Goal: Communication & Community: Participate in discussion

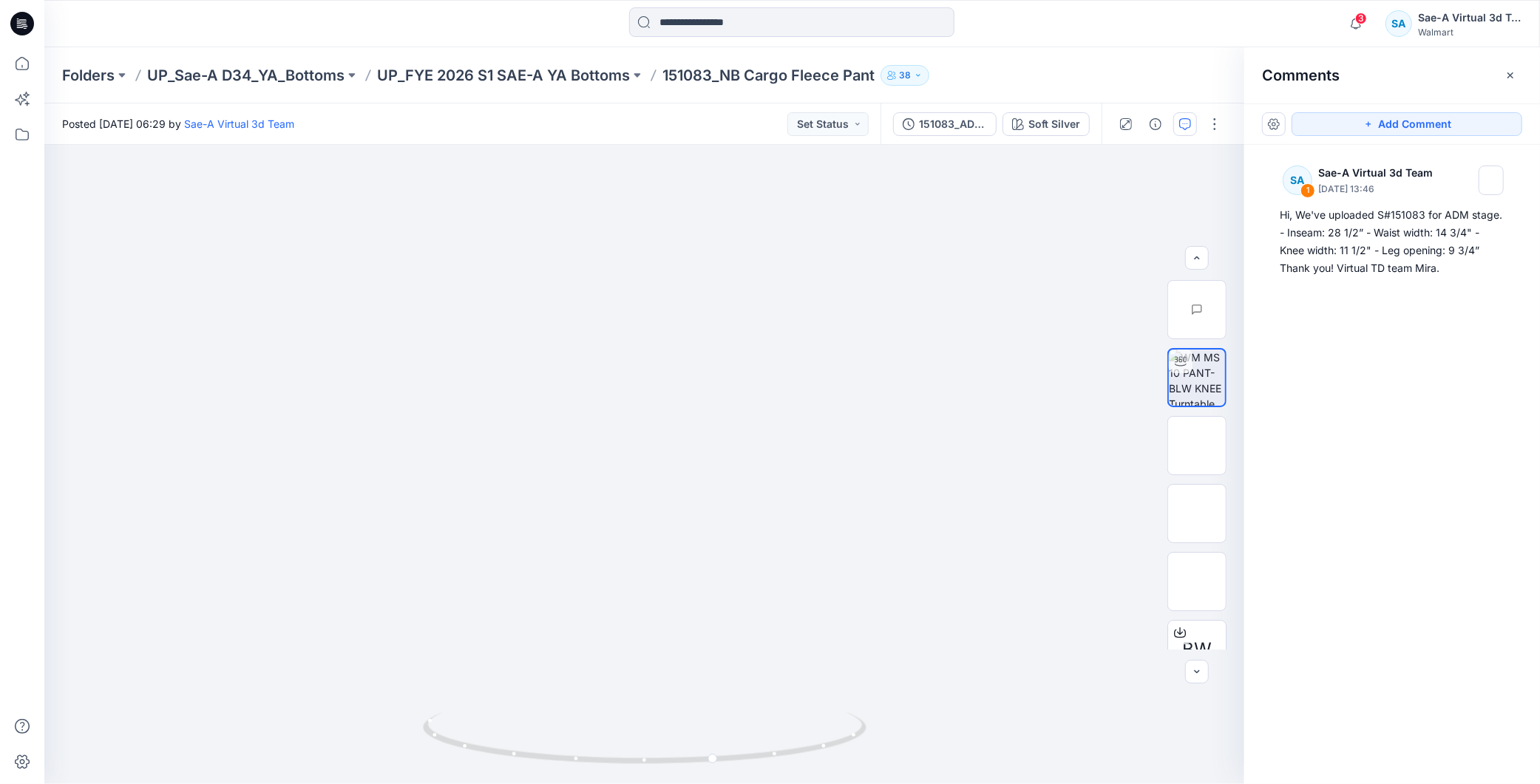
scroll to position [165, 0]
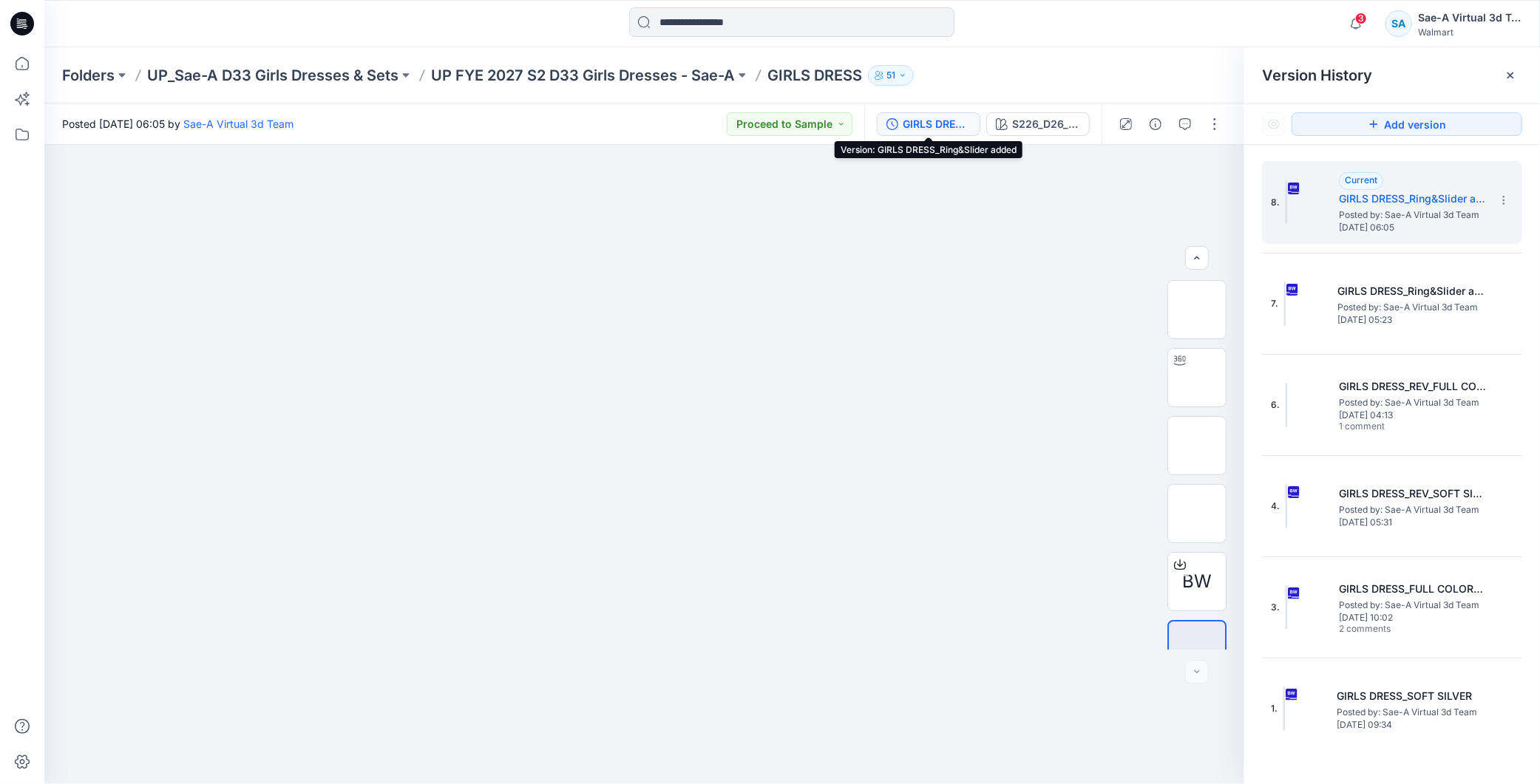
scroll to position [29, 0]
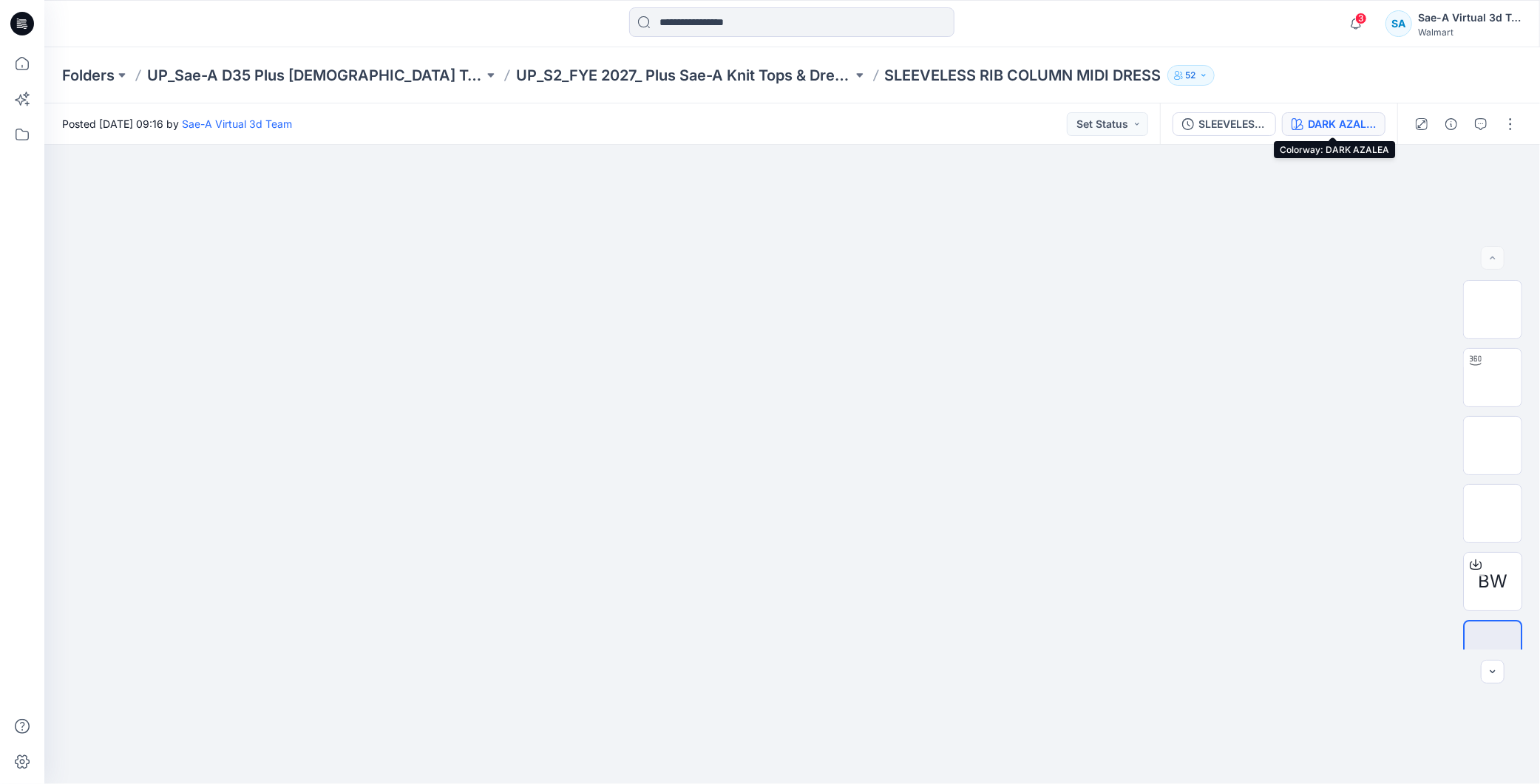
click at [1327, 124] on div "DARK AZALEA" at bounding box center [1341, 123] width 68 height 17
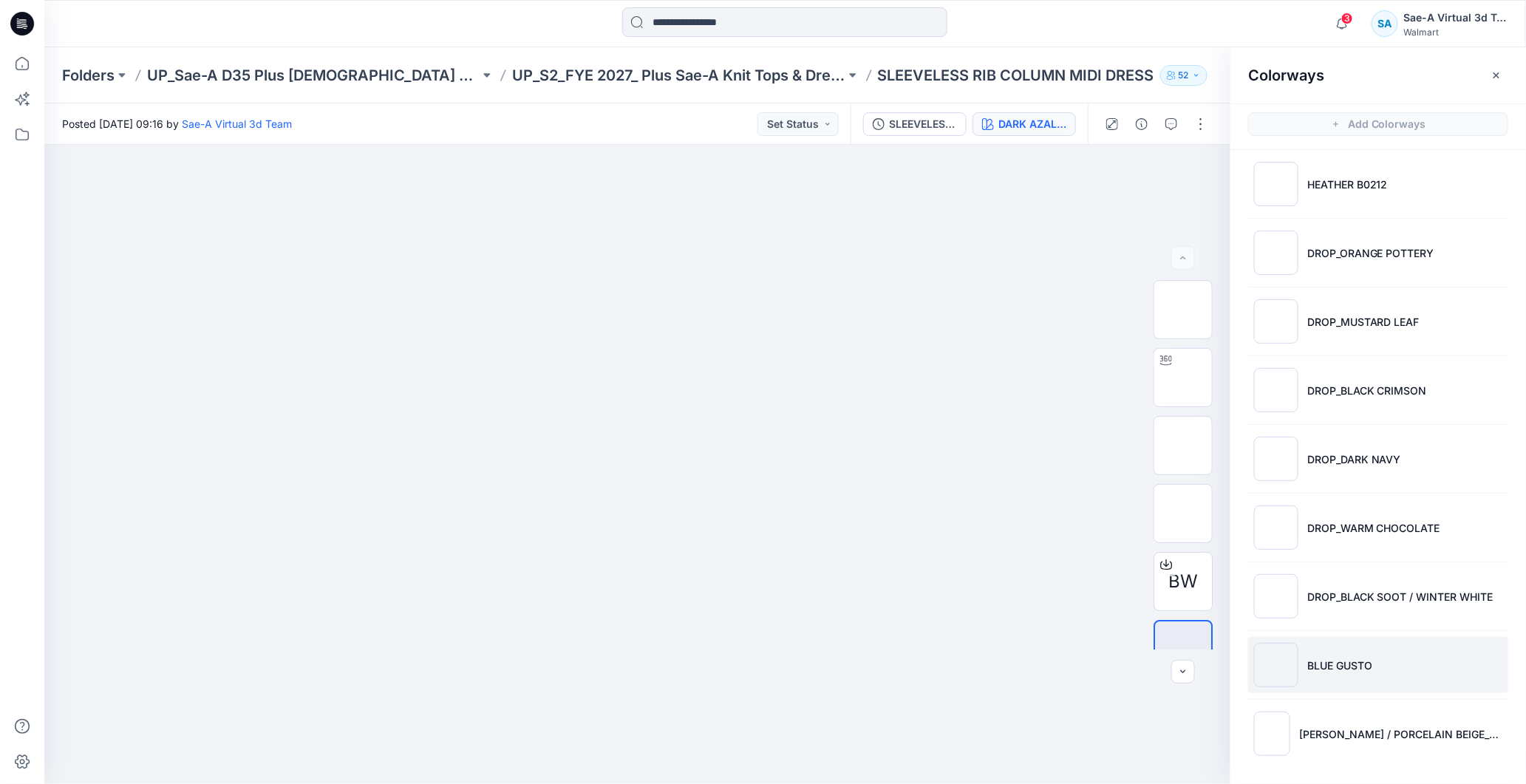
scroll to position [5, 0]
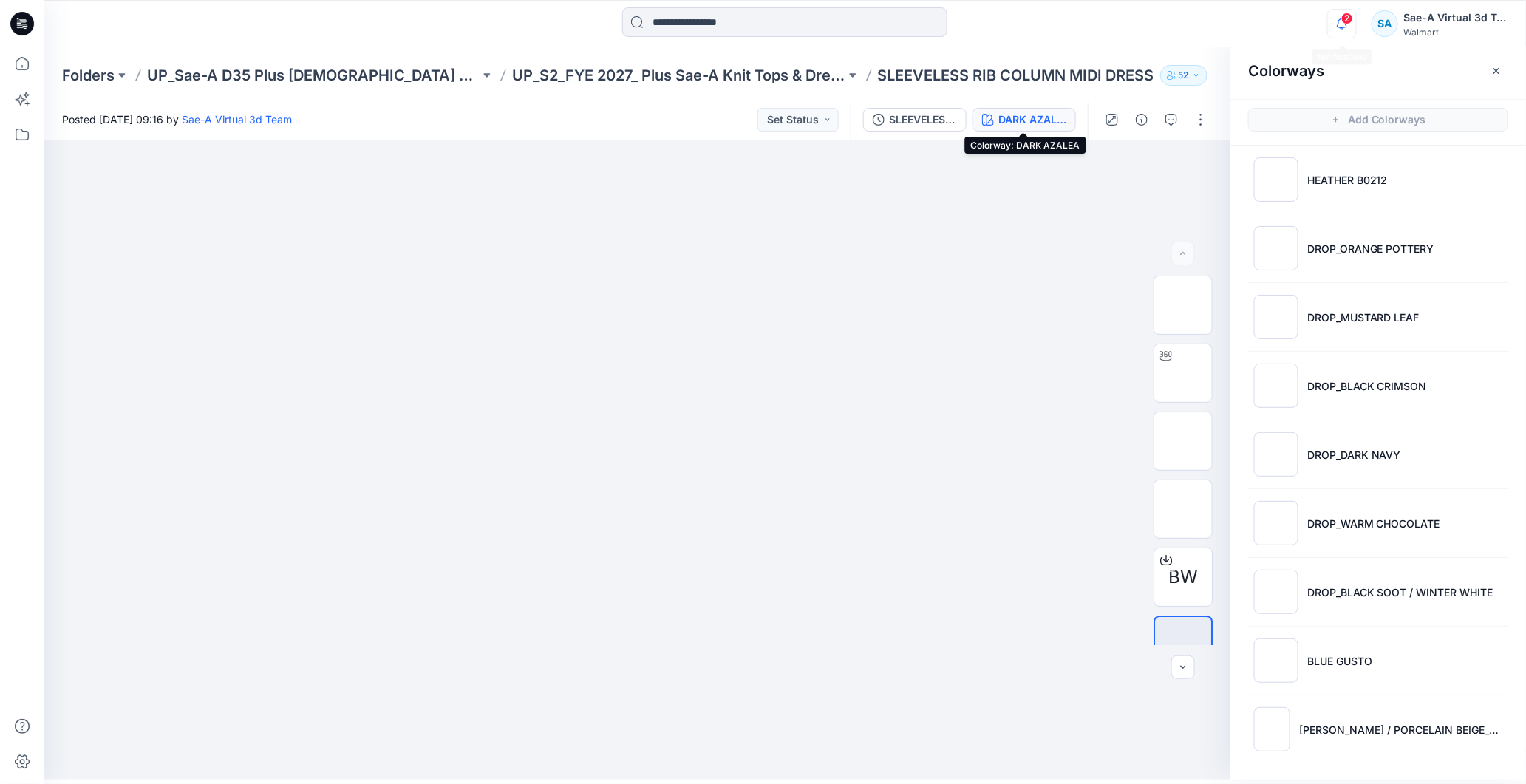
click at [1314, 24] on div "2 Notifications Your style GIRLS DRESS has been updated with GIRLS DRESS_Ring&a…" at bounding box center [784, 24] width 1481 height 32
click at [1354, 24] on icon "button" at bounding box center [1342, 24] width 28 height 29
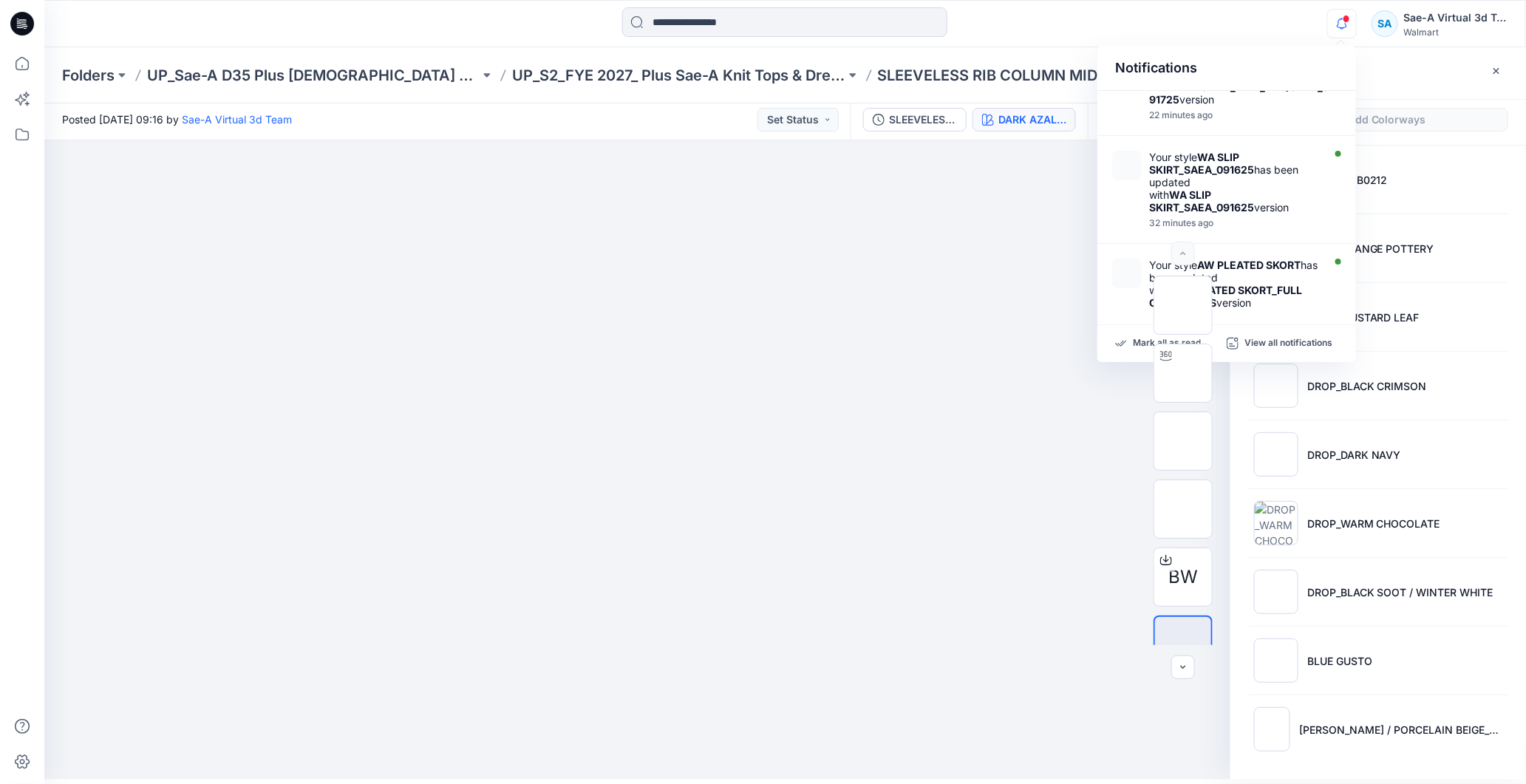
scroll to position [0, 0]
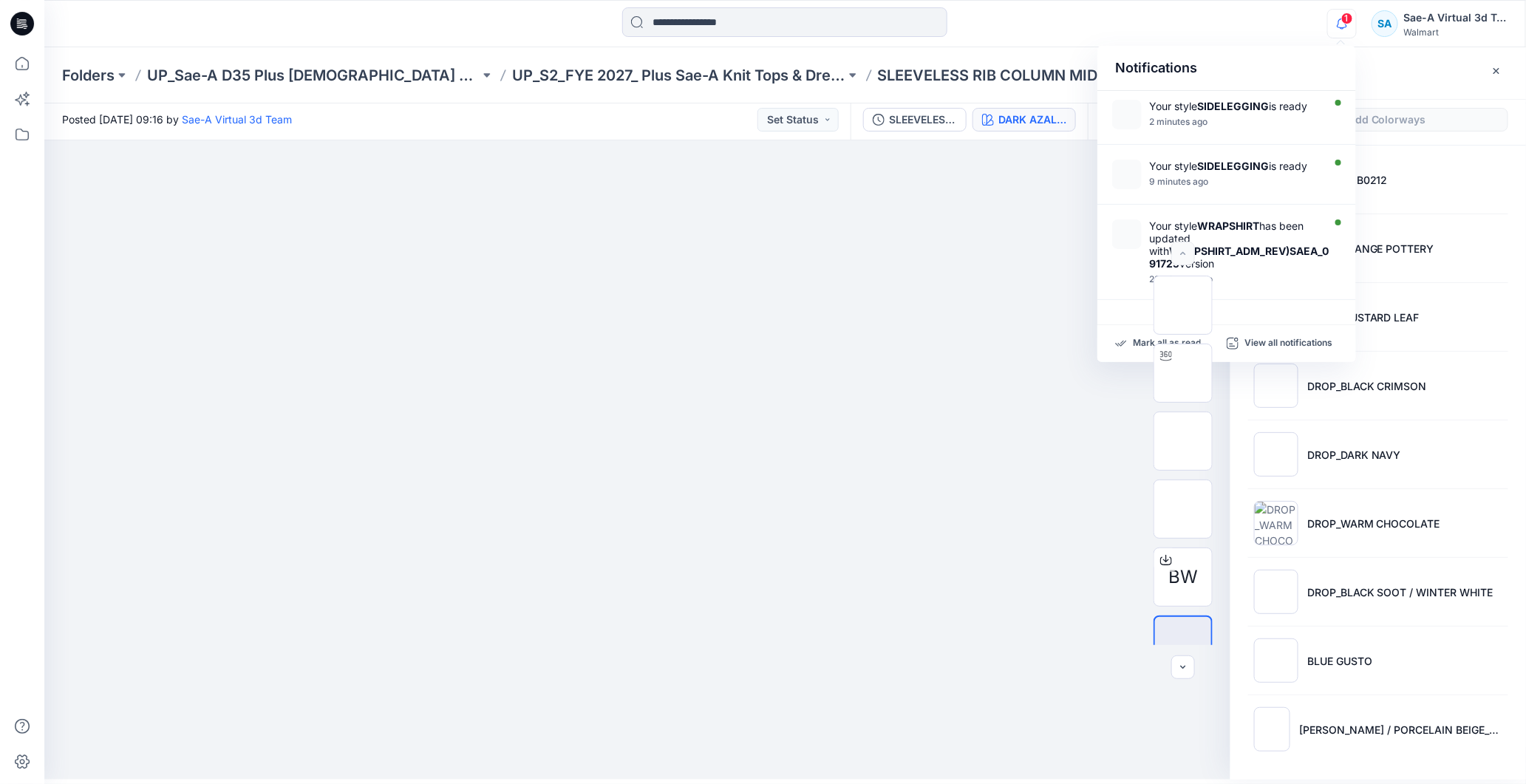
drag, startPoint x: 1356, startPoint y: 28, endPoint x: 1348, endPoint y: 24, distance: 8.9
click at [1354, 26] on button "button" at bounding box center [1343, 24] width 29 height 29
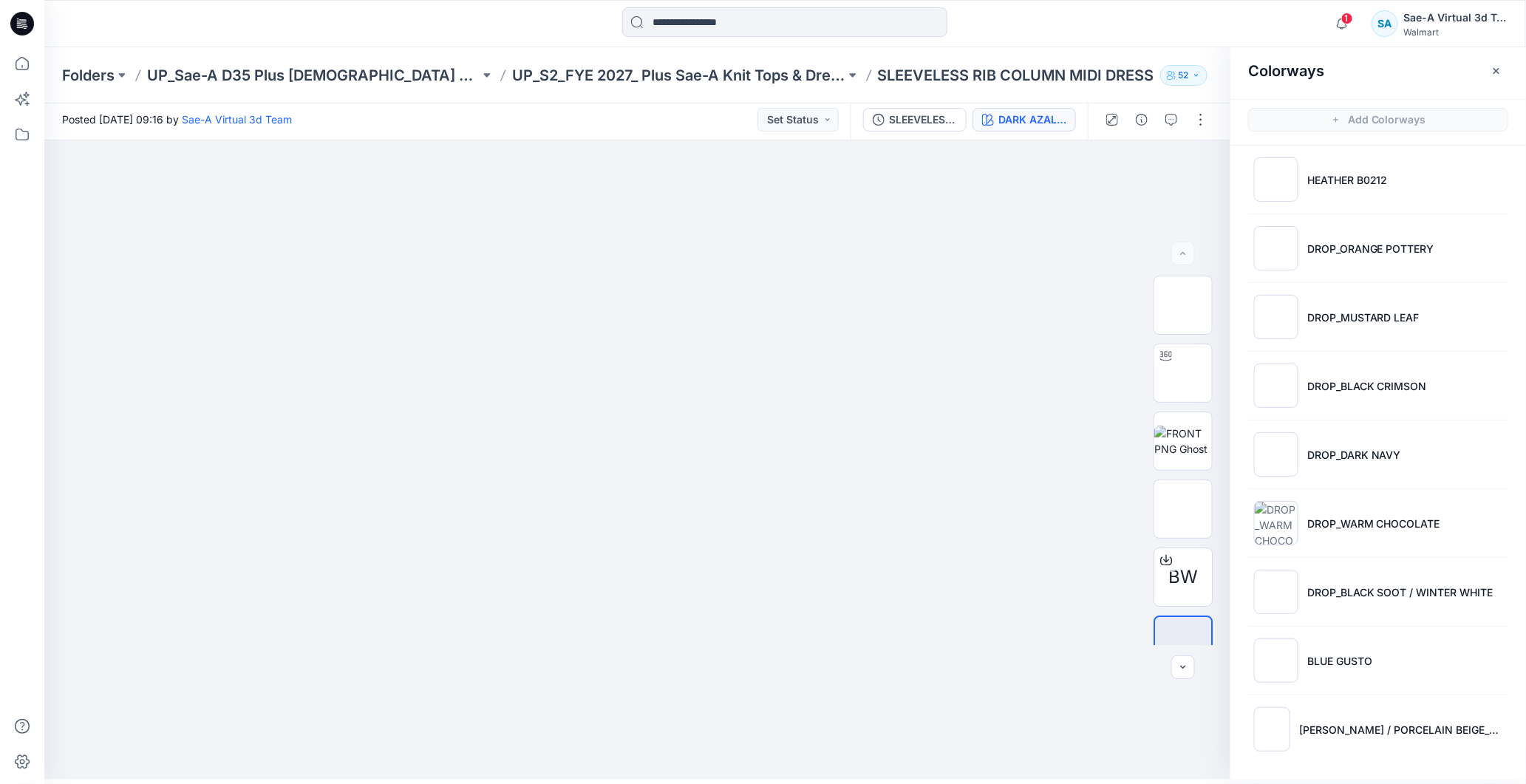
click at [1348, 24] on span "1" at bounding box center [1348, 19] width 12 height 12
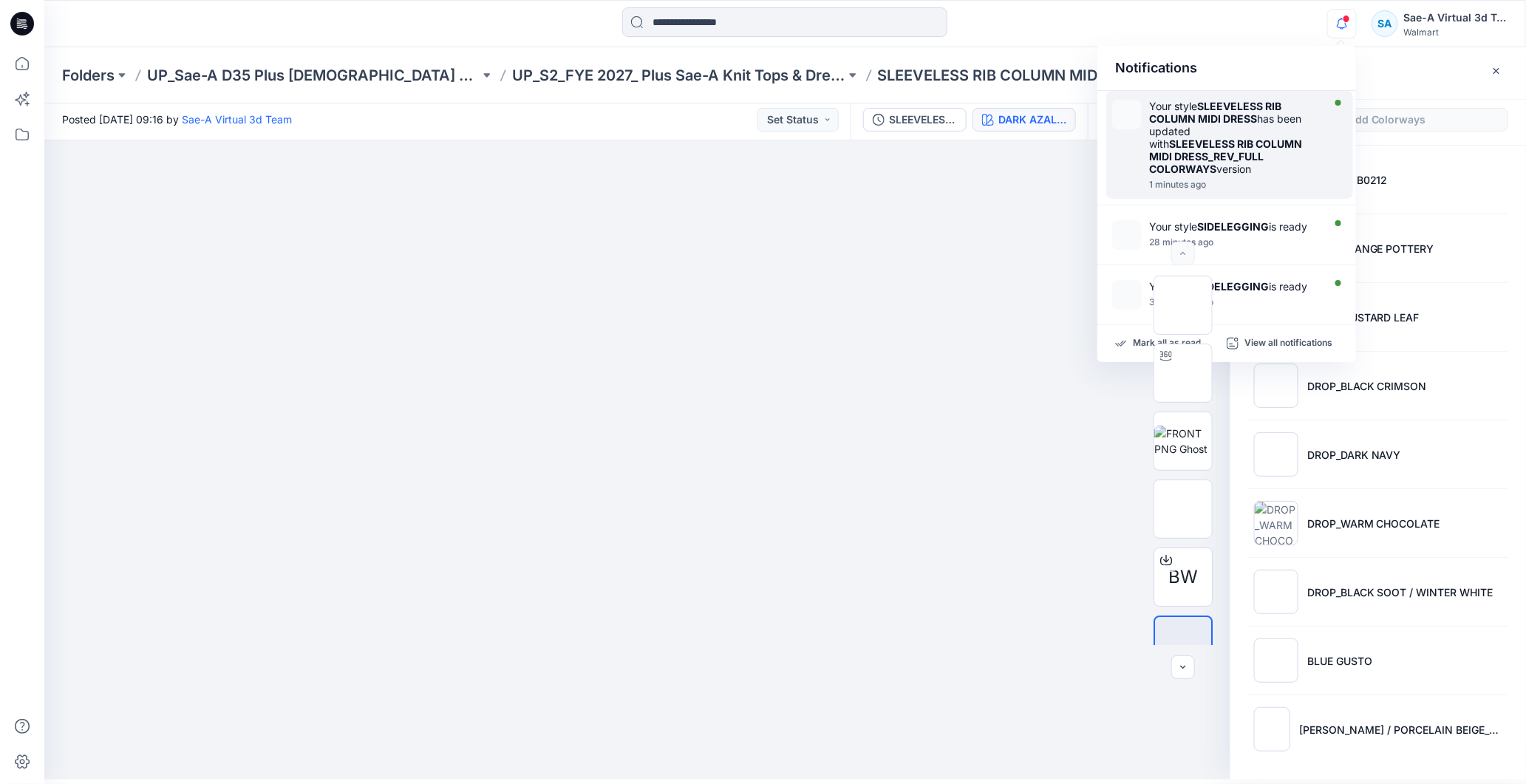
click at [1267, 146] on strong "SLEEVELESS RIB COLUMN MIDI DRESS_REV_FULL COLORWAYS" at bounding box center [1226, 156] width 153 height 37
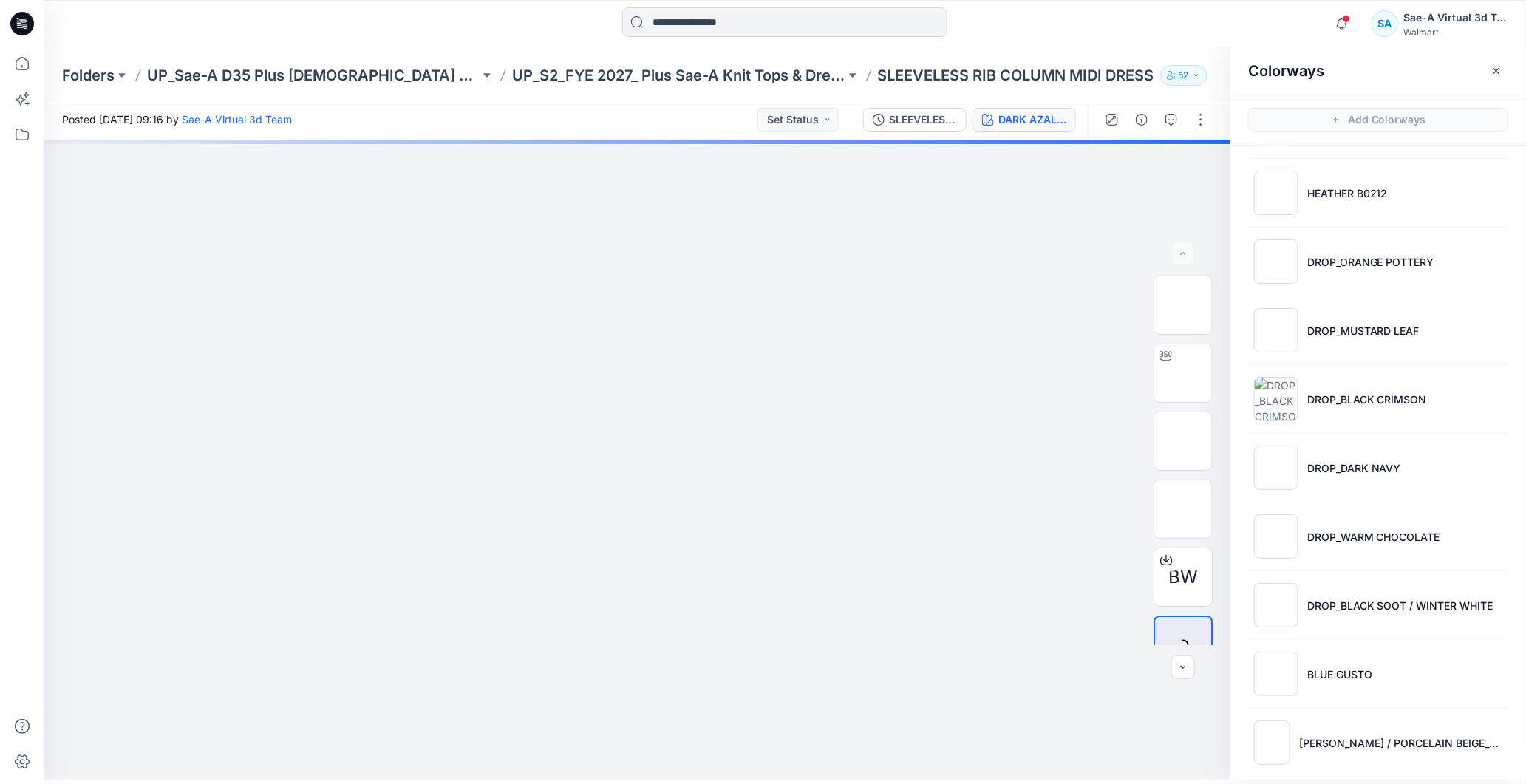
scroll to position [490, 0]
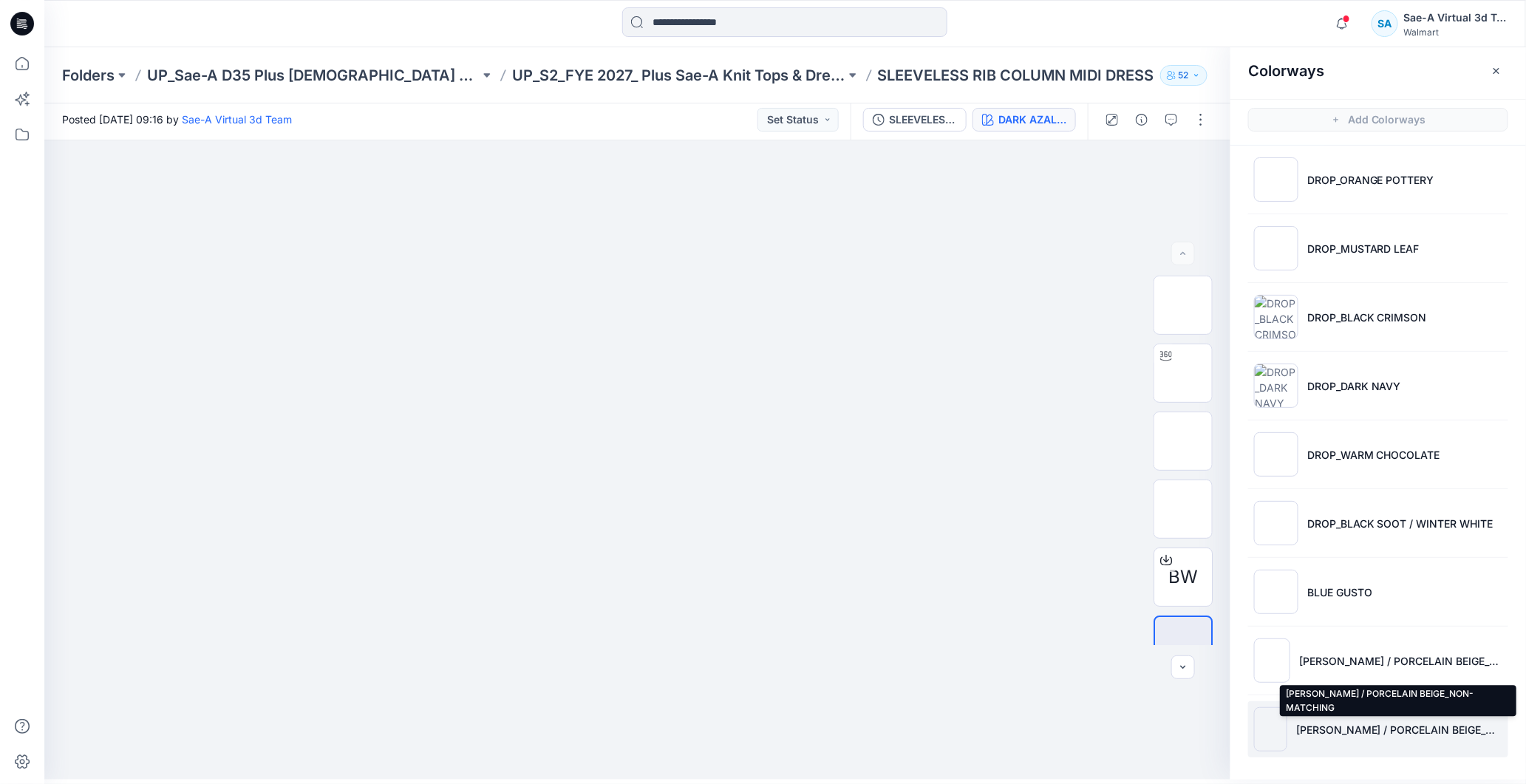
click at [1373, 726] on p "FUDGE BROWNIE / PORCELAIN BEIGE_NON-MATCHING" at bounding box center [1400, 730] width 206 height 16
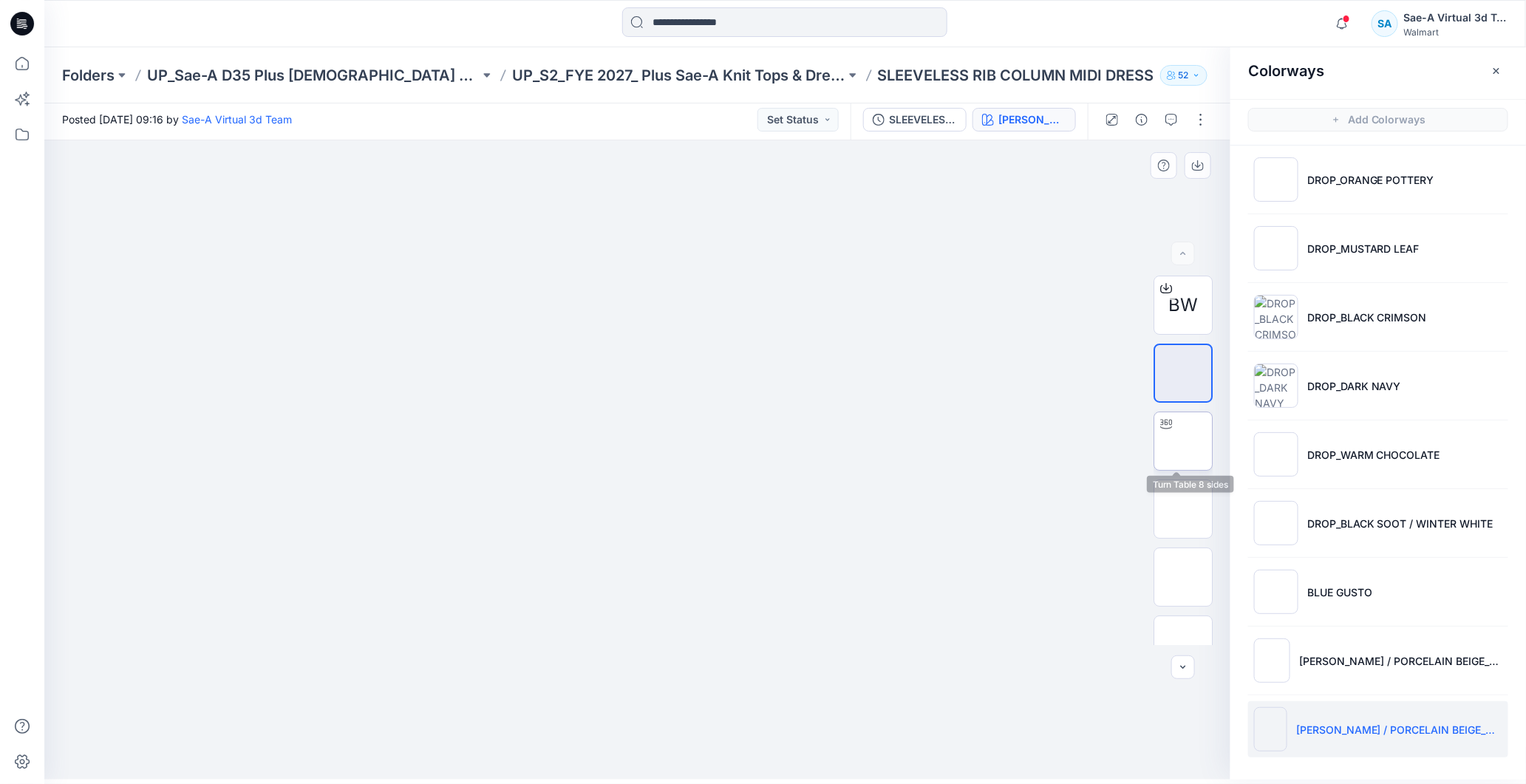
click at [1159, 430] on div at bounding box center [1166, 424] width 24 height 24
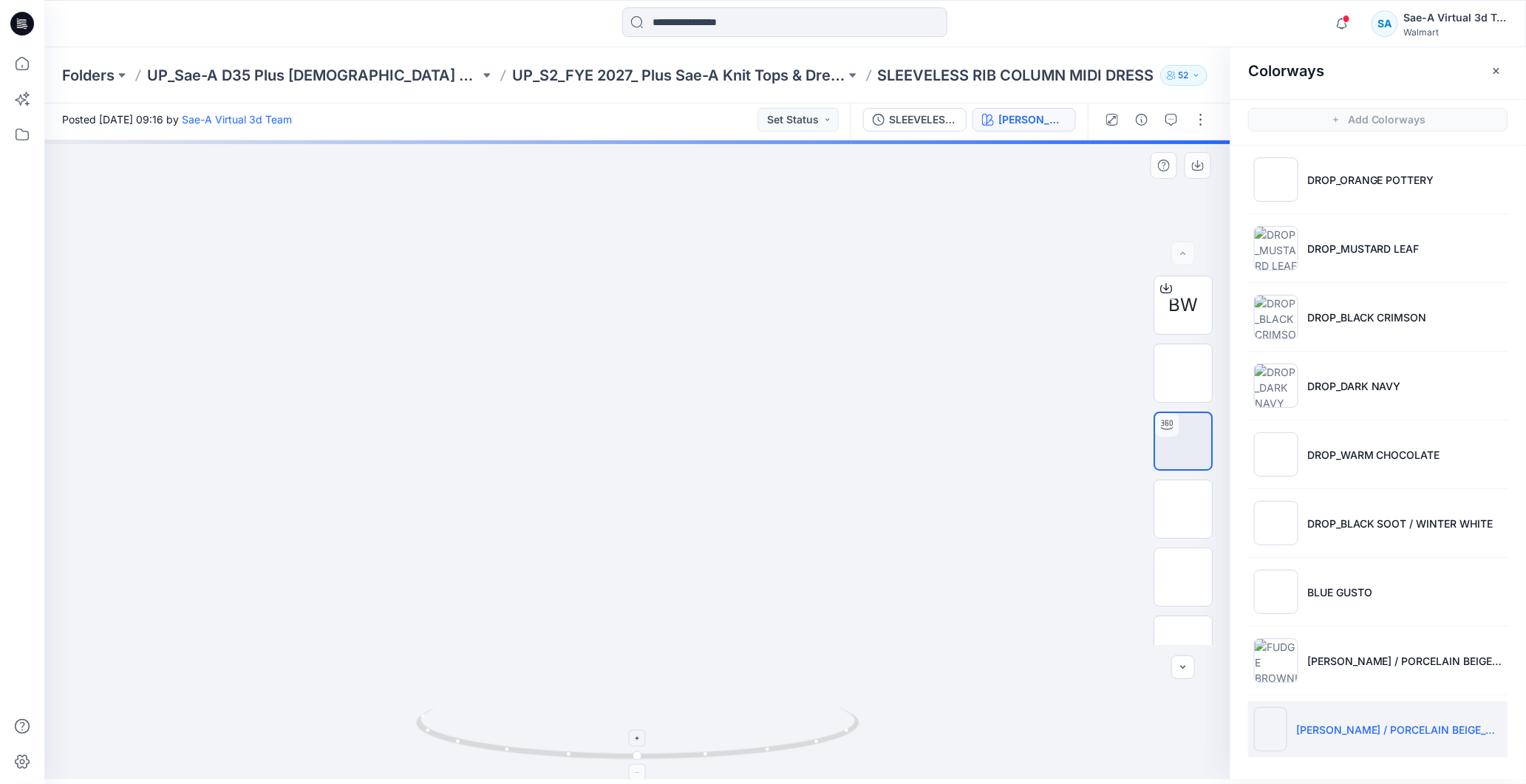
click at [785, 743] on icon at bounding box center [640, 736] width 447 height 56
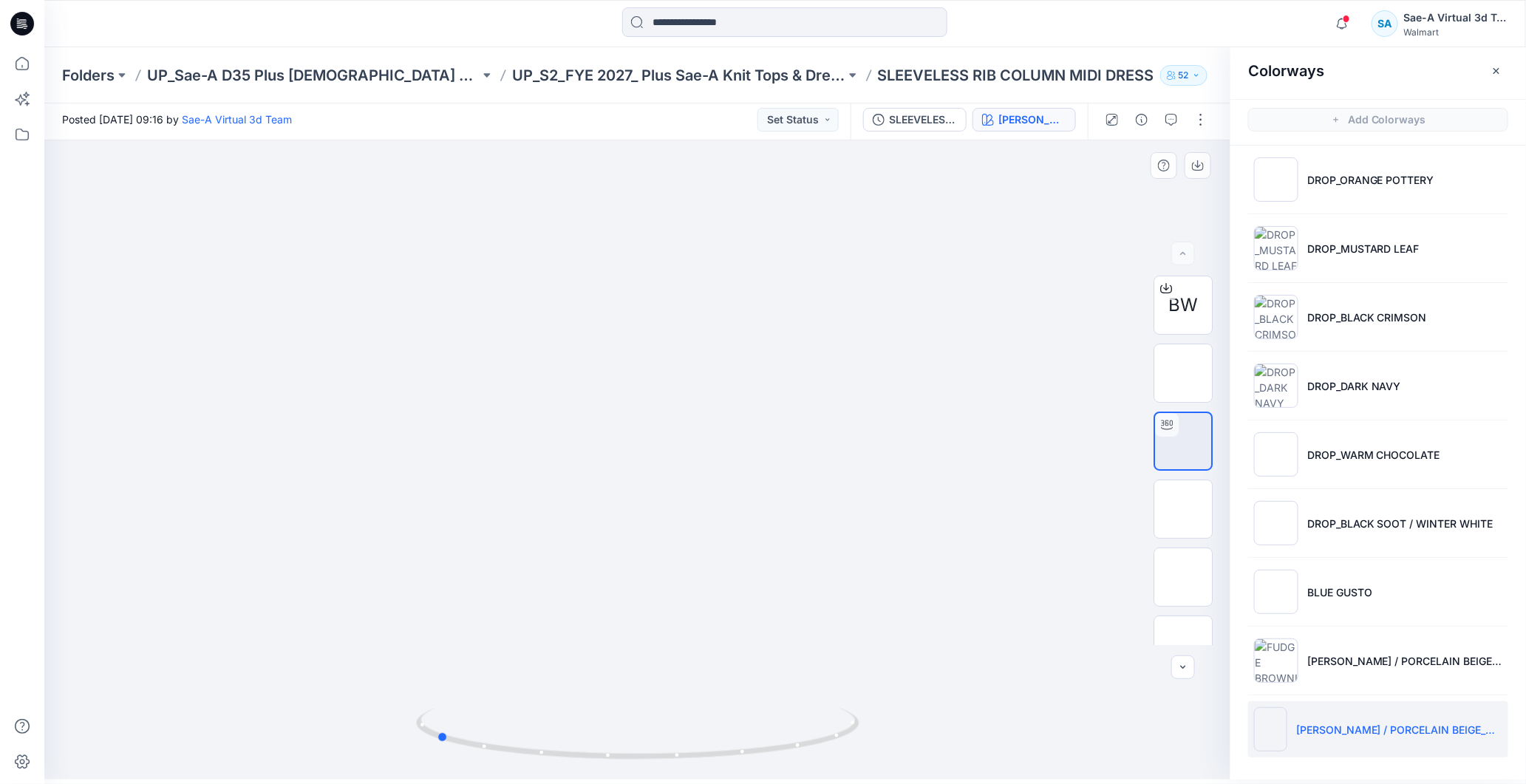
drag, startPoint x: 760, startPoint y: 757, endPoint x: 764, endPoint y: 585, distance: 172.0
click at [589, 733] on icon at bounding box center [640, 736] width 447 height 56
drag, startPoint x: 794, startPoint y: 546, endPoint x: 793, endPoint y: 315, distance: 231.0
drag, startPoint x: 744, startPoint y: 729, endPoint x: 691, endPoint y: 625, distance: 116.7
click at [654, 721] on icon at bounding box center [640, 736] width 447 height 56
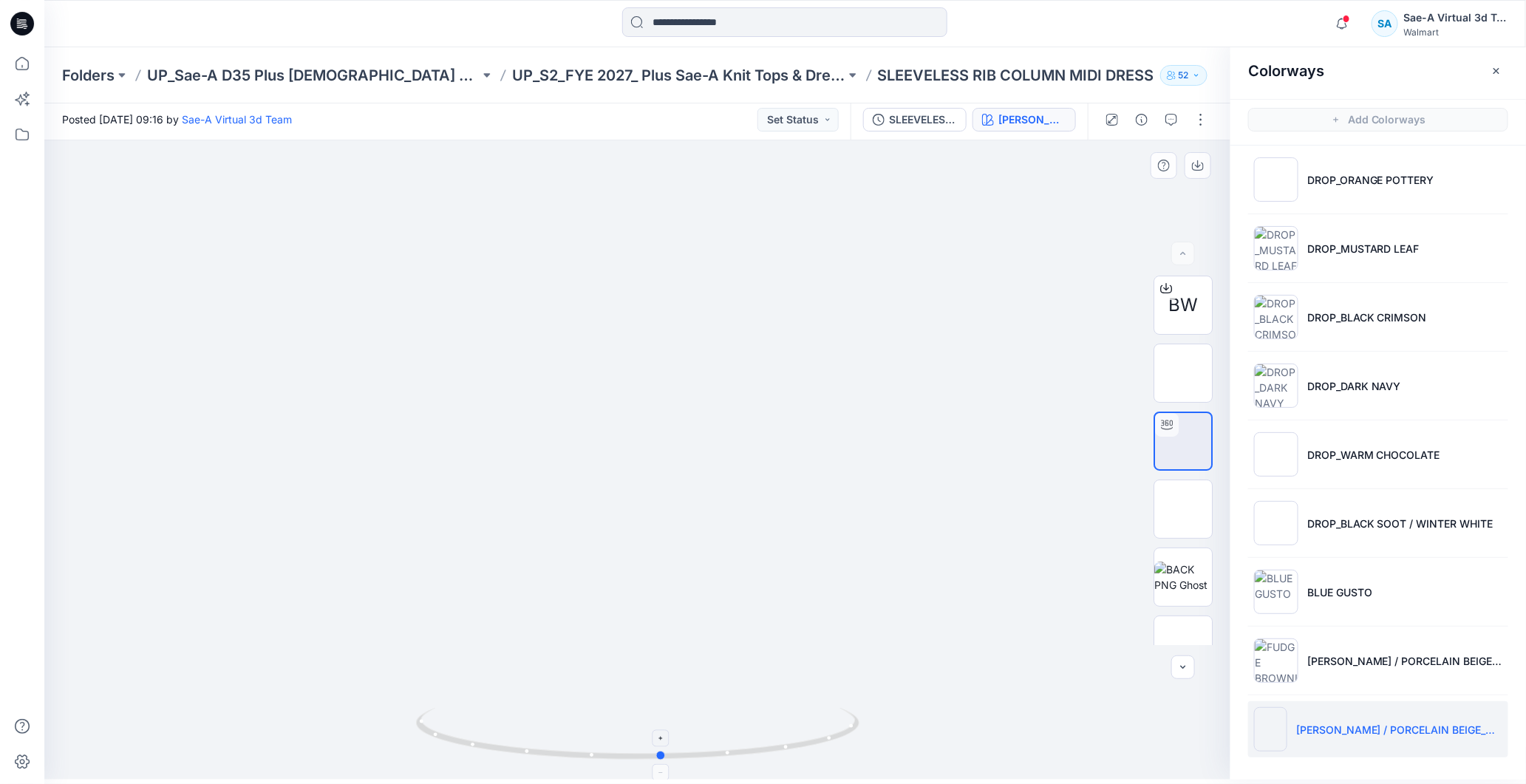
drag, startPoint x: 771, startPoint y: 741, endPoint x: 696, endPoint y: 749, distance: 75.4
click at [696, 749] on icon at bounding box center [640, 736] width 447 height 56
click at [1354, 29] on icon "button" at bounding box center [1342, 24] width 28 height 29
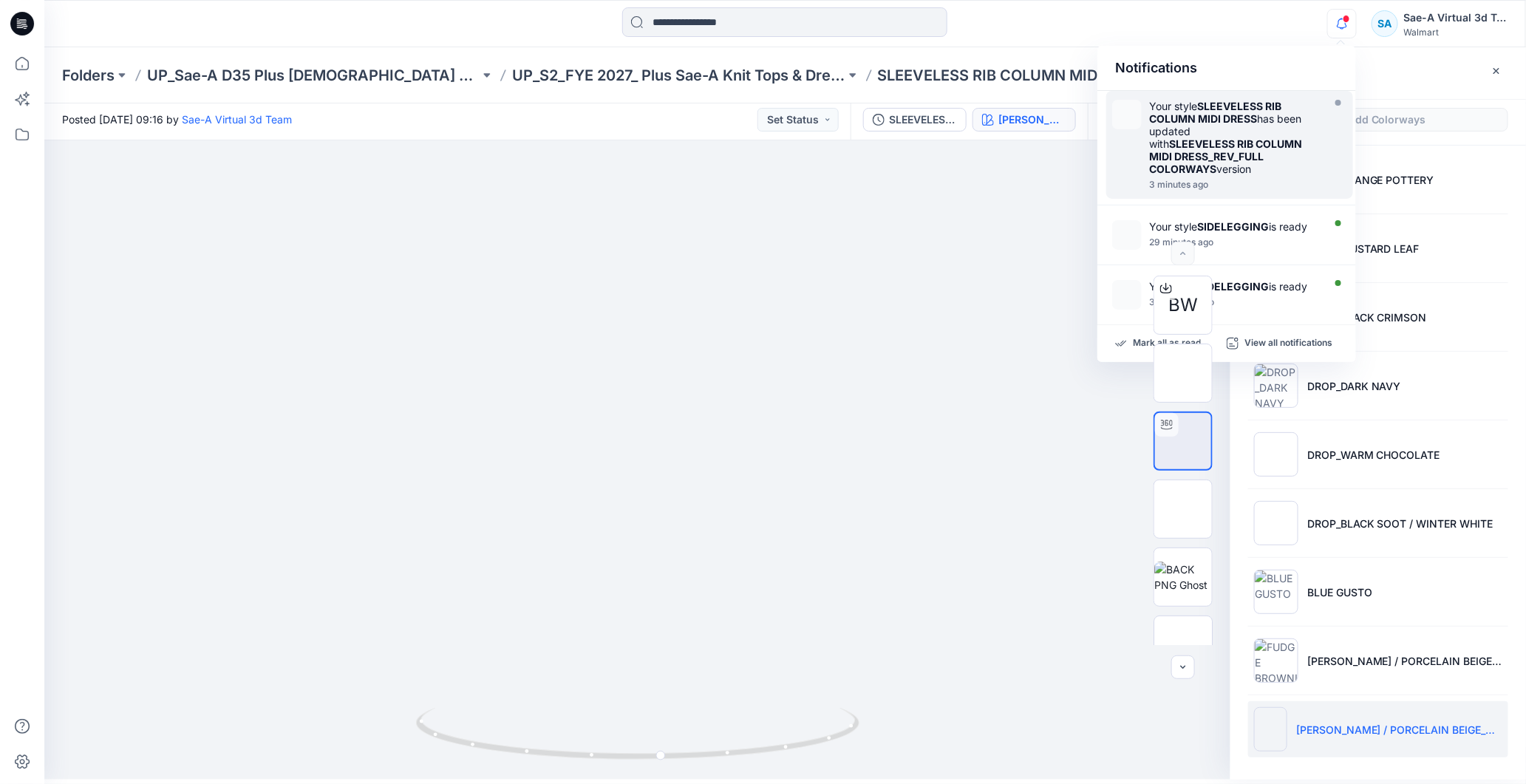
click at [14, 30] on icon at bounding box center [23, 24] width 24 height 24
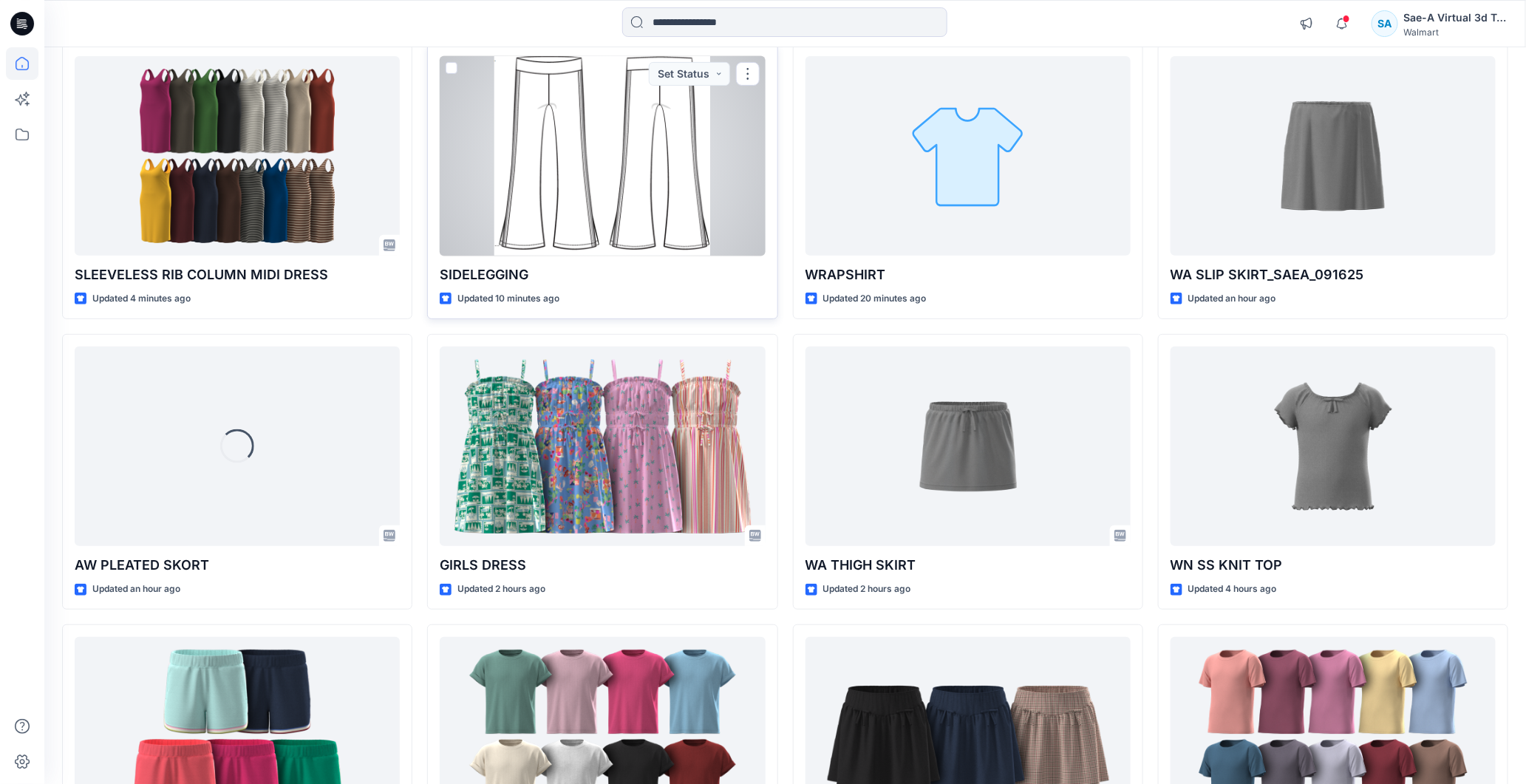
scroll to position [351, 0]
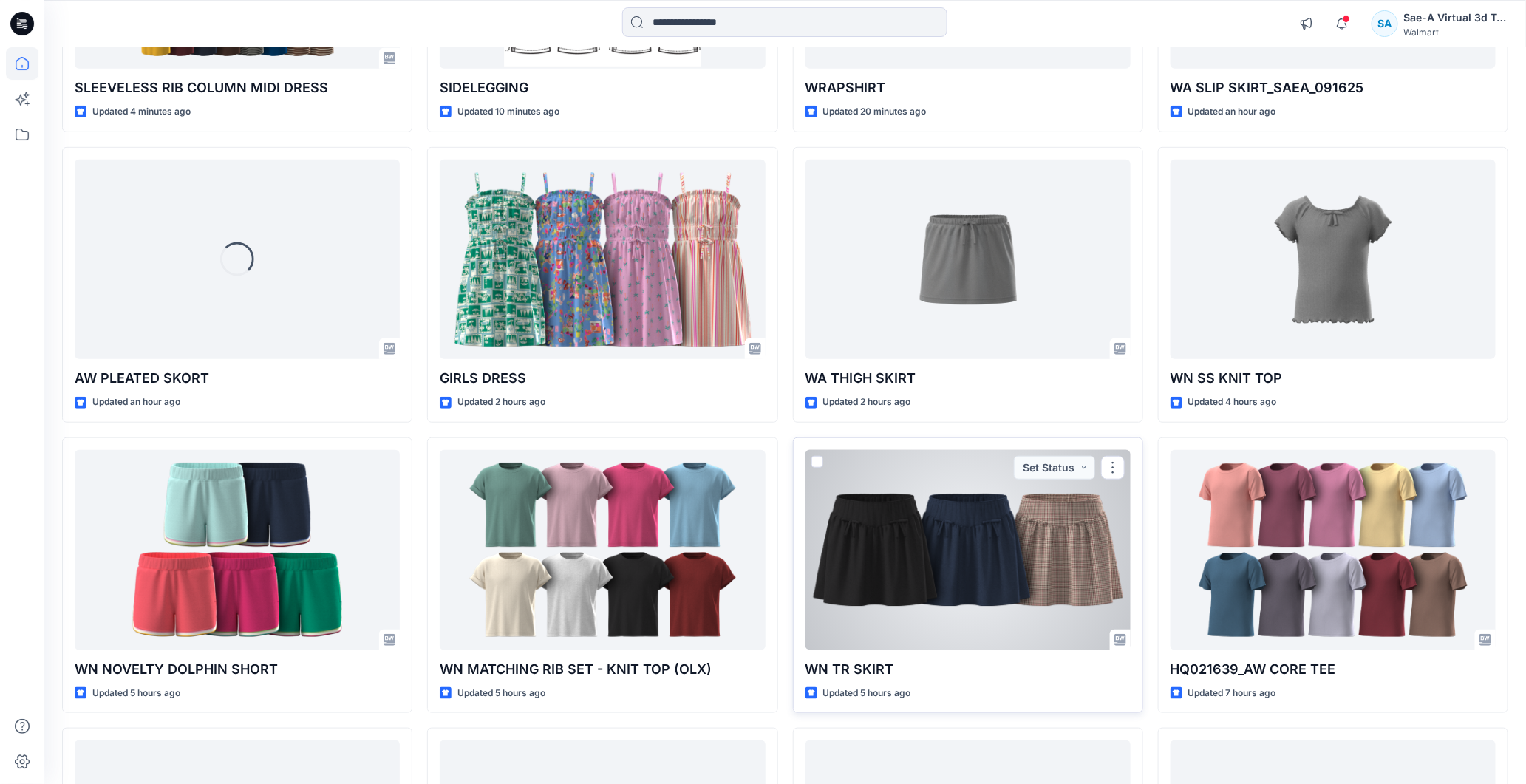
click at [994, 535] on div at bounding box center [968, 550] width 325 height 200
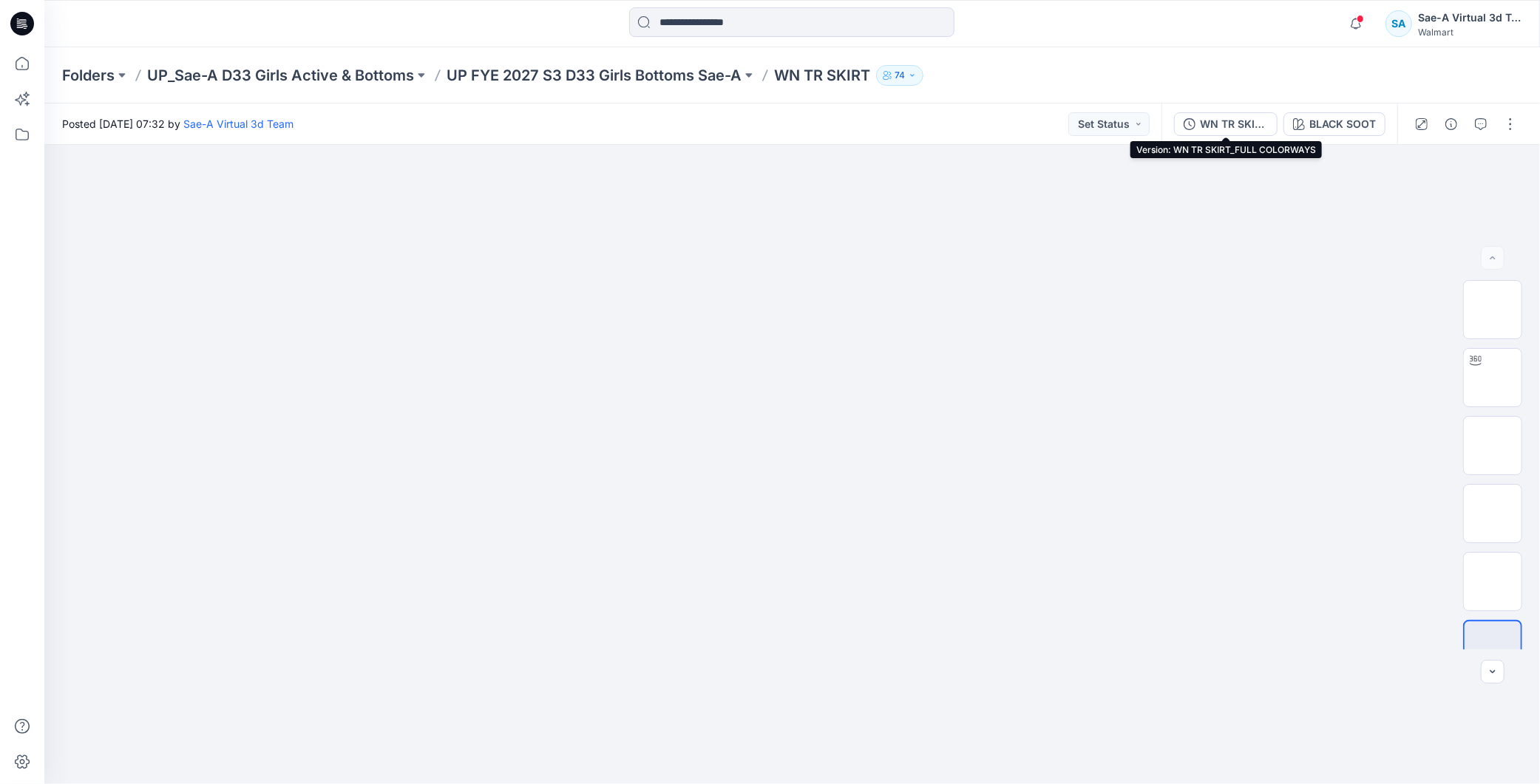
drag, startPoint x: 1208, startPoint y: 127, endPoint x: 1333, endPoint y: 177, distance: 134.6
click at [1208, 126] on div "WN TR SKIRT_FULL COLORWAYS" at bounding box center [1233, 123] width 68 height 17
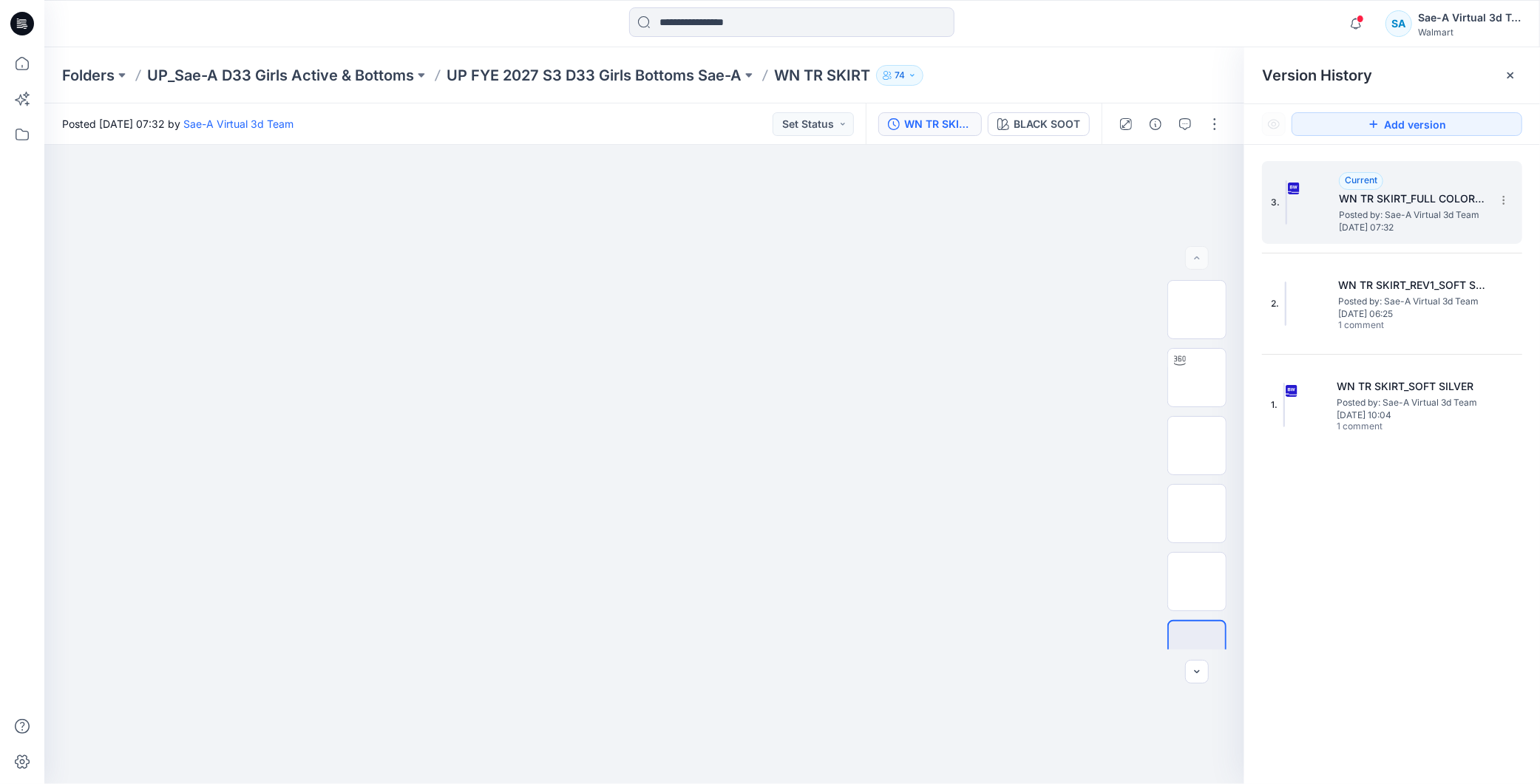
click at [1376, 212] on span "Posted by: Sae-A Virtual 3d Team" at bounding box center [1413, 215] width 148 height 15
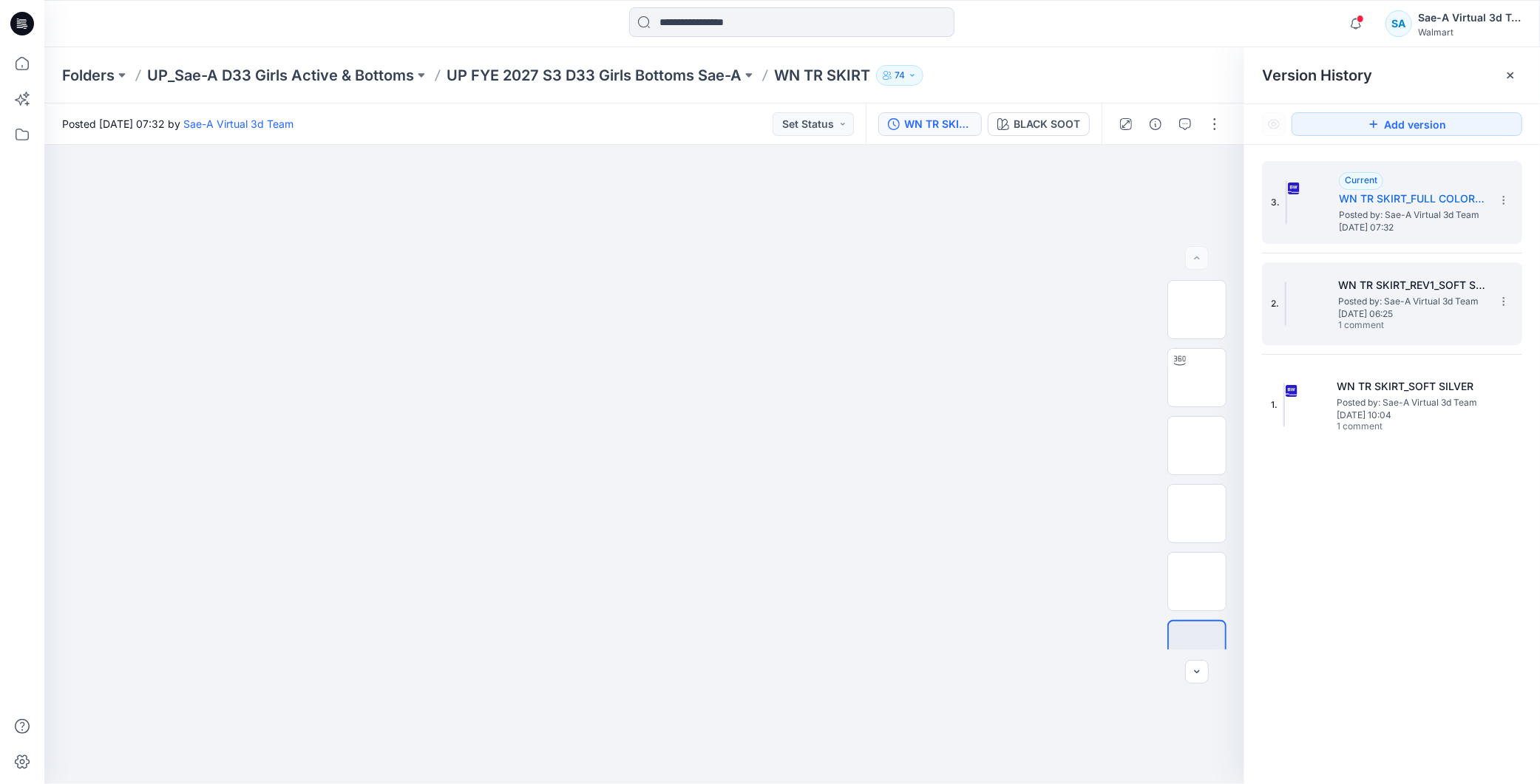
click at [1494, 318] on div "2. WN TR SKIRT_REV1_SOFT SILVER Posted by: Sae-A Virtual 3d Team Tuesday, Septe…" at bounding box center [1391, 304] width 260 height 82
click at [1372, 291] on h5 "WN TR SKIRT_REV1_SOFT SILVER" at bounding box center [1412, 285] width 148 height 18
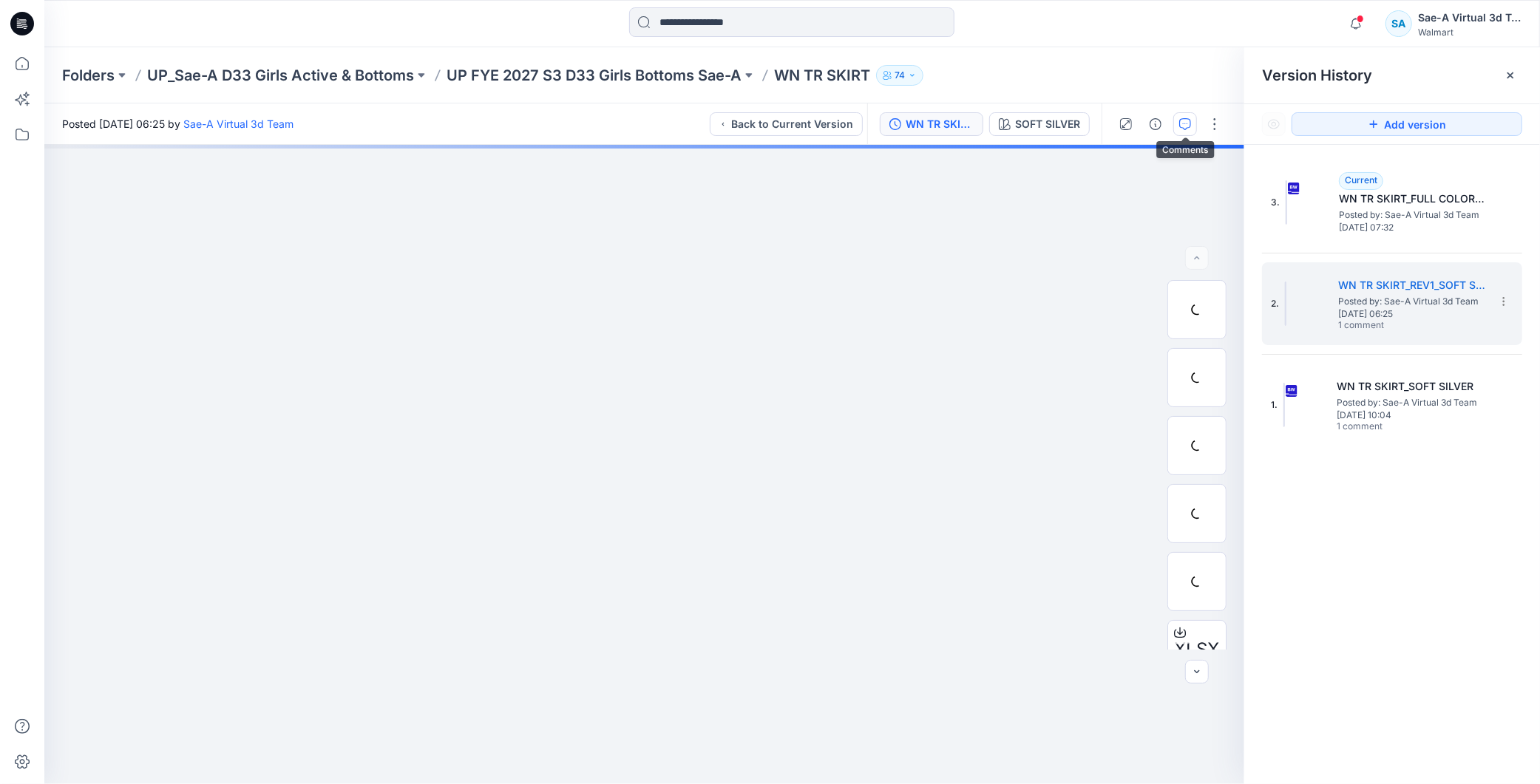
click at [1187, 130] on button "button" at bounding box center [1185, 124] width 24 height 24
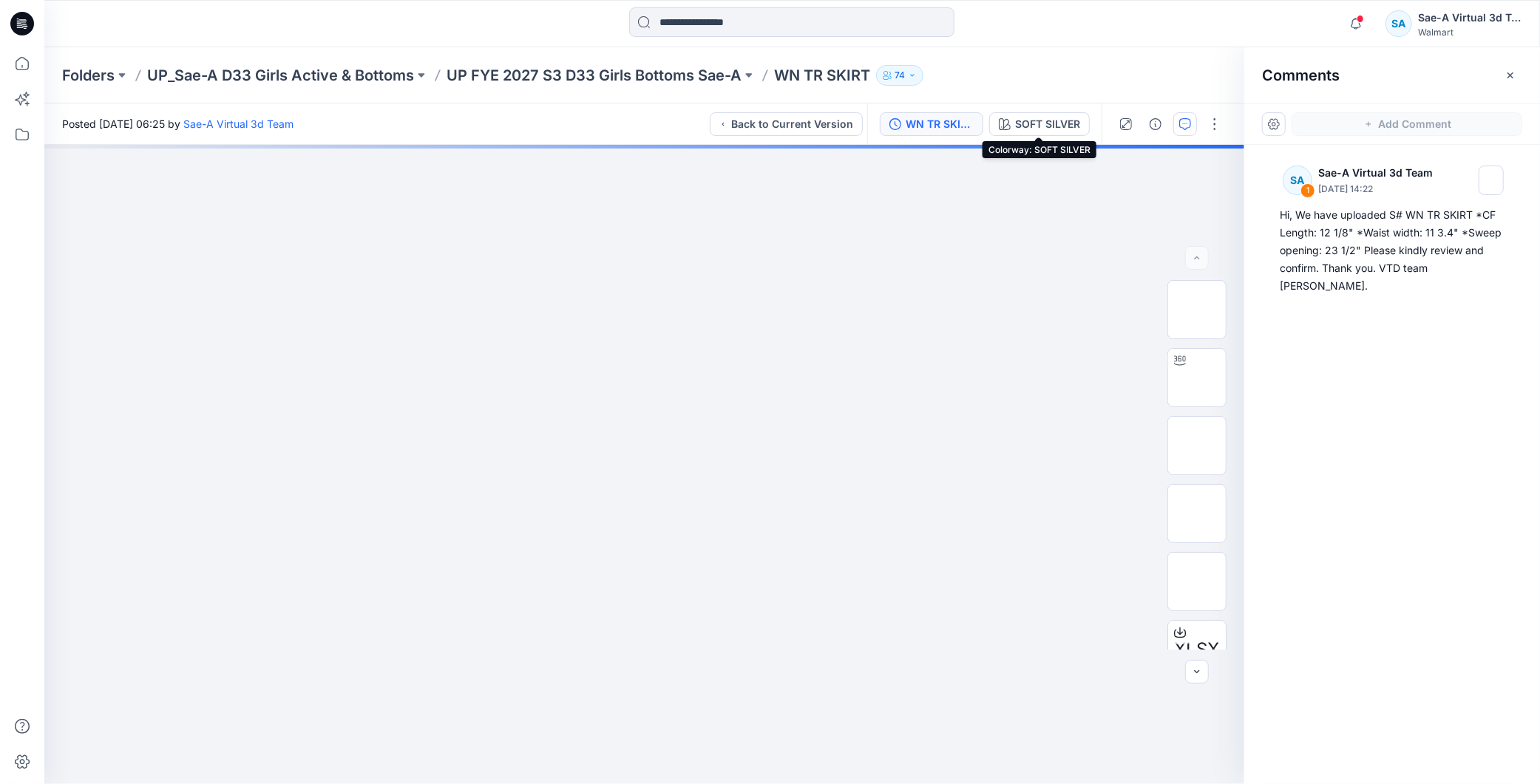
click at [949, 117] on div "WN TR SKIRT_REV1_SOFT SILVER" at bounding box center [939, 123] width 68 height 17
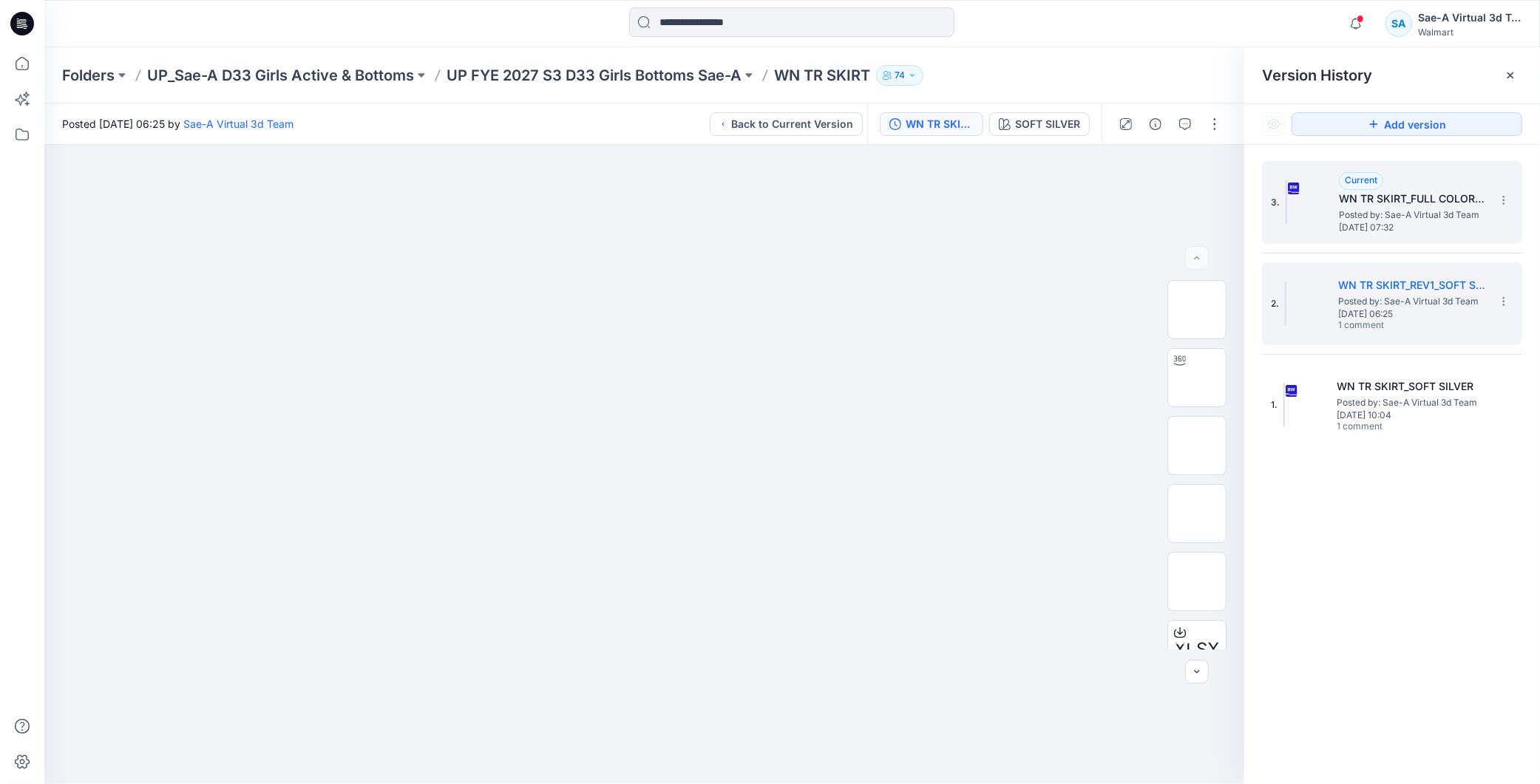
click at [1332, 209] on div "3. Current WN TR SKIRT_FULL COLORWAYS Posted by: Sae-A Virtual 3d Team Tuesday,…" at bounding box center [1381, 202] width 222 height 71
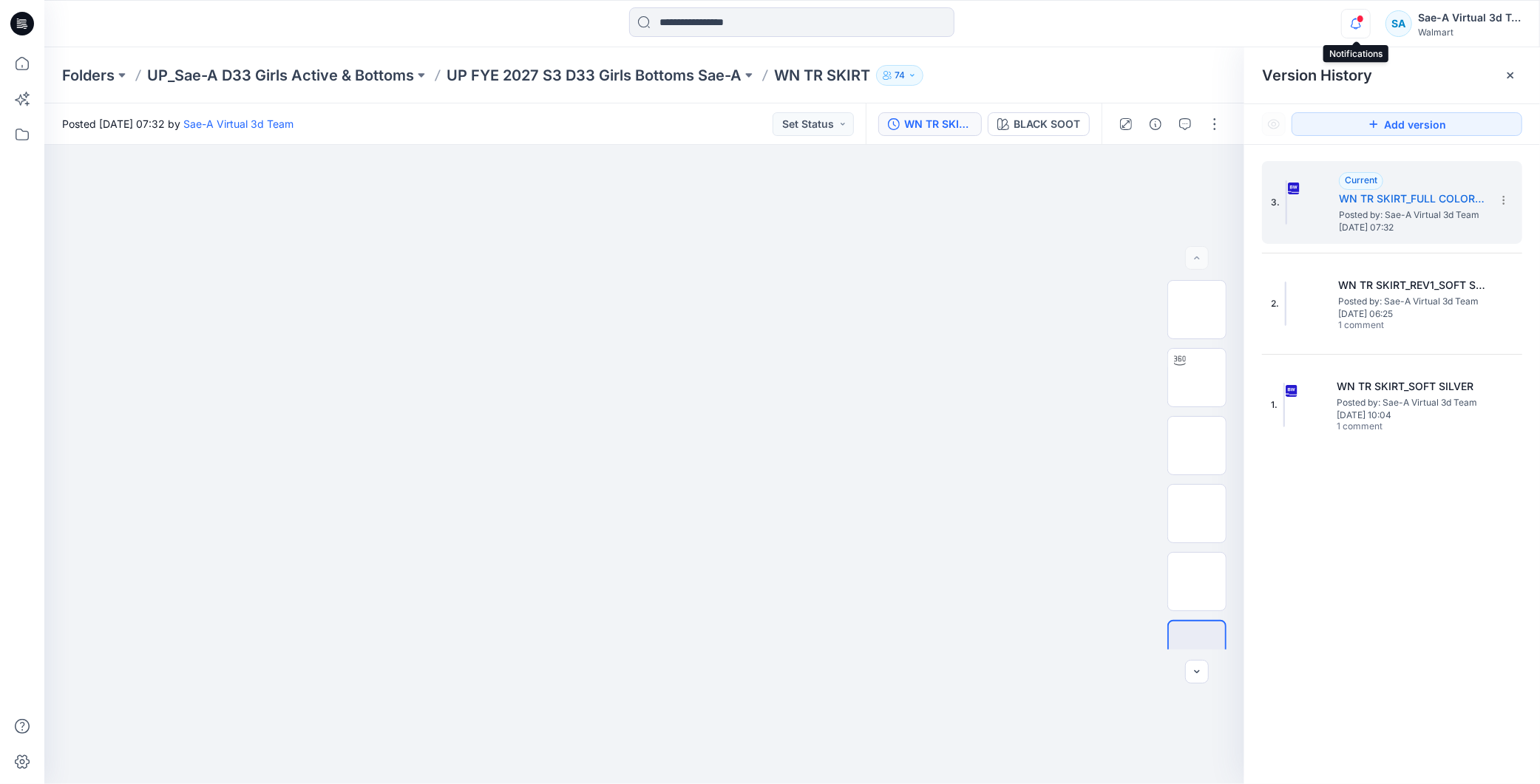
click at [1368, 13] on icon "button" at bounding box center [1356, 24] width 28 height 29
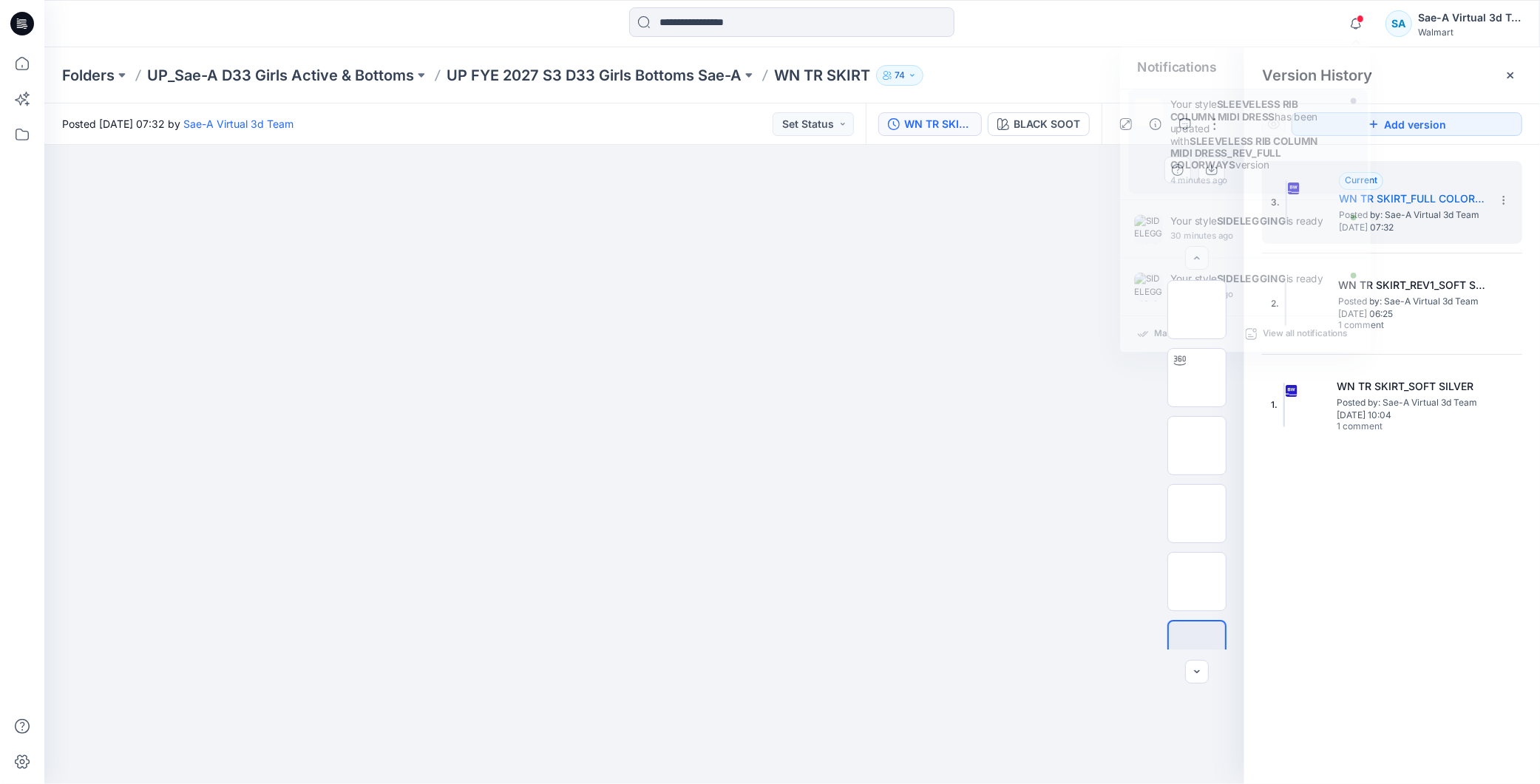
click at [889, 243] on img at bounding box center [645, 243] width 739 height 0
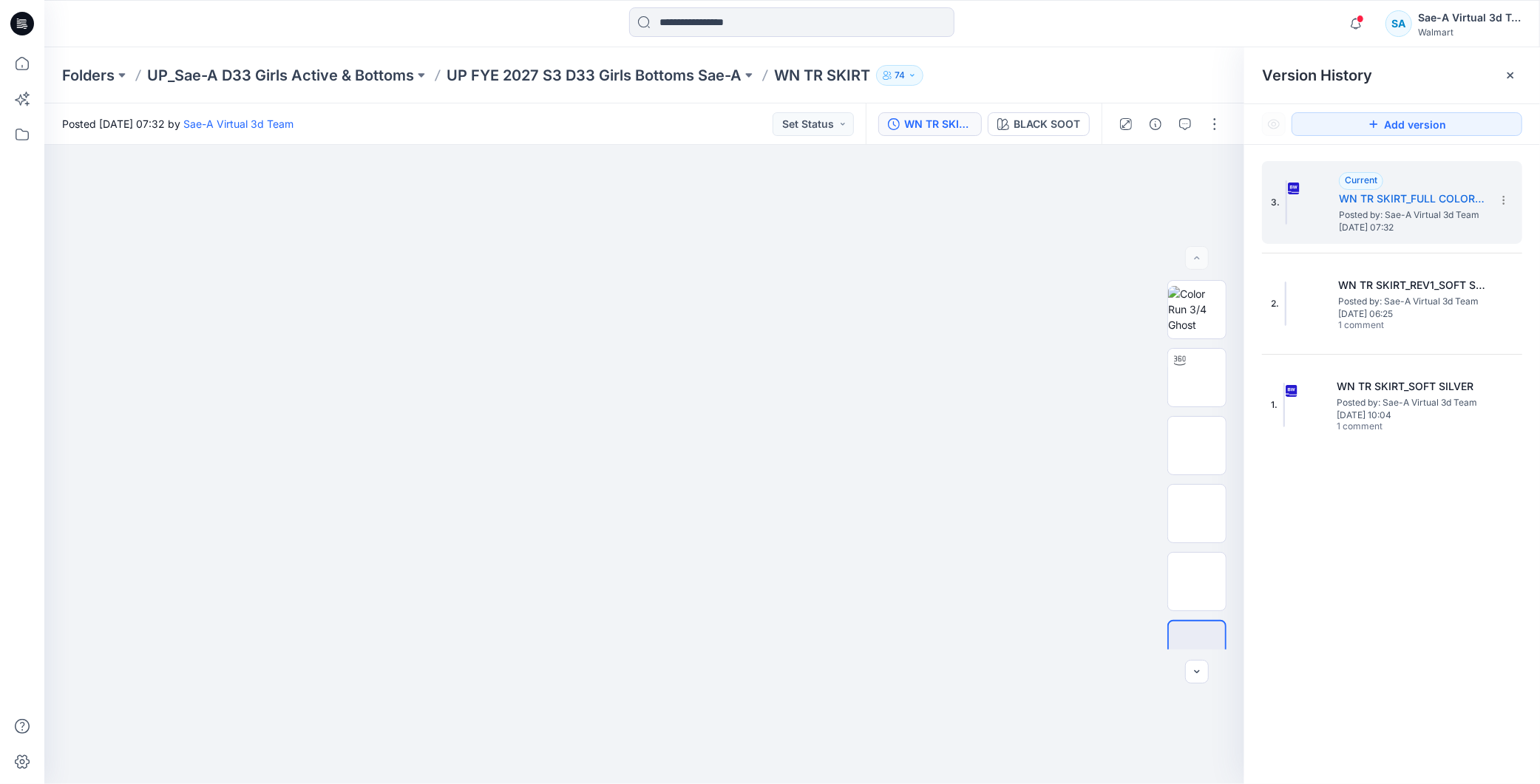
click at [1337, 24] on div "Notifications Your style SLEEVELESS RIB COLUMN MIDI DRESS has been updated with…" at bounding box center [791, 24] width 1495 height 32
click at [1355, 23] on icon "button" at bounding box center [1356, 24] width 28 height 29
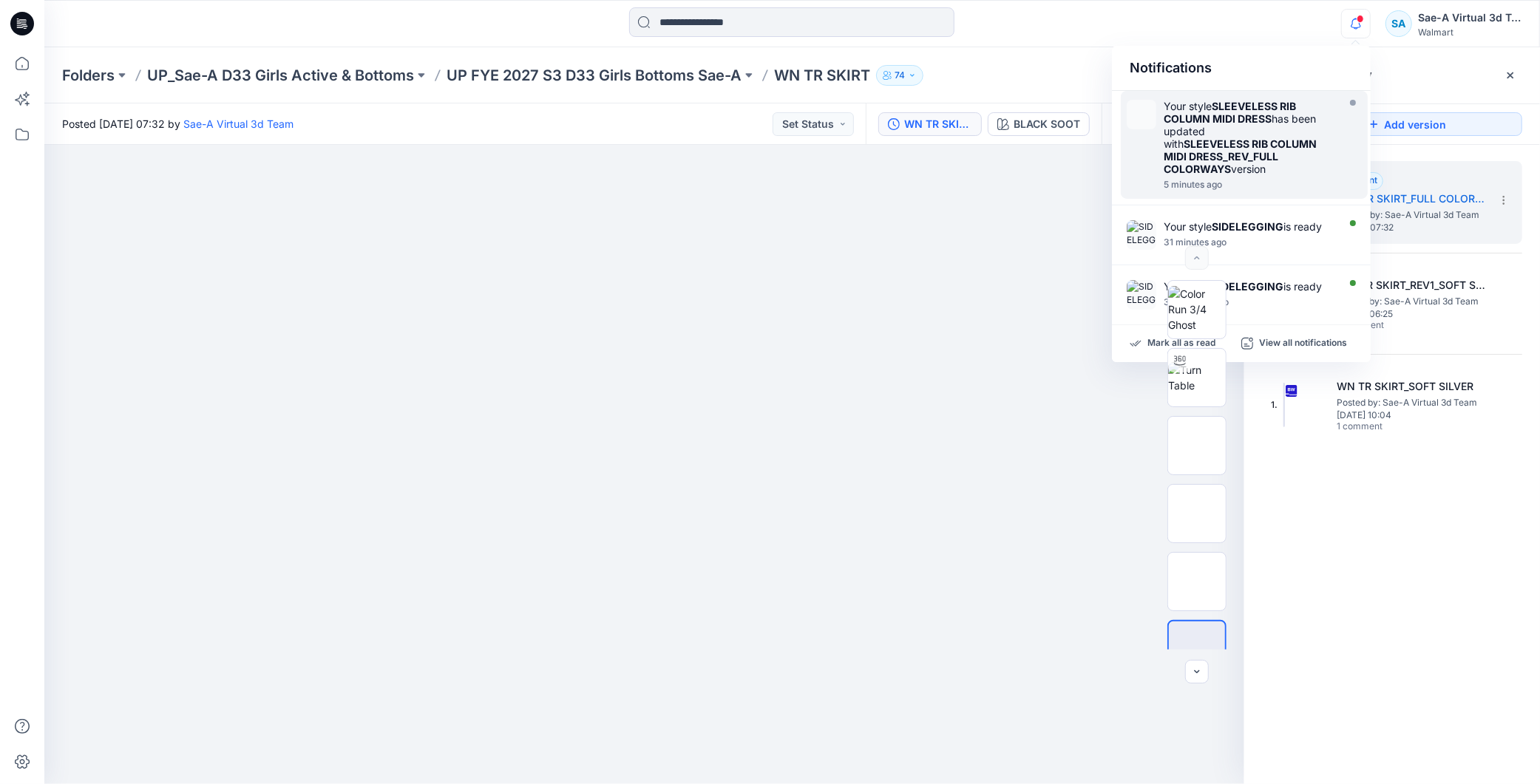
click at [1260, 150] on strong "SLEEVELESS RIB COLUMN MIDI DRESS_REV_FULL COLORWAYS" at bounding box center [1240, 156] width 153 height 37
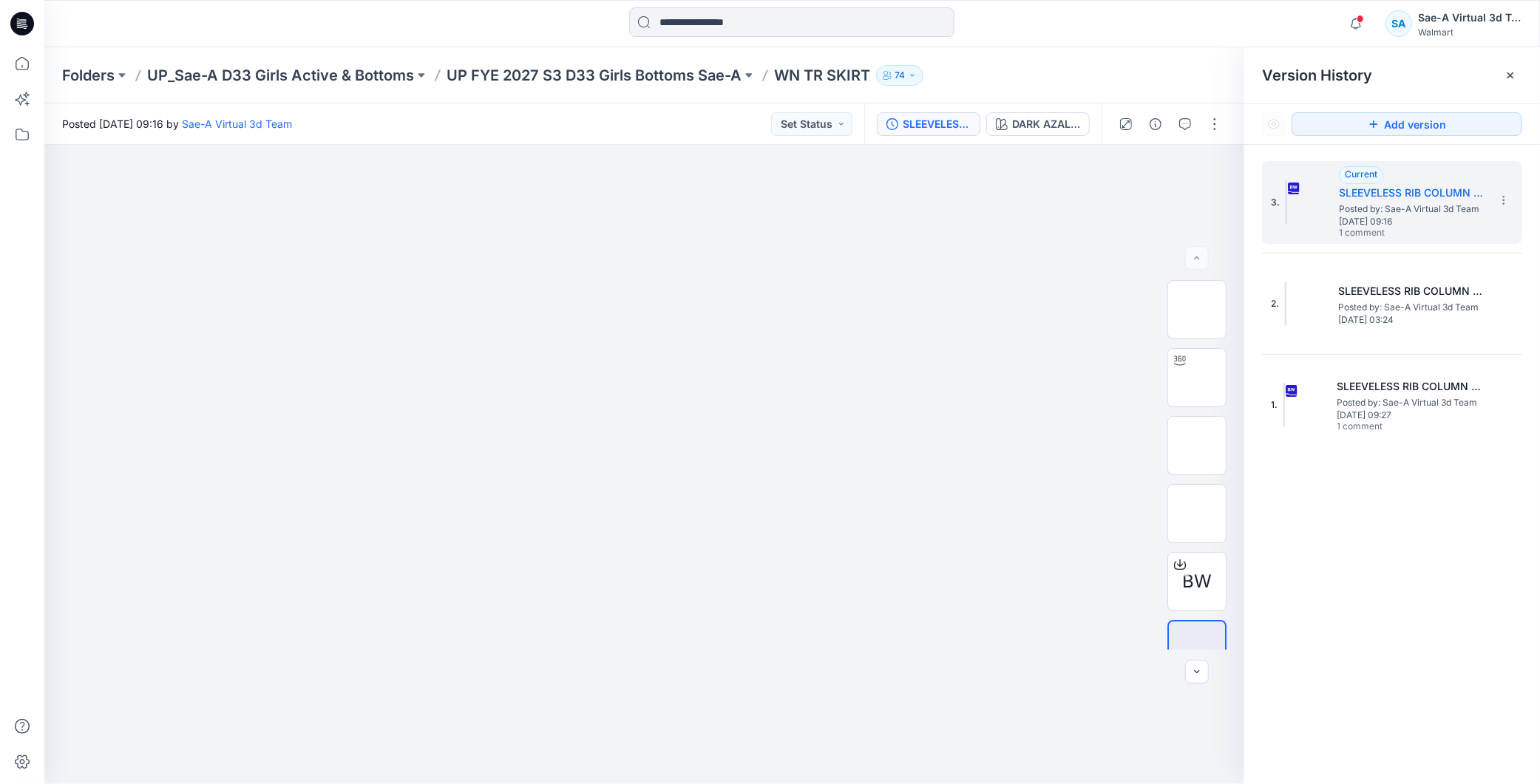
click at [19, 19] on icon at bounding box center [23, 24] width 24 height 24
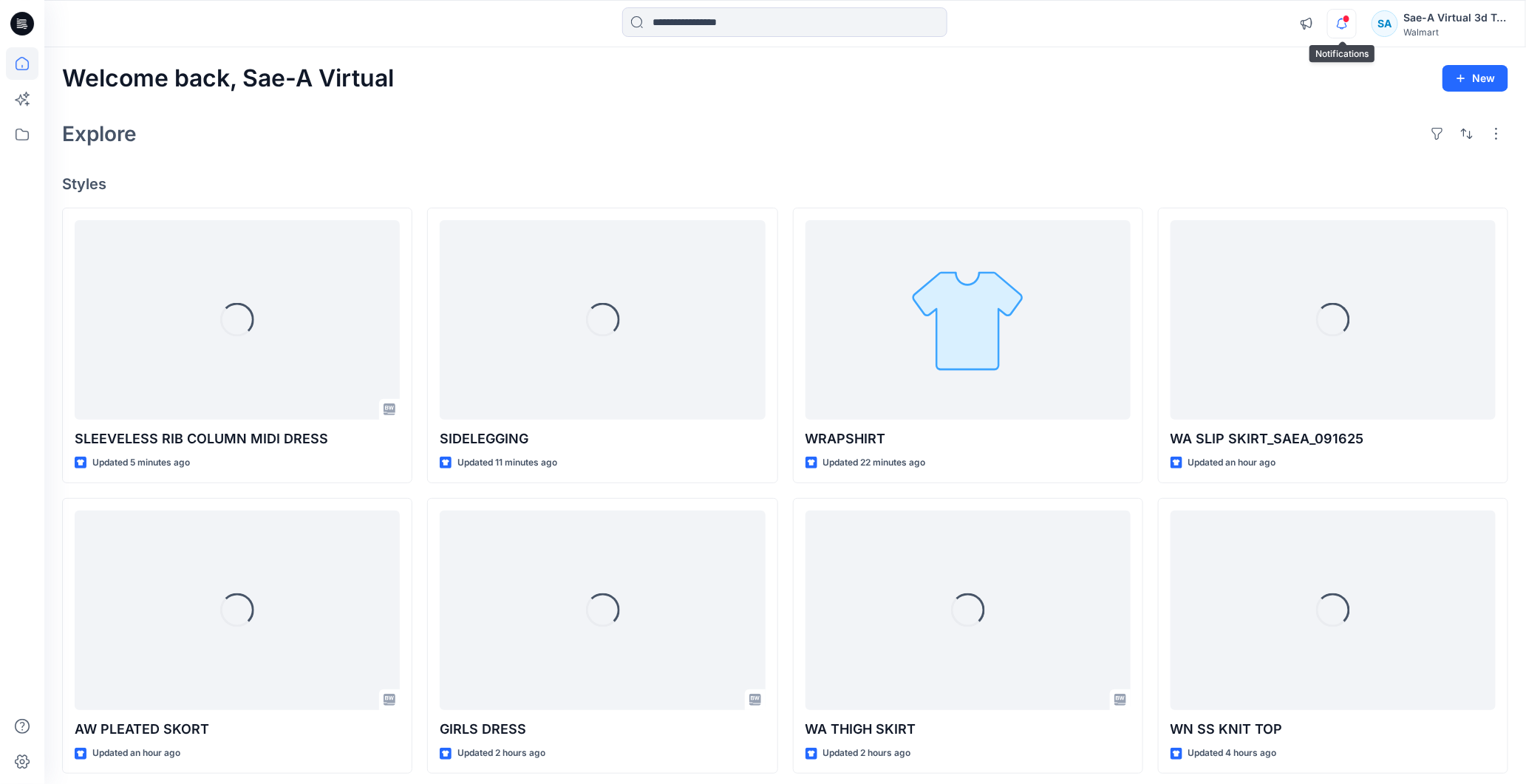
click at [1341, 34] on icon "button" at bounding box center [1342, 24] width 28 height 29
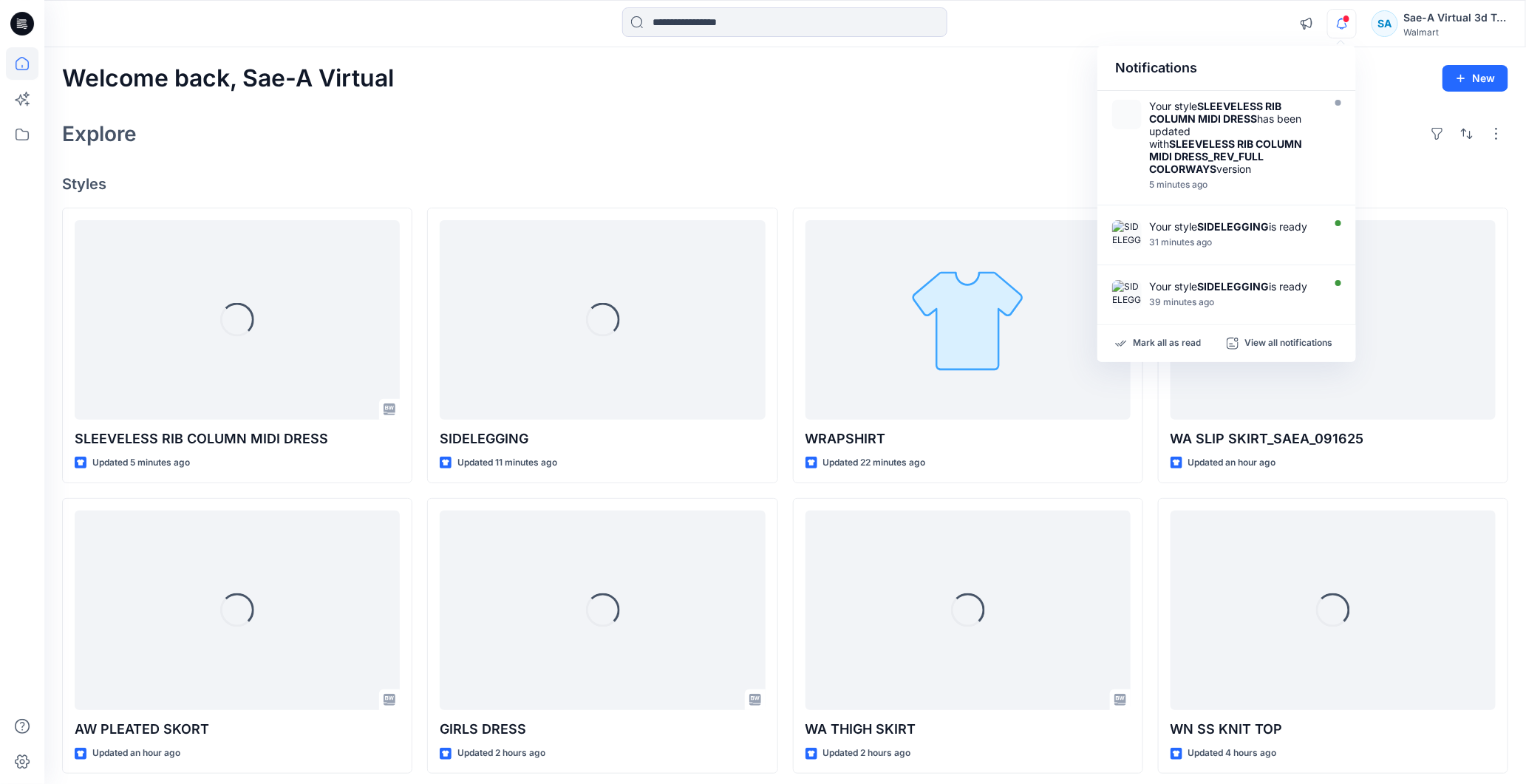
click at [1341, 31] on icon "button" at bounding box center [1342, 24] width 28 height 29
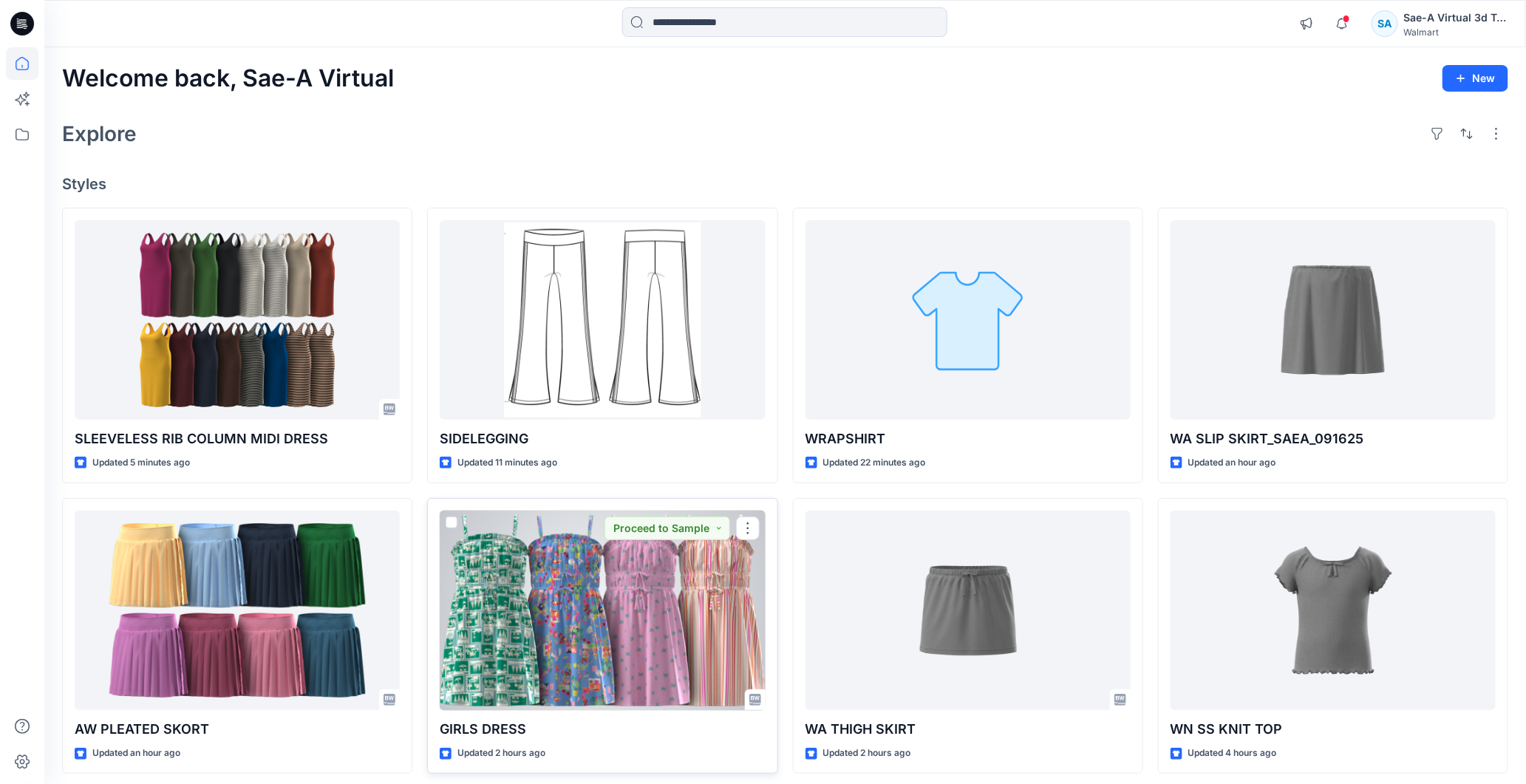
click at [590, 616] on div at bounding box center [603, 611] width 325 height 200
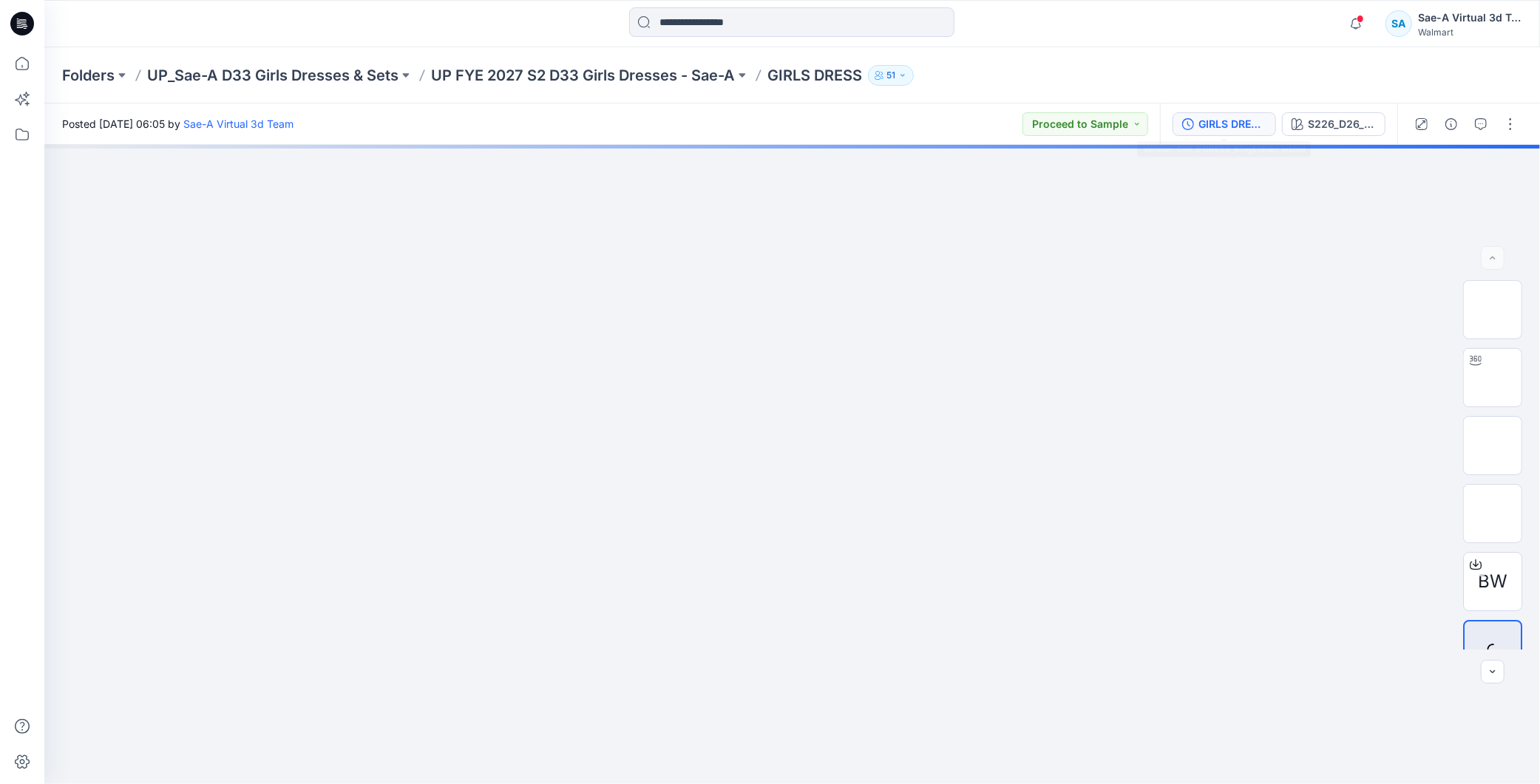
click at [1233, 126] on div "GIRLS DRESS_Ring&Slider added" at bounding box center [1232, 123] width 68 height 17
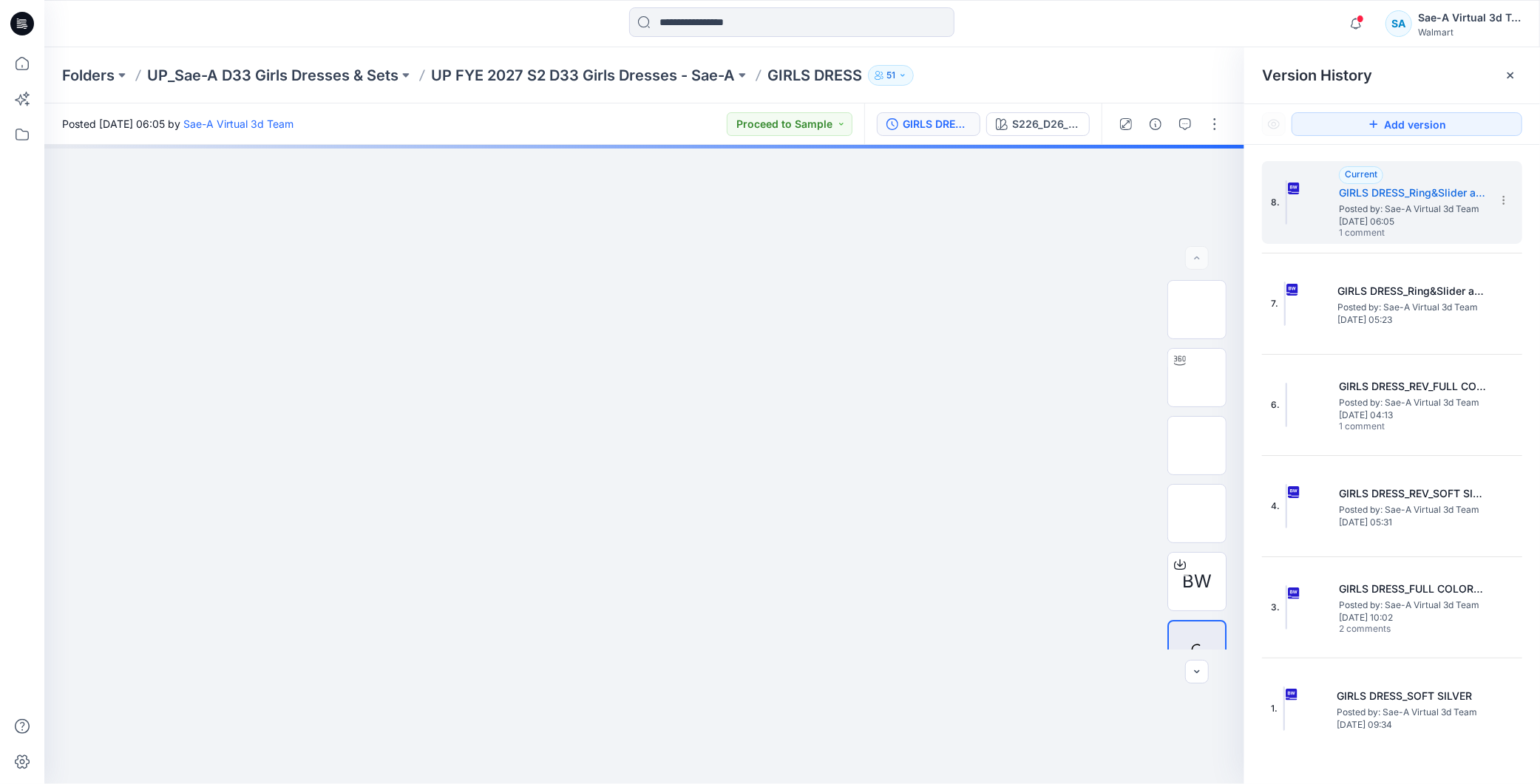
click at [15, 17] on icon at bounding box center [23, 24] width 24 height 24
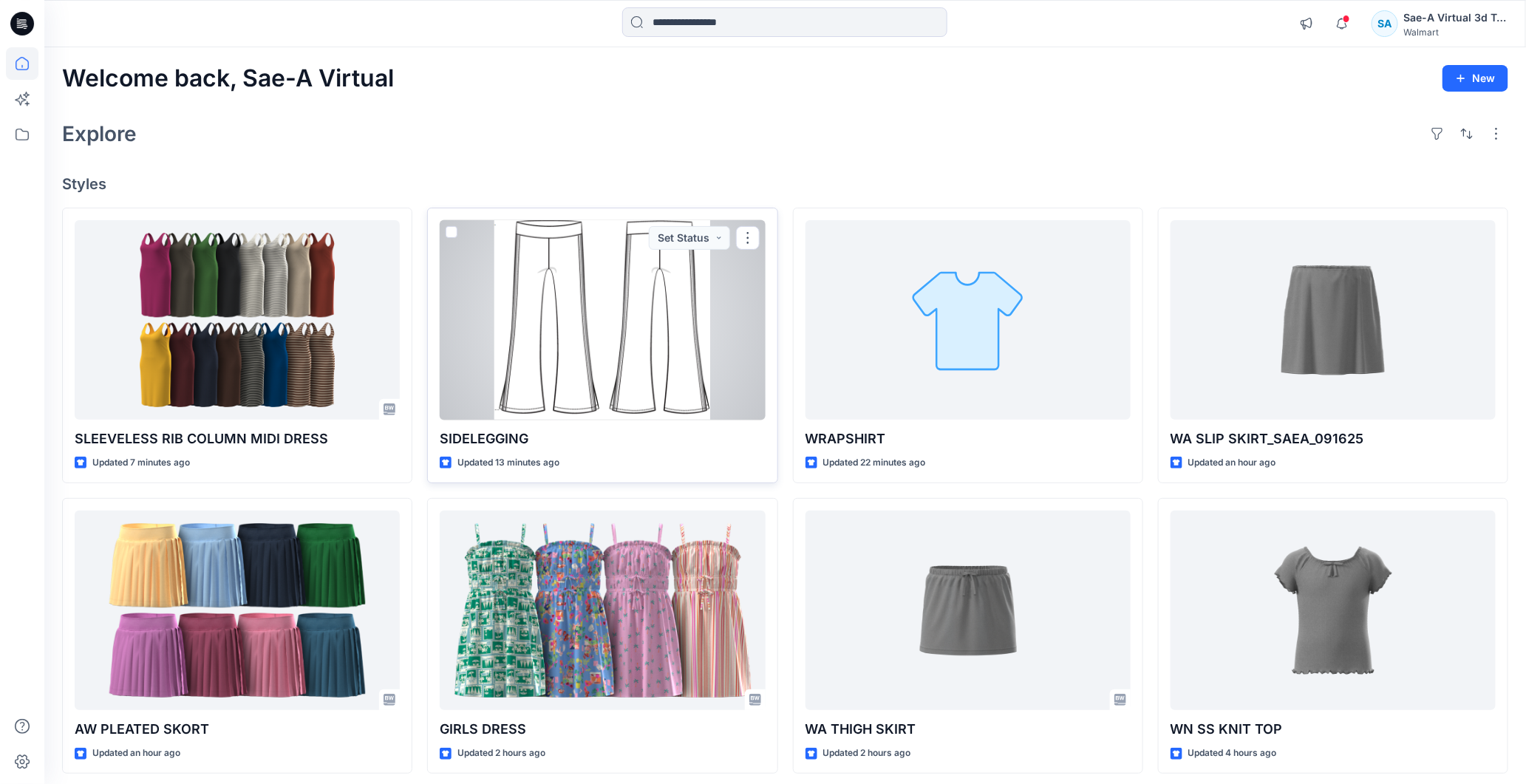
click at [609, 326] on div at bounding box center [603, 320] width 325 height 200
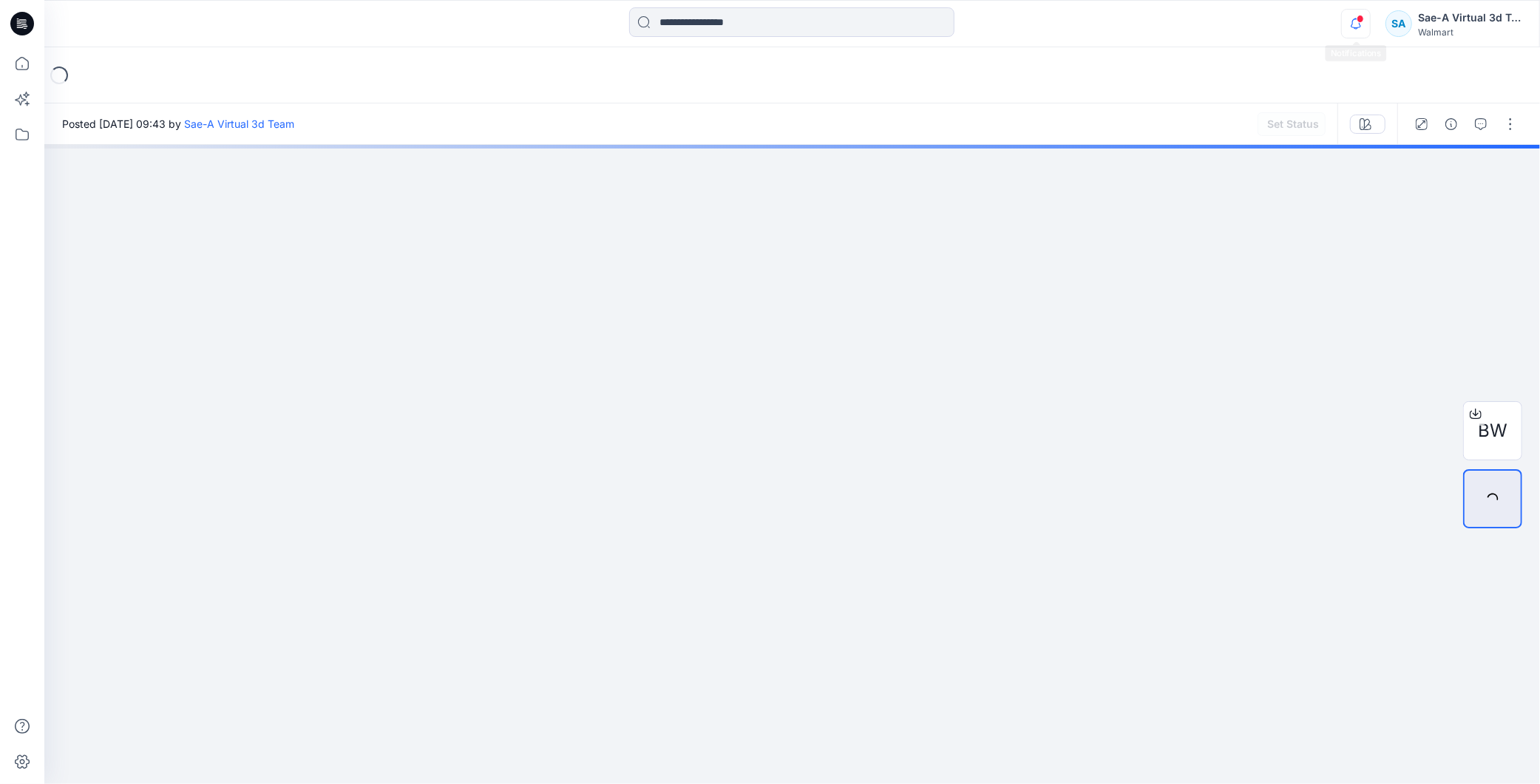
click at [1348, 23] on icon "button" at bounding box center [1356, 24] width 28 height 29
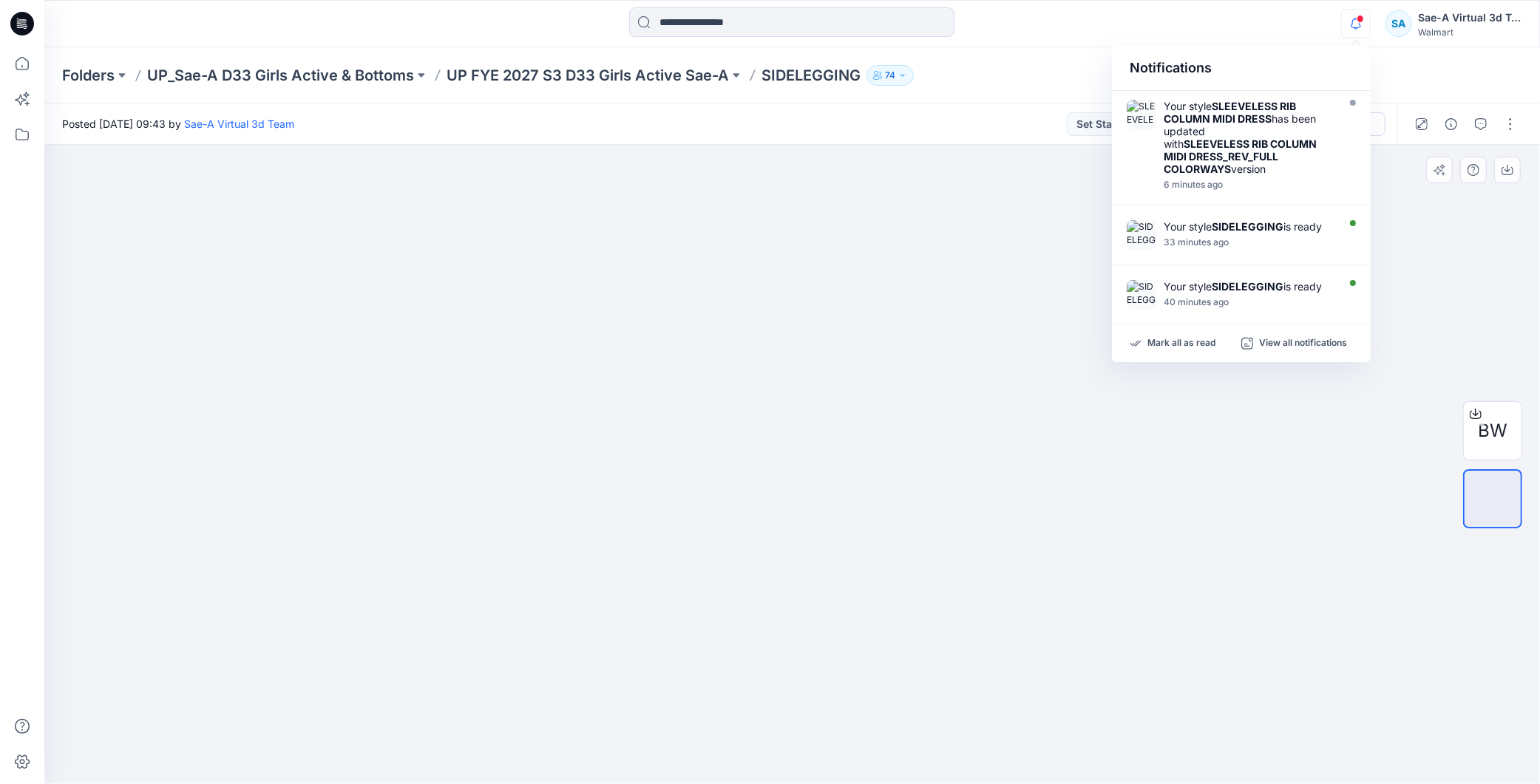
click at [1454, 284] on div "BW" at bounding box center [1492, 465] width 95 height 369
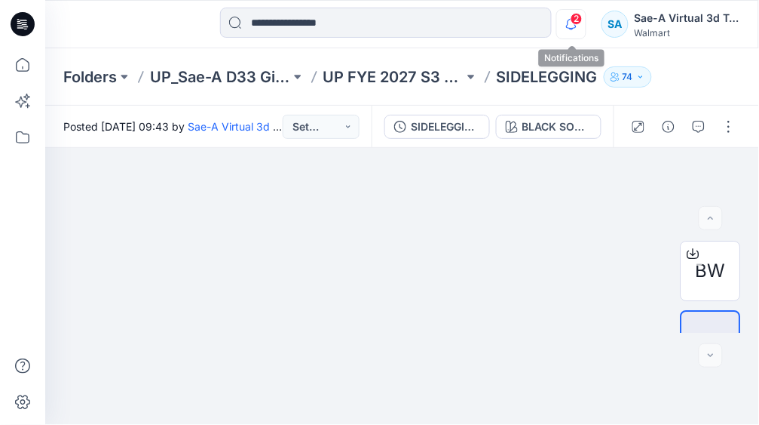
click at [566, 19] on icon "button" at bounding box center [571, 24] width 29 height 30
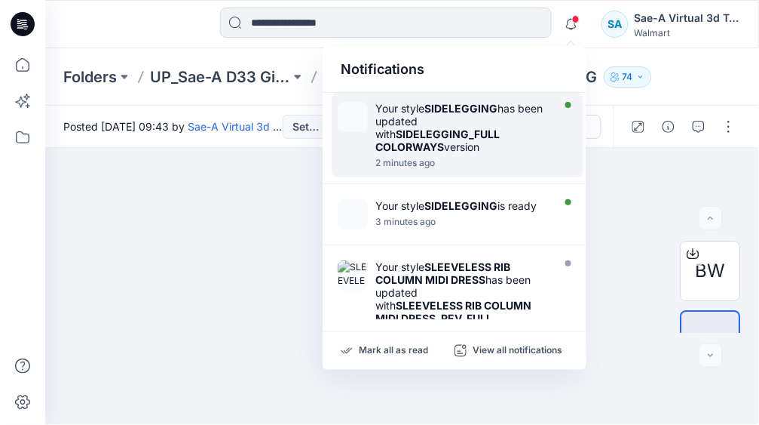
click at [489, 127] on strong "SIDELEGGING_FULL COLORWAYS" at bounding box center [438, 140] width 124 height 26
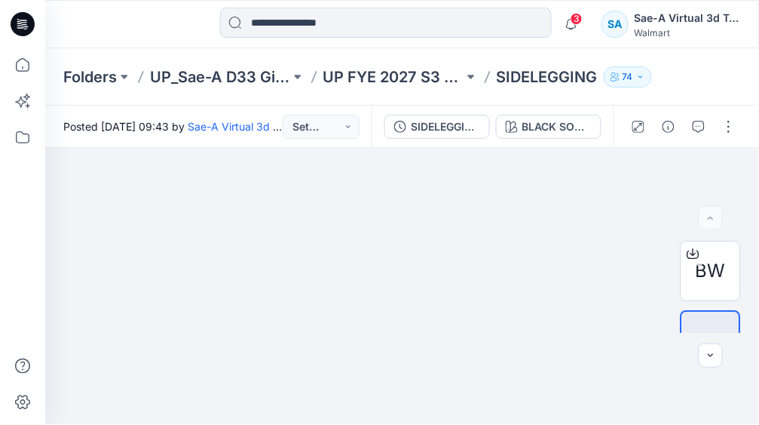
click at [26, 19] on icon at bounding box center [23, 24] width 24 height 24
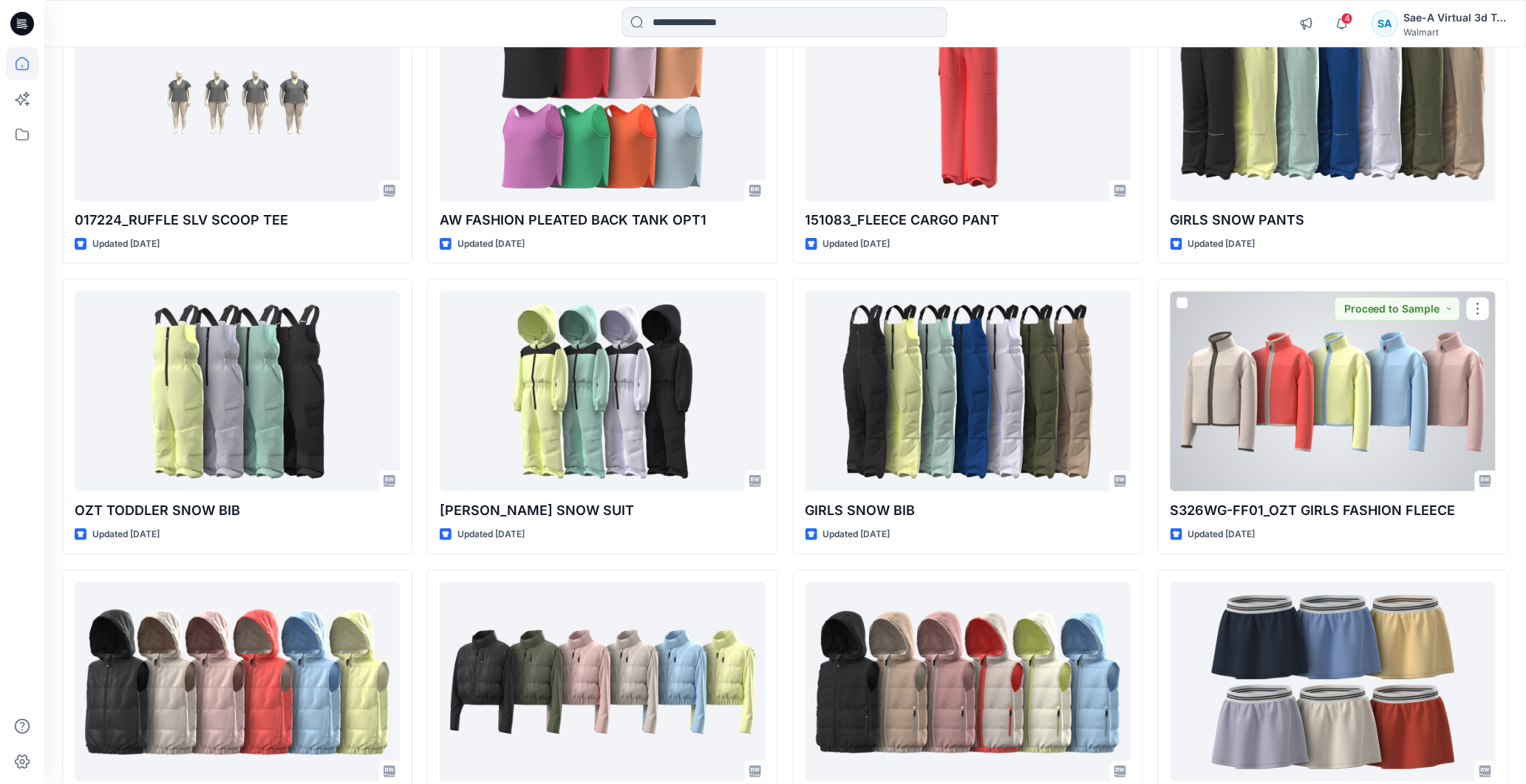
scroll to position [2260, 0]
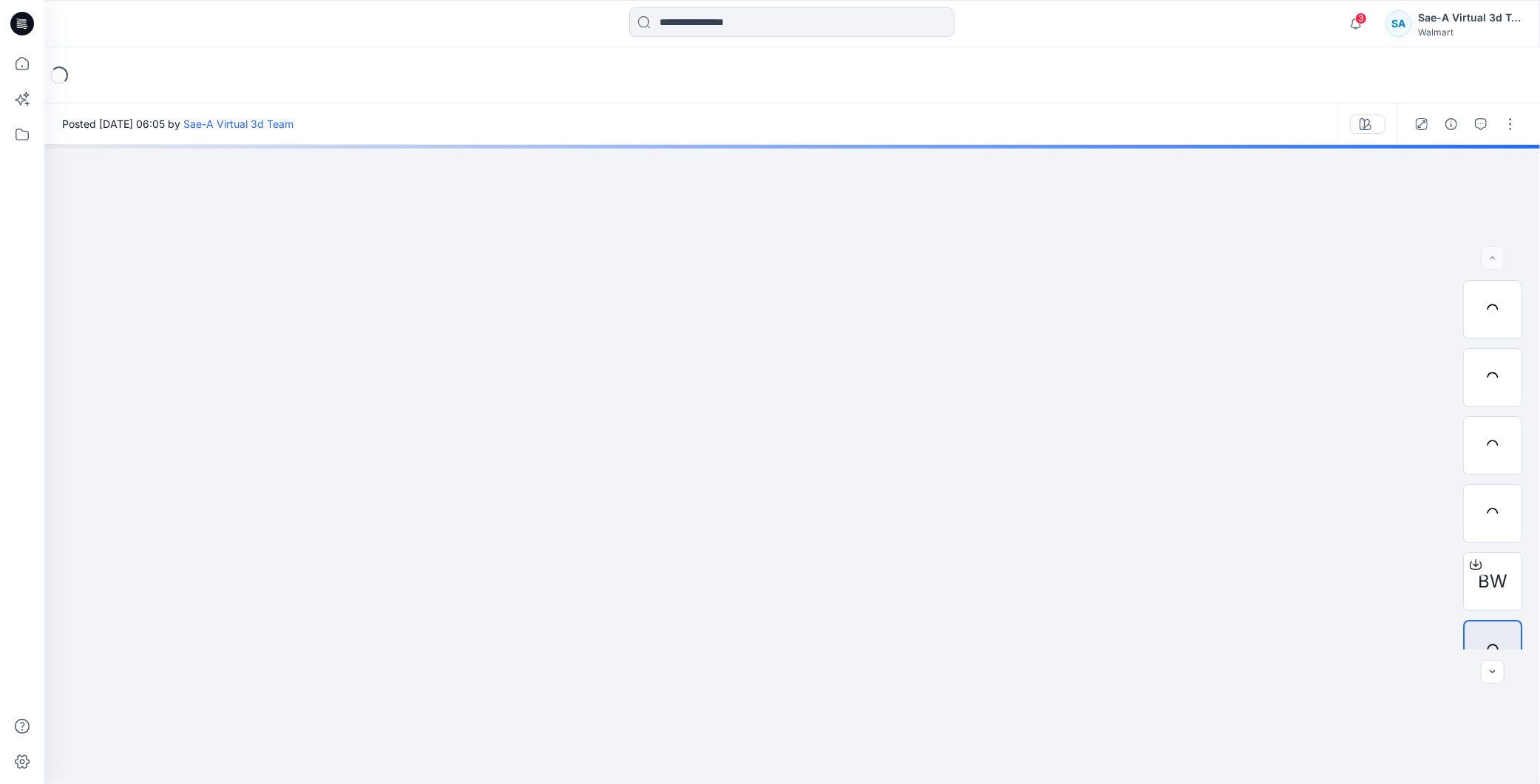
click at [1358, 19] on span "3" at bounding box center [1361, 19] width 12 height 12
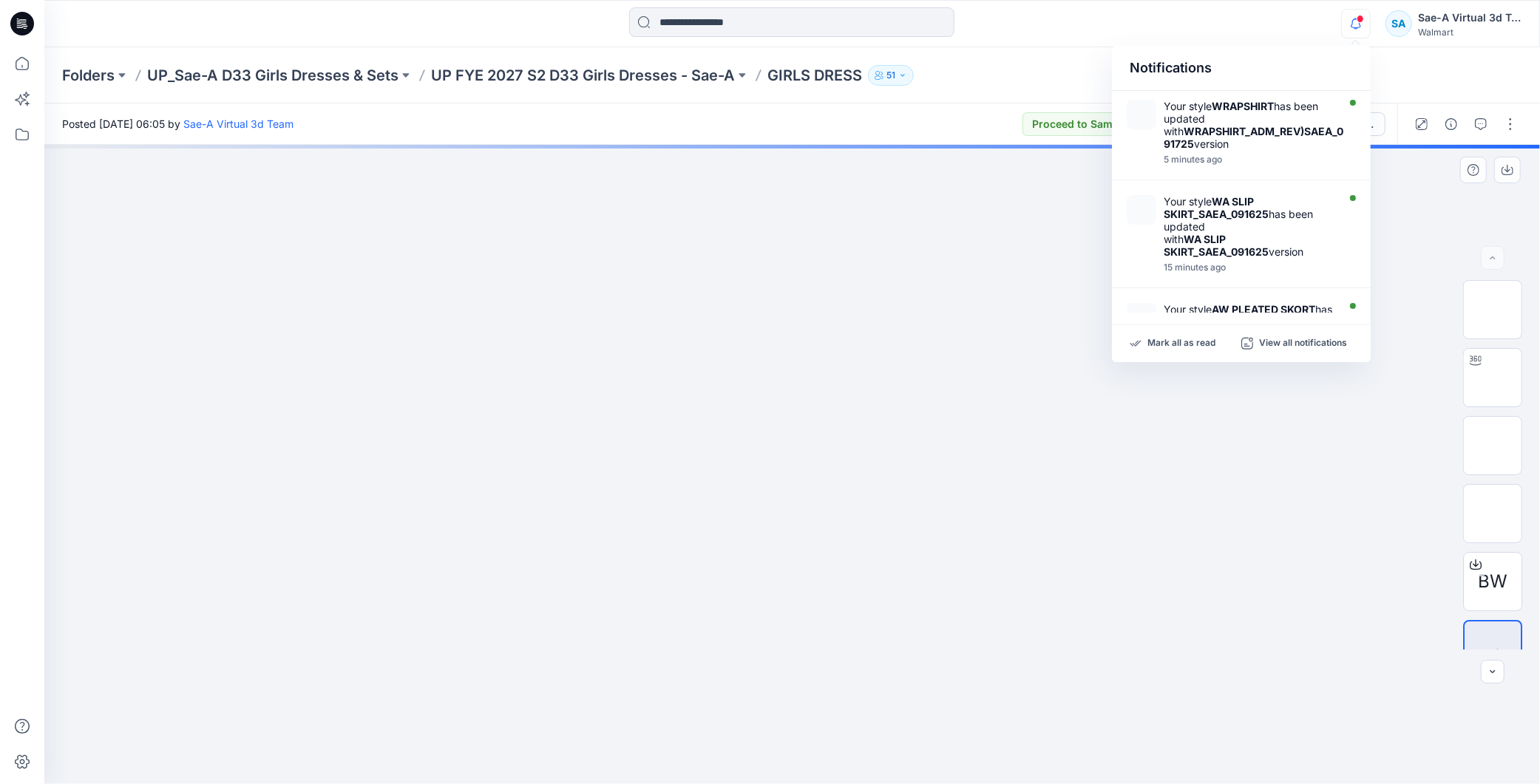
click at [1163, 527] on div at bounding box center [792, 465] width 1496 height 639
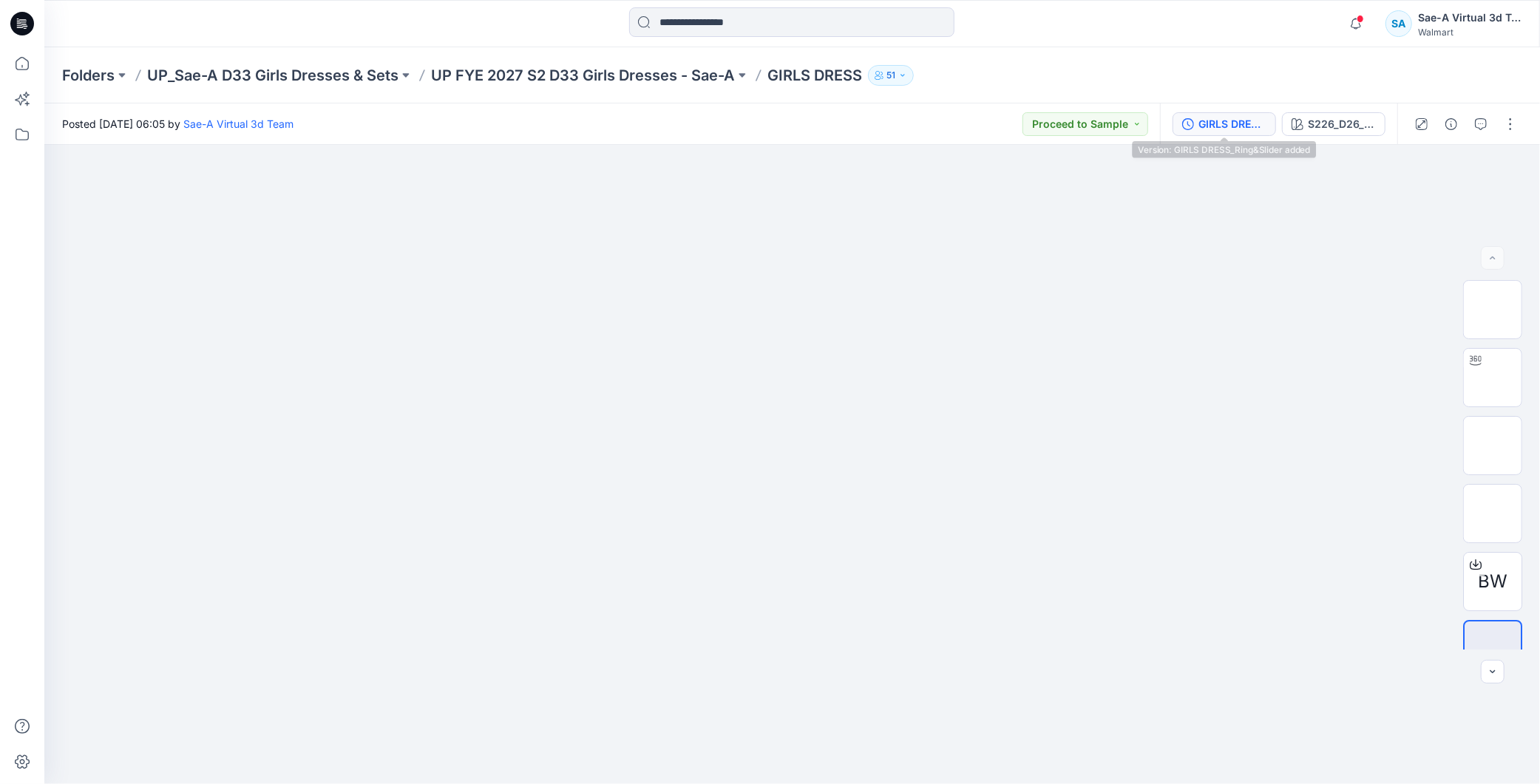
click at [1207, 127] on div "GIRLS DRESS_Ring&Slider added" at bounding box center [1232, 123] width 68 height 17
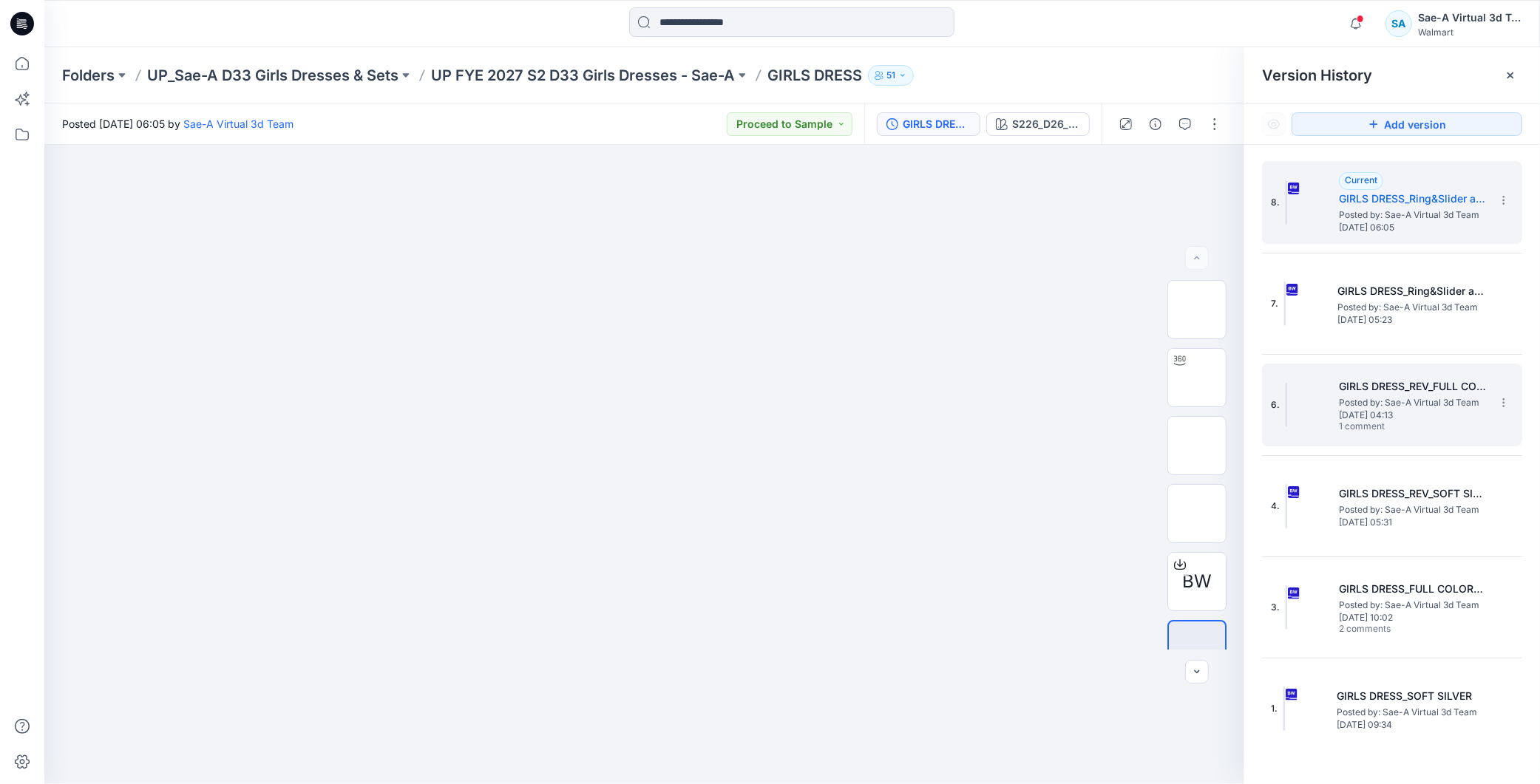
click at [1378, 403] on span "Posted by: Sae-A Virtual 3d Team" at bounding box center [1413, 402] width 148 height 15
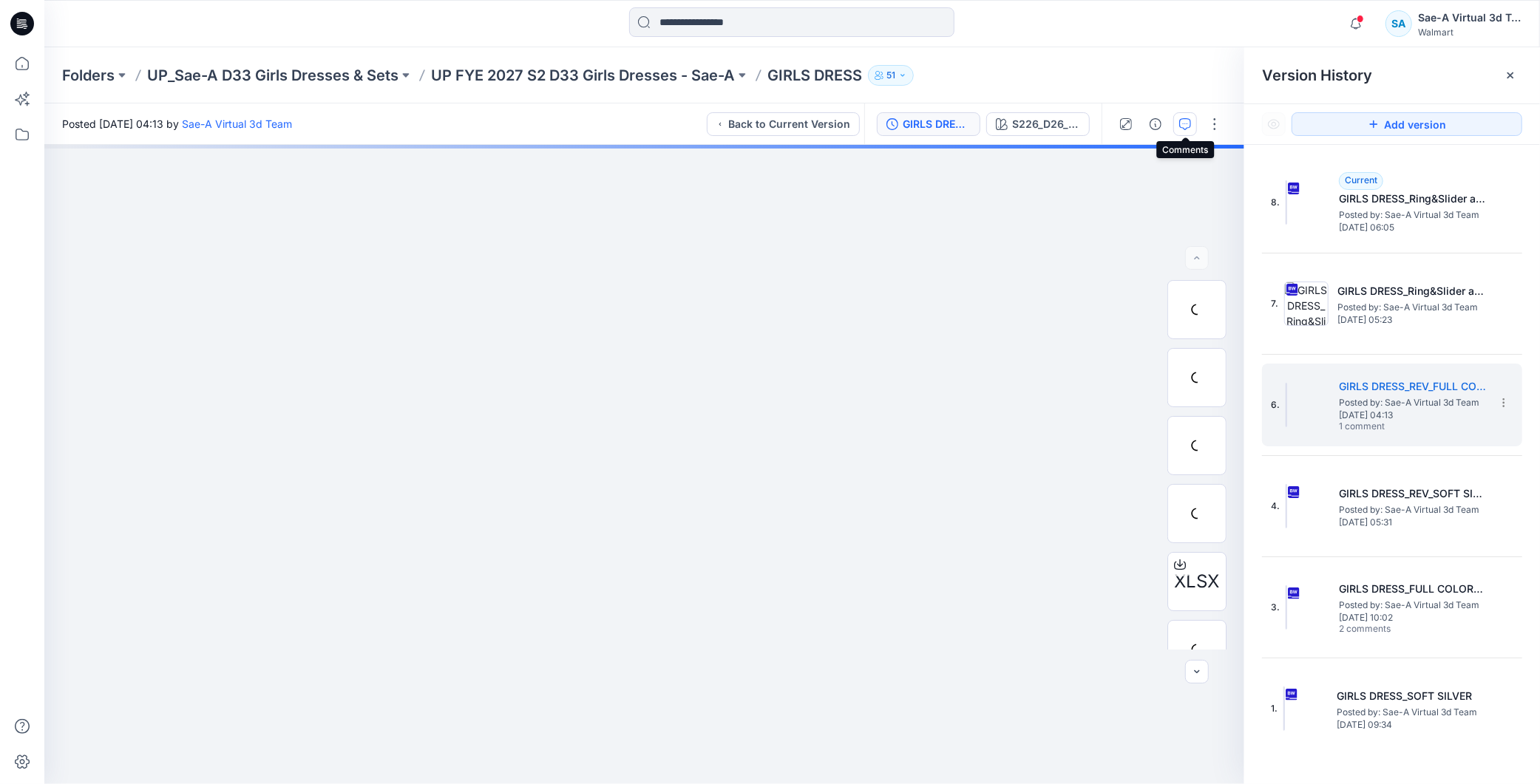
click at [1191, 126] on icon "button" at bounding box center [1185, 124] width 12 height 12
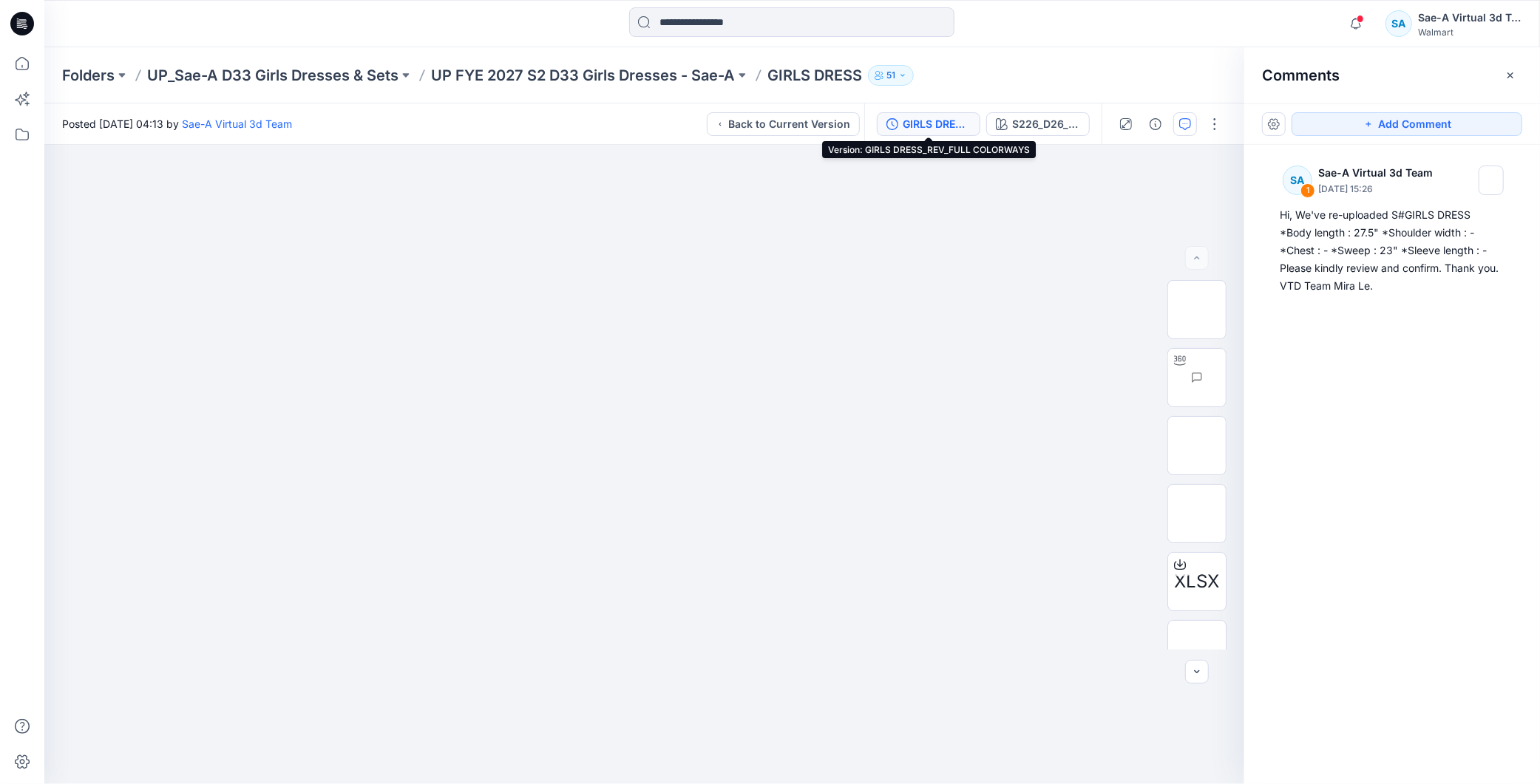
click at [946, 119] on div "GIRLS DRESS_REV_FULL COLORWAYS" at bounding box center [936, 123] width 68 height 17
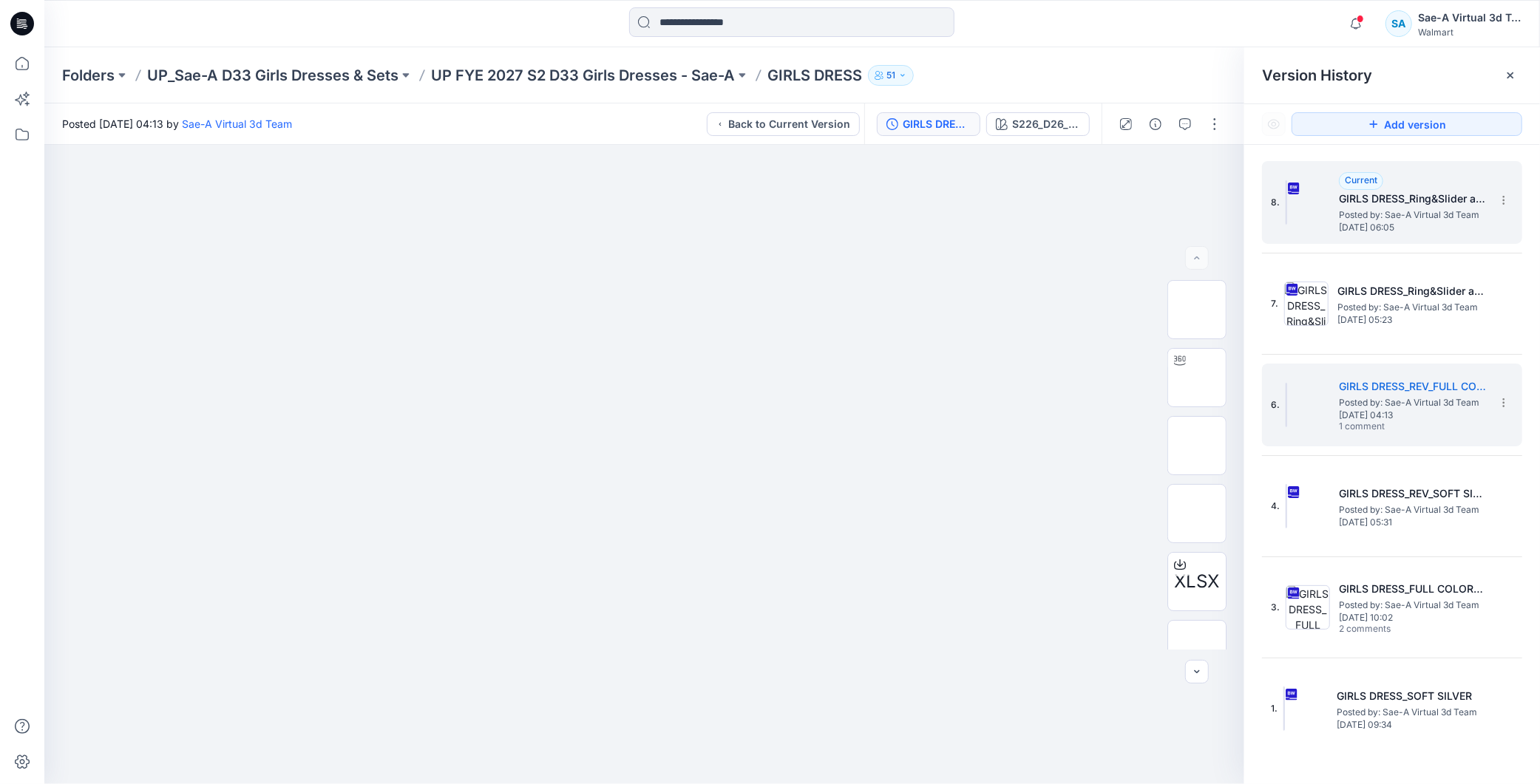
click at [1433, 227] on span "[DATE] 06:05" at bounding box center [1413, 227] width 148 height 11
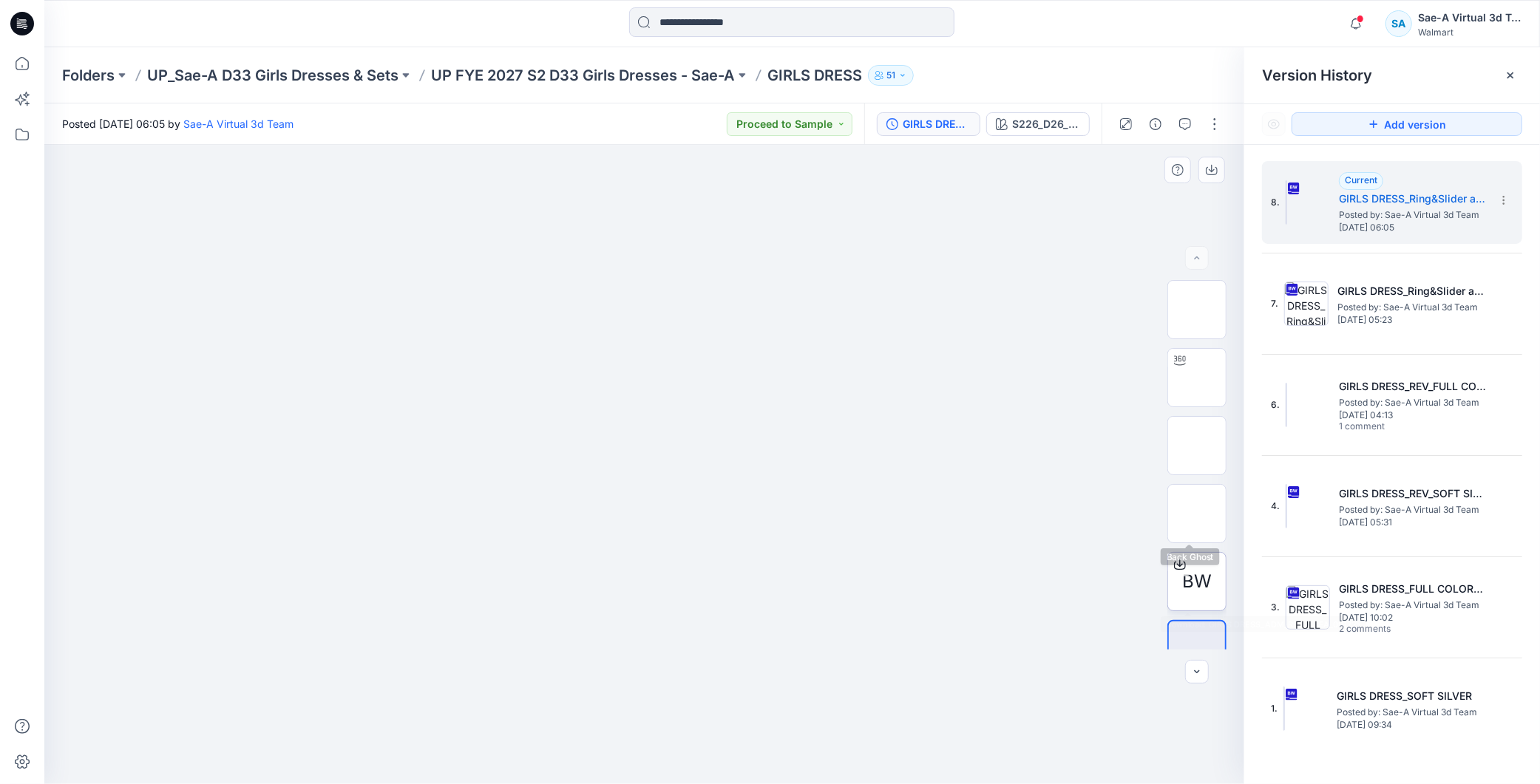
scroll to position [29, 0]
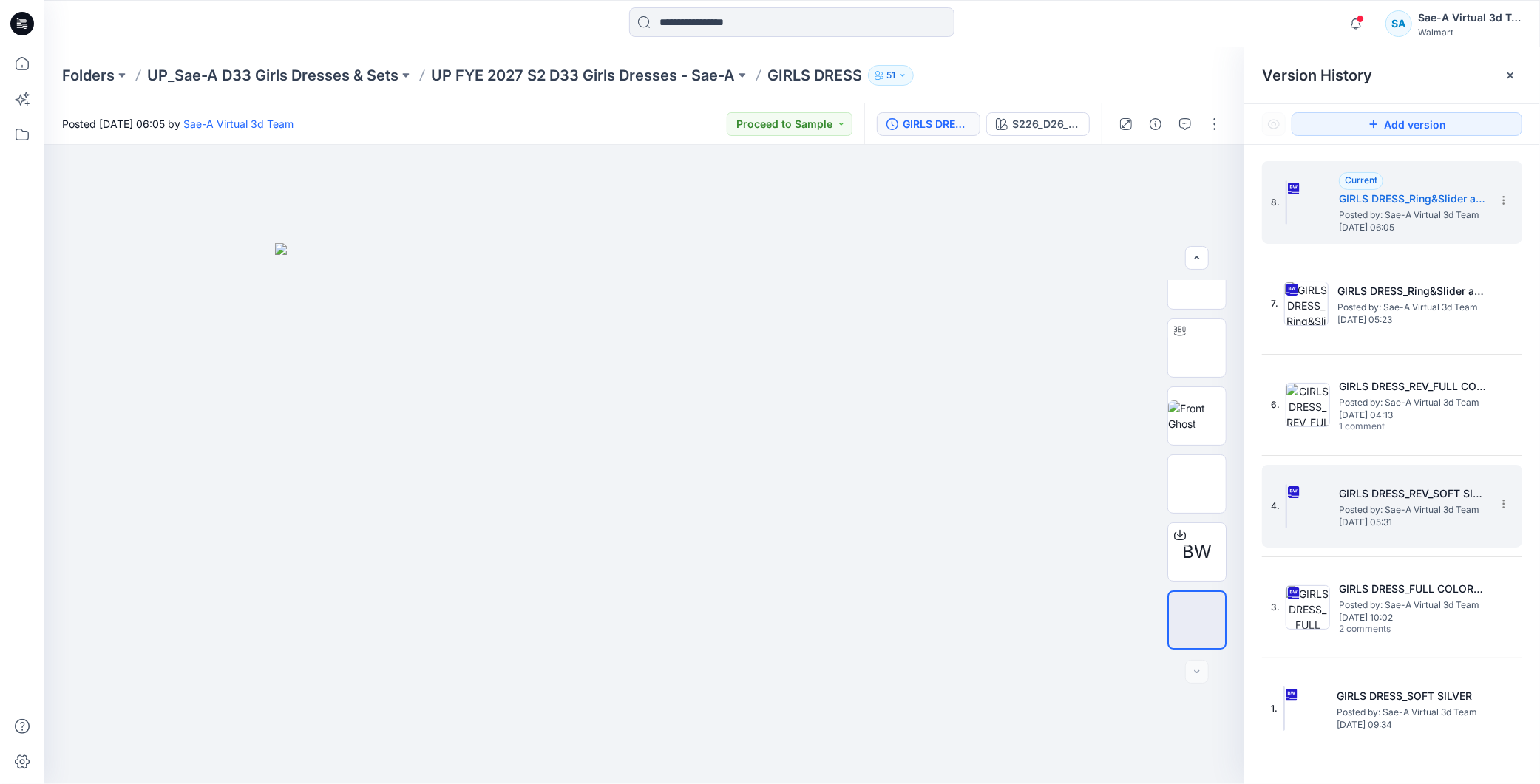
click at [1368, 495] on h5 "GIRLS DRESS_REV_SOFT SILVER" at bounding box center [1413, 494] width 148 height 18
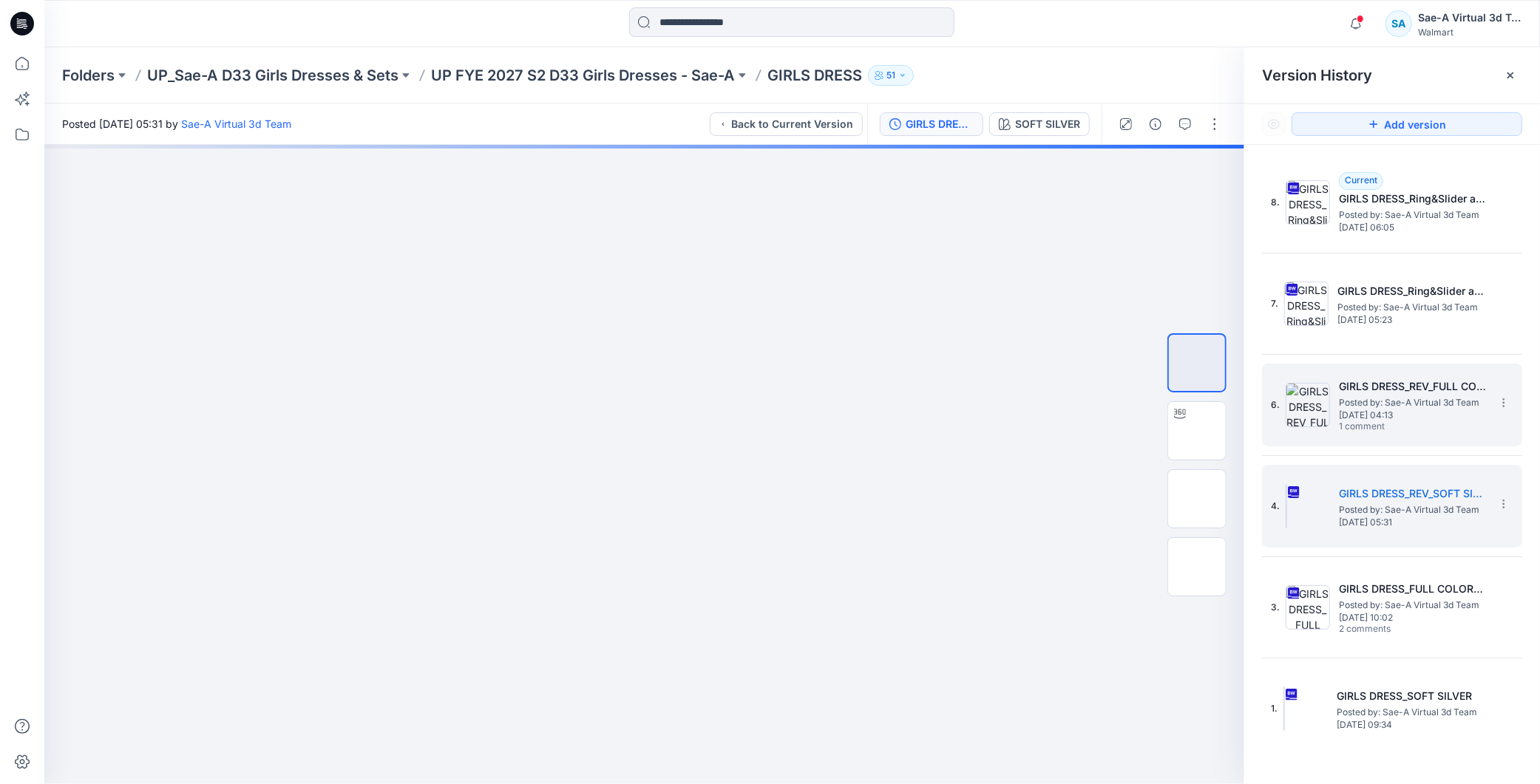
click at [1371, 404] on span "Posted by: Sae-A Virtual 3d Team" at bounding box center [1413, 402] width 148 height 15
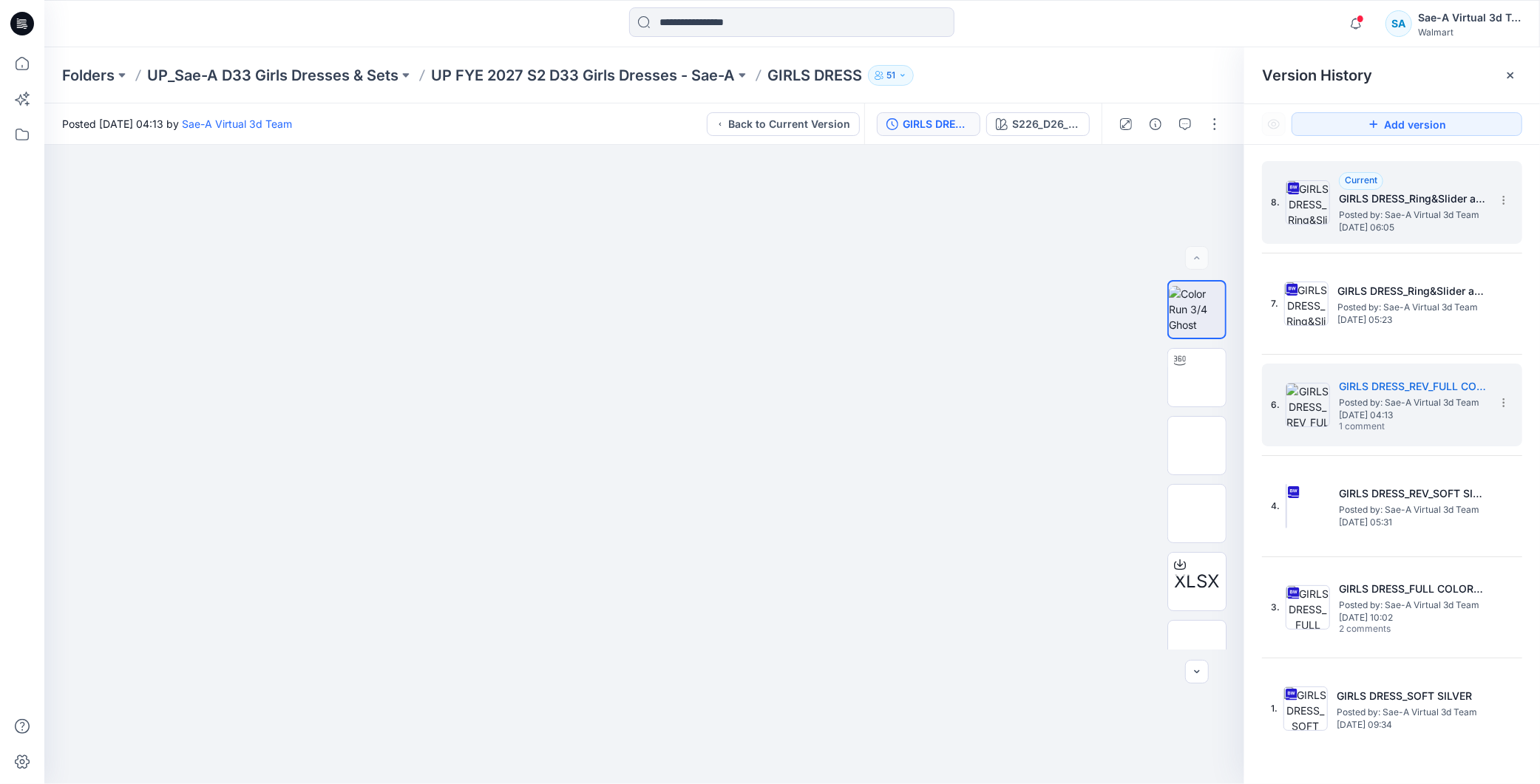
click at [1409, 215] on span "Posted by: Sae-A Virtual 3d Team" at bounding box center [1413, 215] width 148 height 15
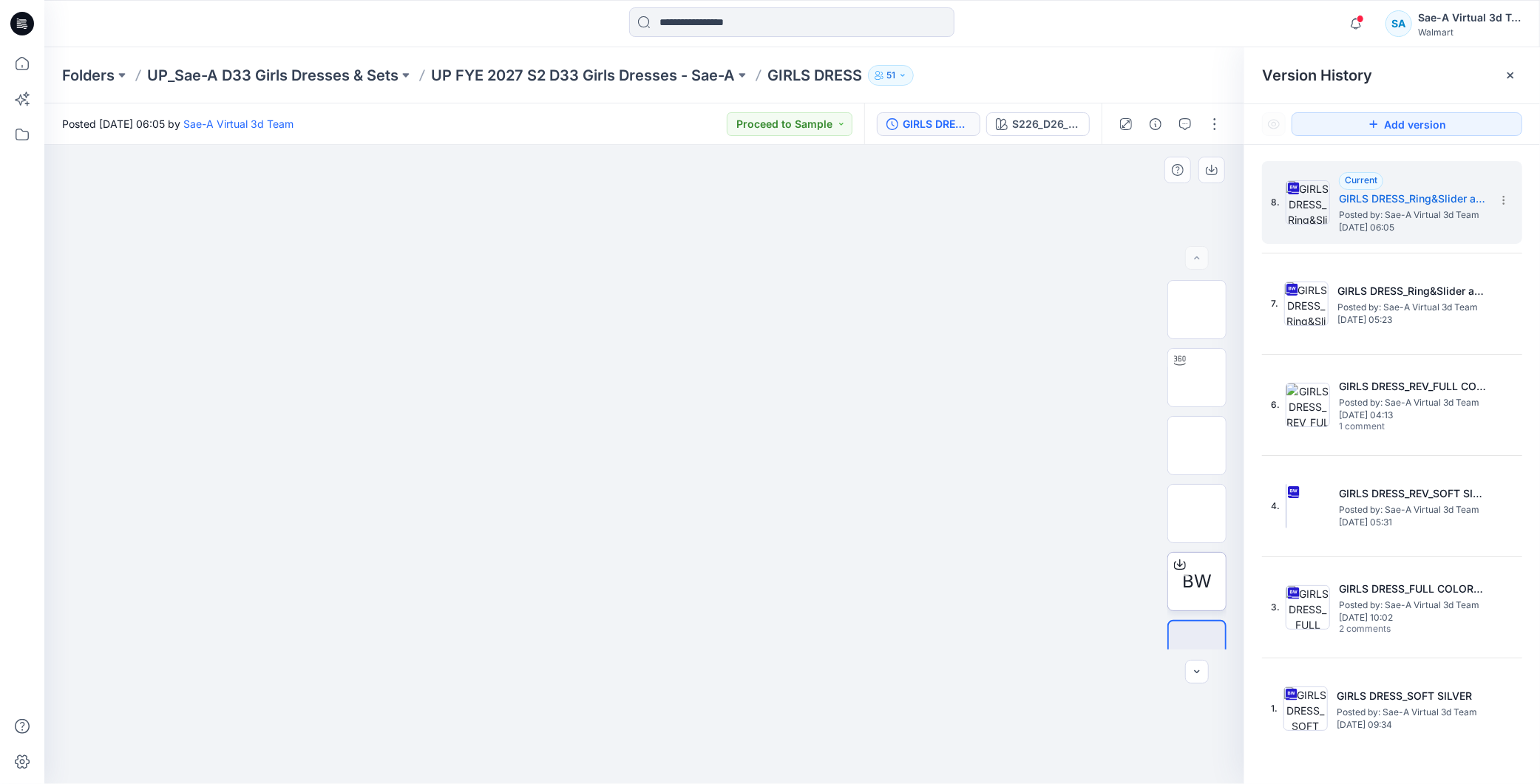
scroll to position [29, 0]
drag, startPoint x: 770, startPoint y: 67, endPoint x: 864, endPoint y: 83, distance: 95.4
click at [862, 83] on p "GIRLS DRESS" at bounding box center [815, 74] width 95 height 21
copy p "GIRLS DRESS"
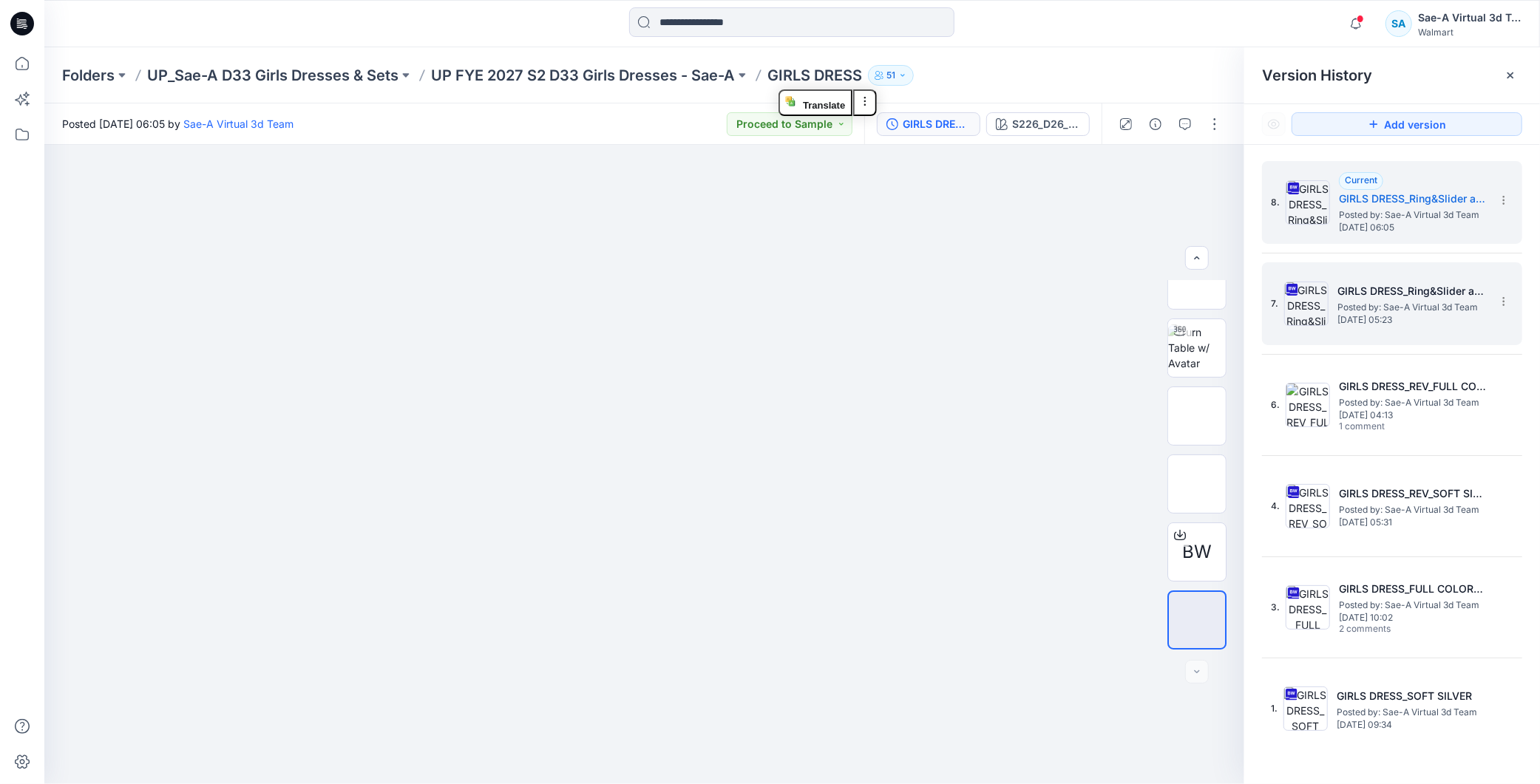
click at [1459, 284] on h5 "GIRLS DRESS_Ring&Slider added" at bounding box center [1411, 291] width 148 height 18
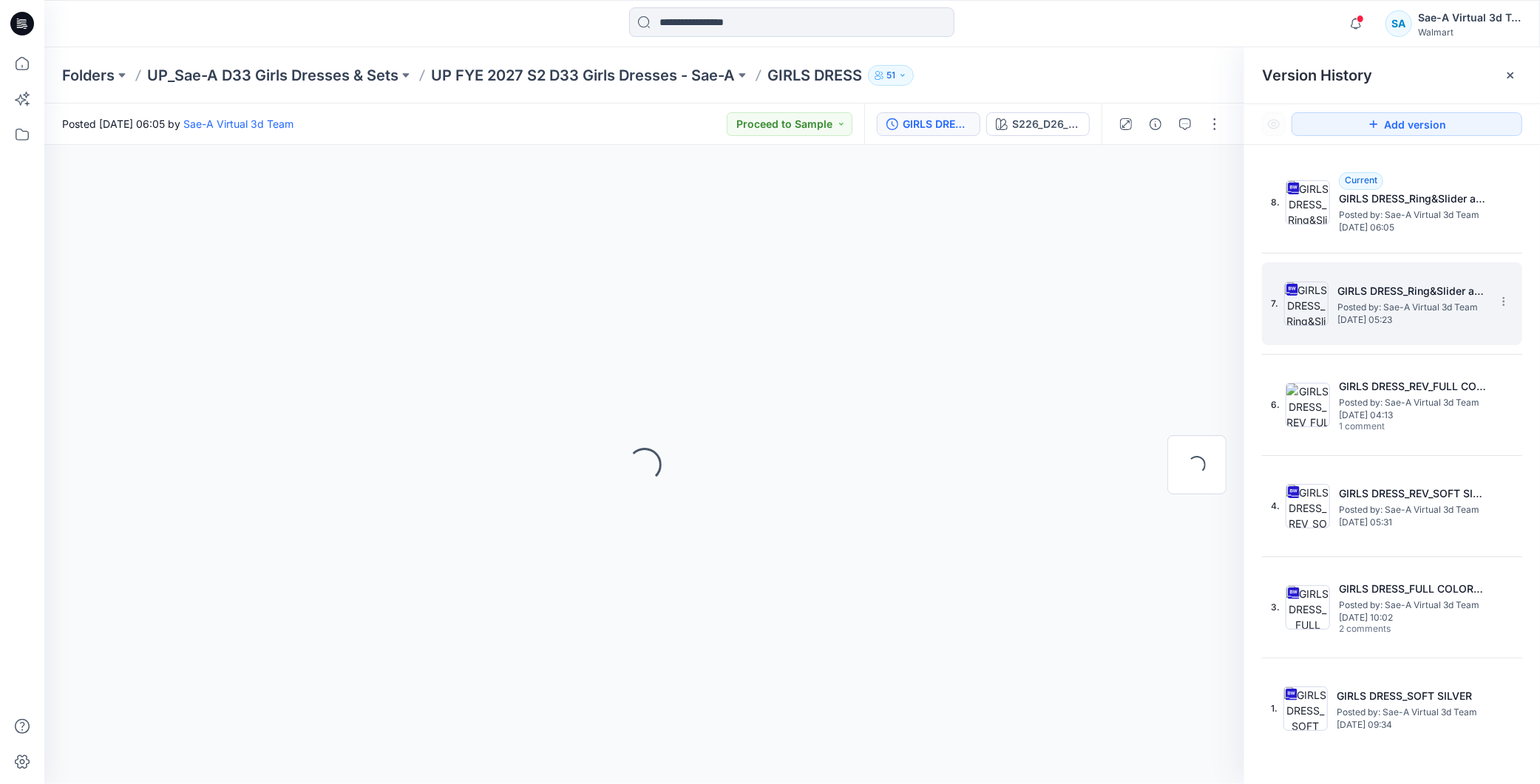
scroll to position [0, 0]
click at [1503, 303] on icon at bounding box center [1504, 302] width 12 height 12
click at [1503, 305] on icon at bounding box center [1504, 302] width 12 height 12
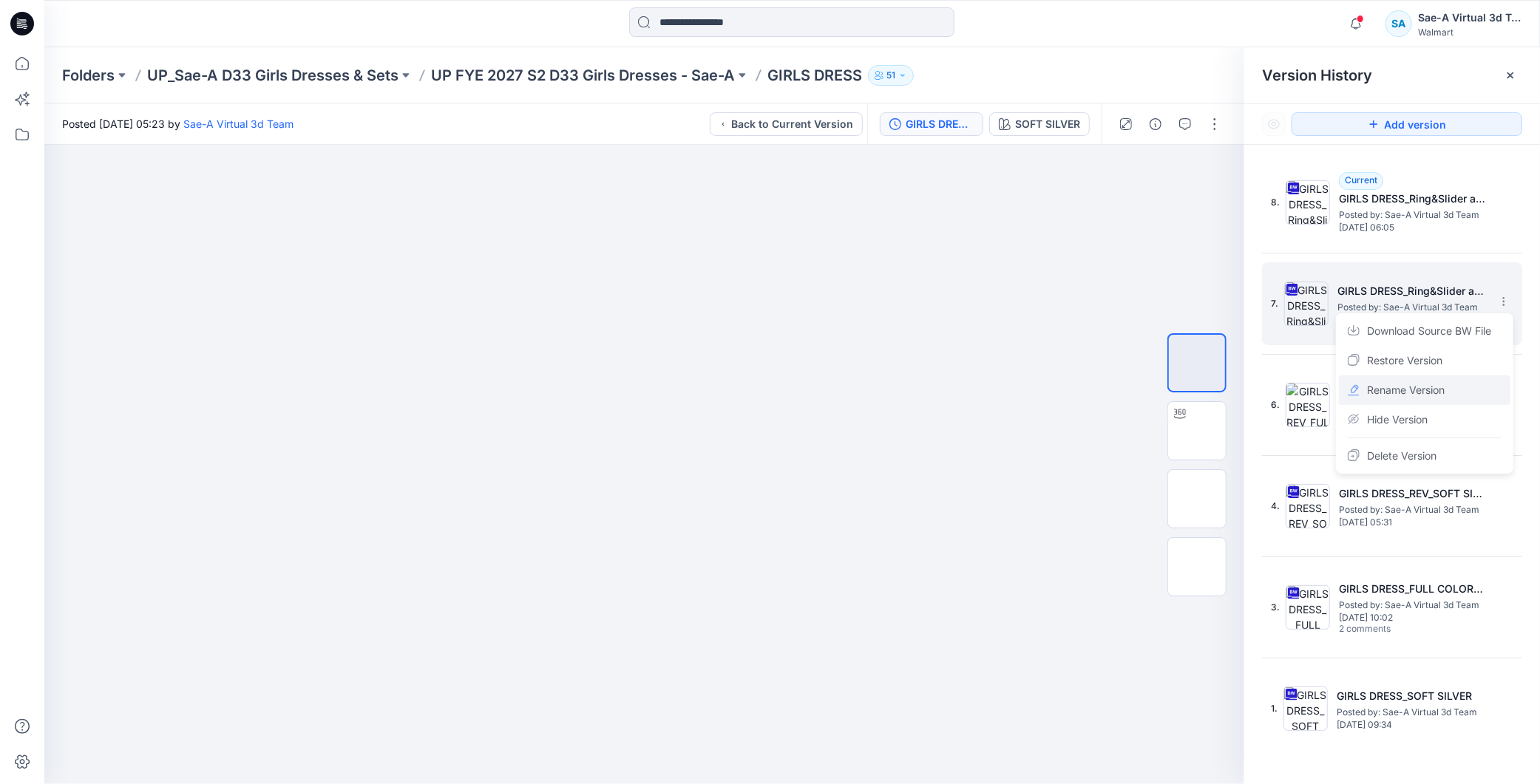
click at [1408, 389] on span "Rename Version" at bounding box center [1406, 390] width 77 height 18
click at [1411, 293] on input "**********" at bounding box center [1430, 299] width 163 height 24
drag, startPoint x: 1421, startPoint y: 296, endPoint x: 1535, endPoint y: 301, distance: 114.1
click at [1538, 300] on div "**********" at bounding box center [1392, 475] width 296 height 661
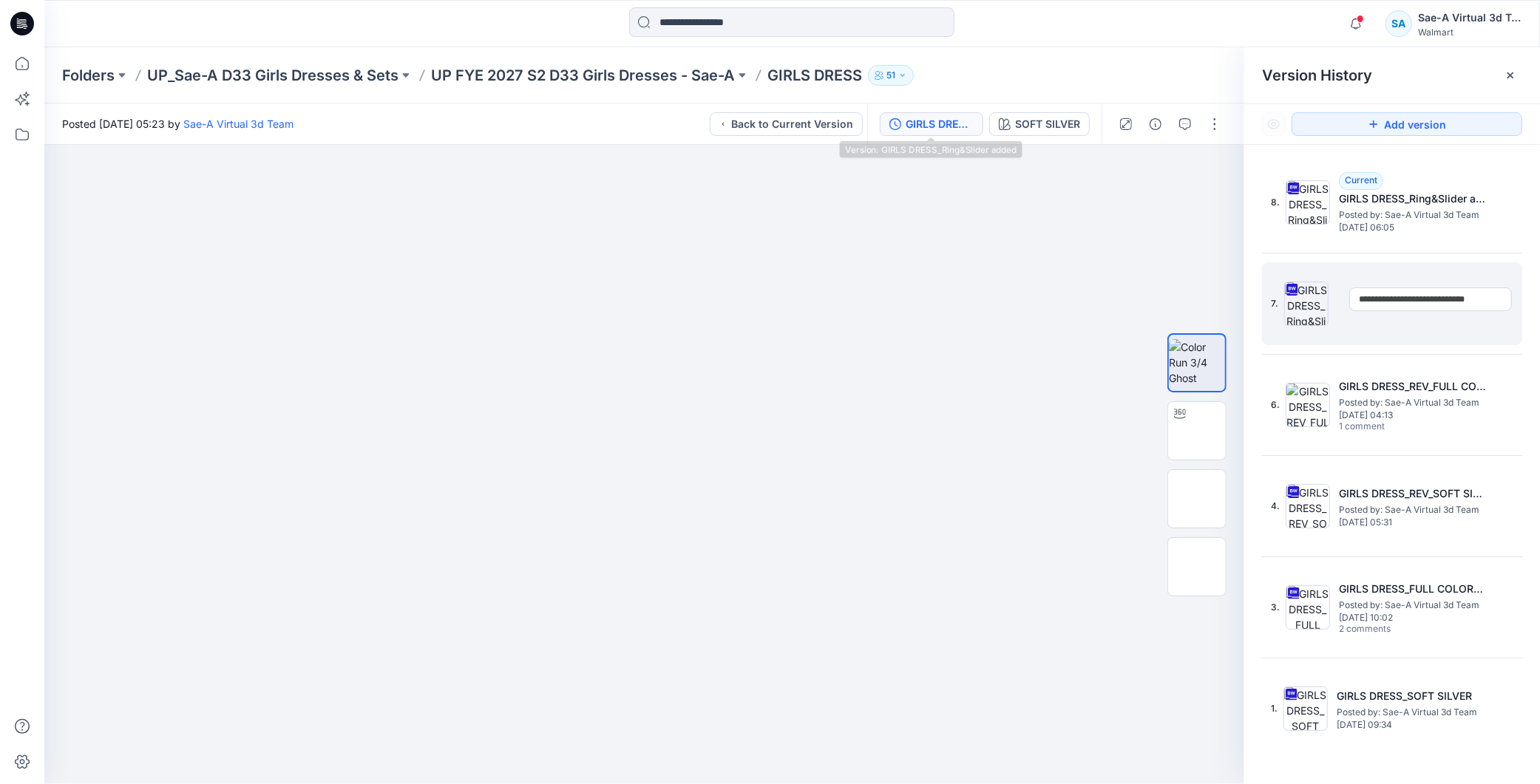
drag, startPoint x: 933, startPoint y: 130, endPoint x: 1307, endPoint y: 141, distance: 374.2
click at [932, 130] on div "GIRLS DRESS_Ring&Slider added" at bounding box center [939, 123] width 68 height 17
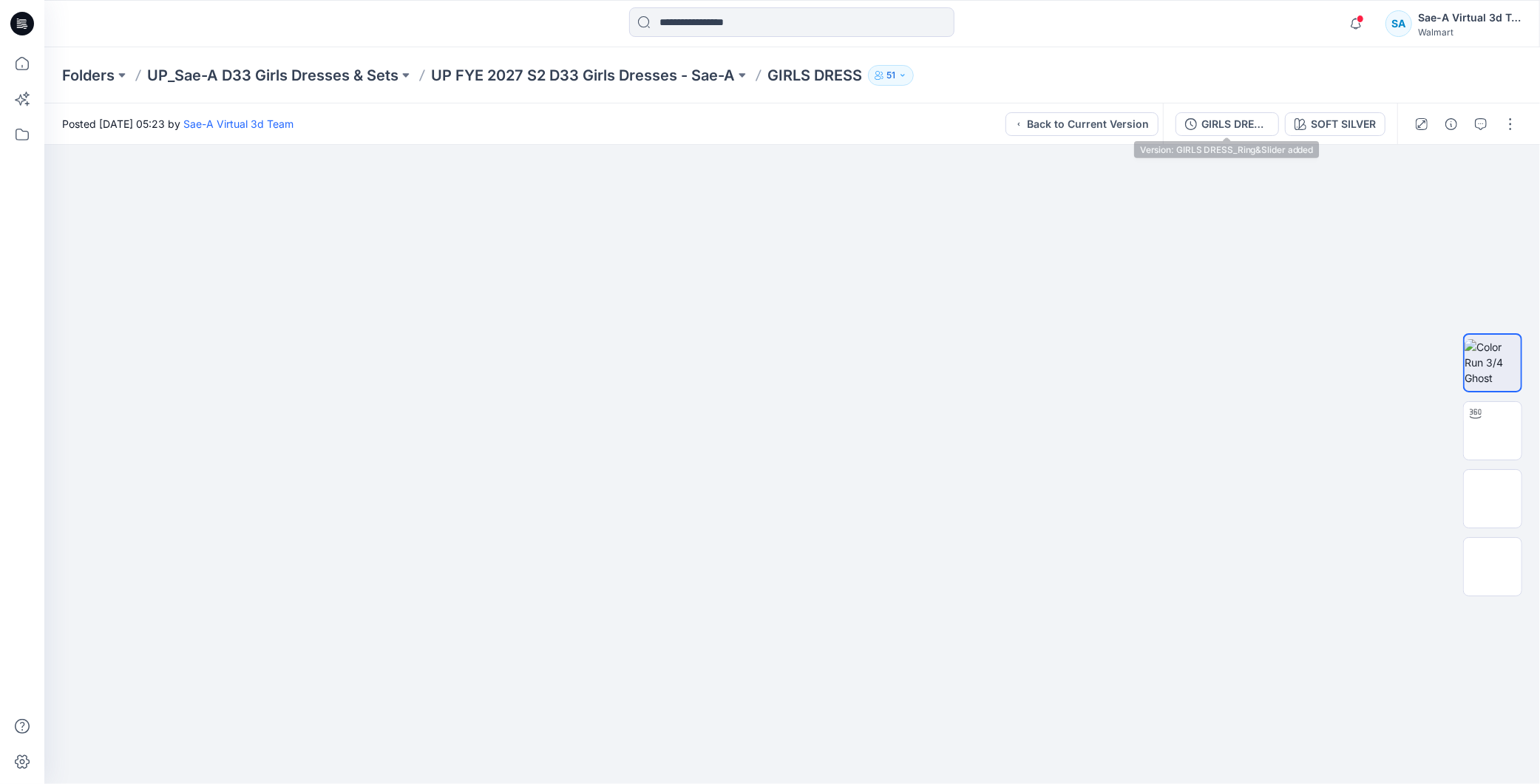
click at [1240, 122] on div "GIRLS DRESS_Ring&Slider added" at bounding box center [1235, 123] width 68 height 17
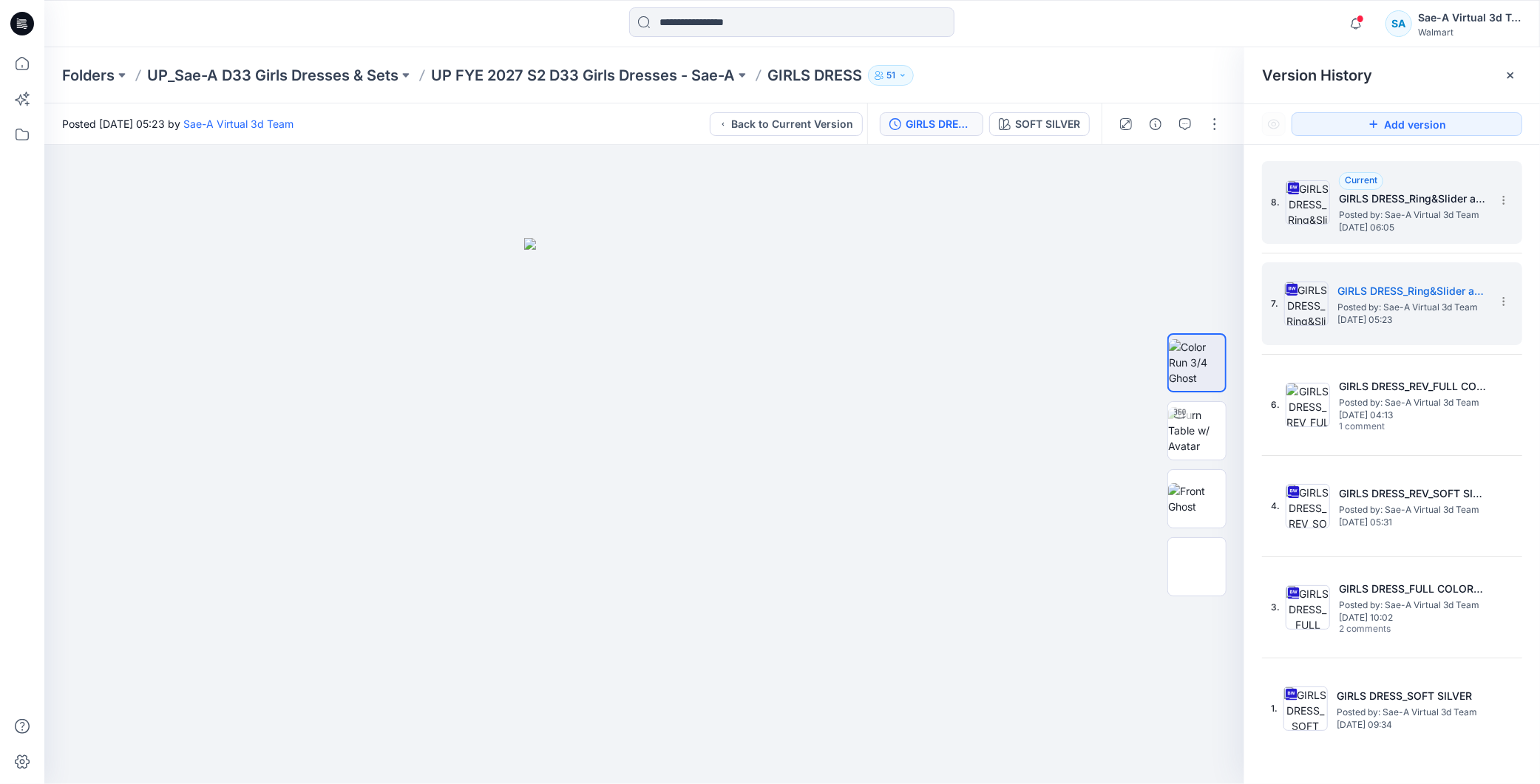
click at [1394, 193] on h5 "GIRLS DRESS_Ring&Slider added" at bounding box center [1413, 199] width 148 height 18
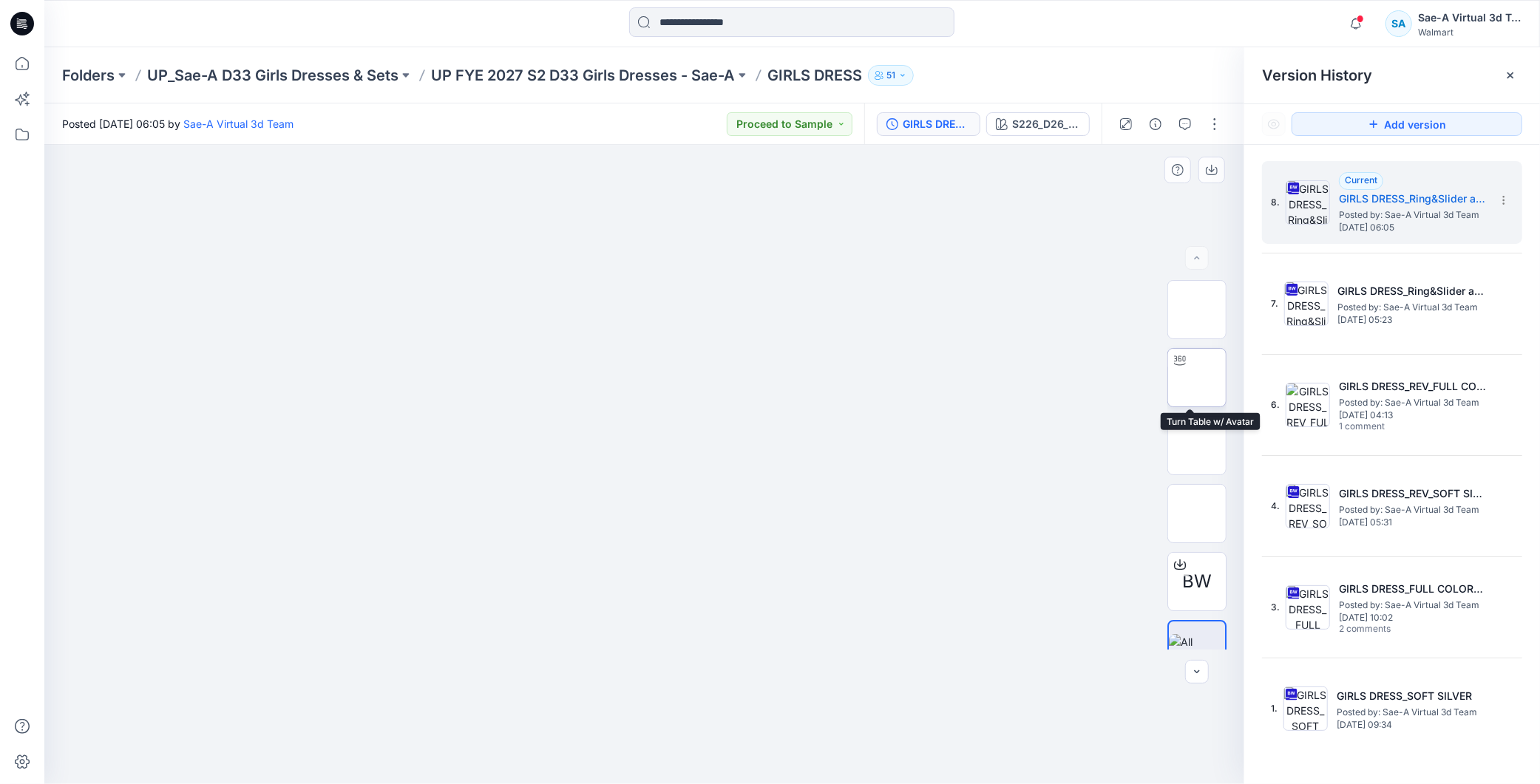
click at [1197, 377] on img at bounding box center [1197, 377] width 0 height 0
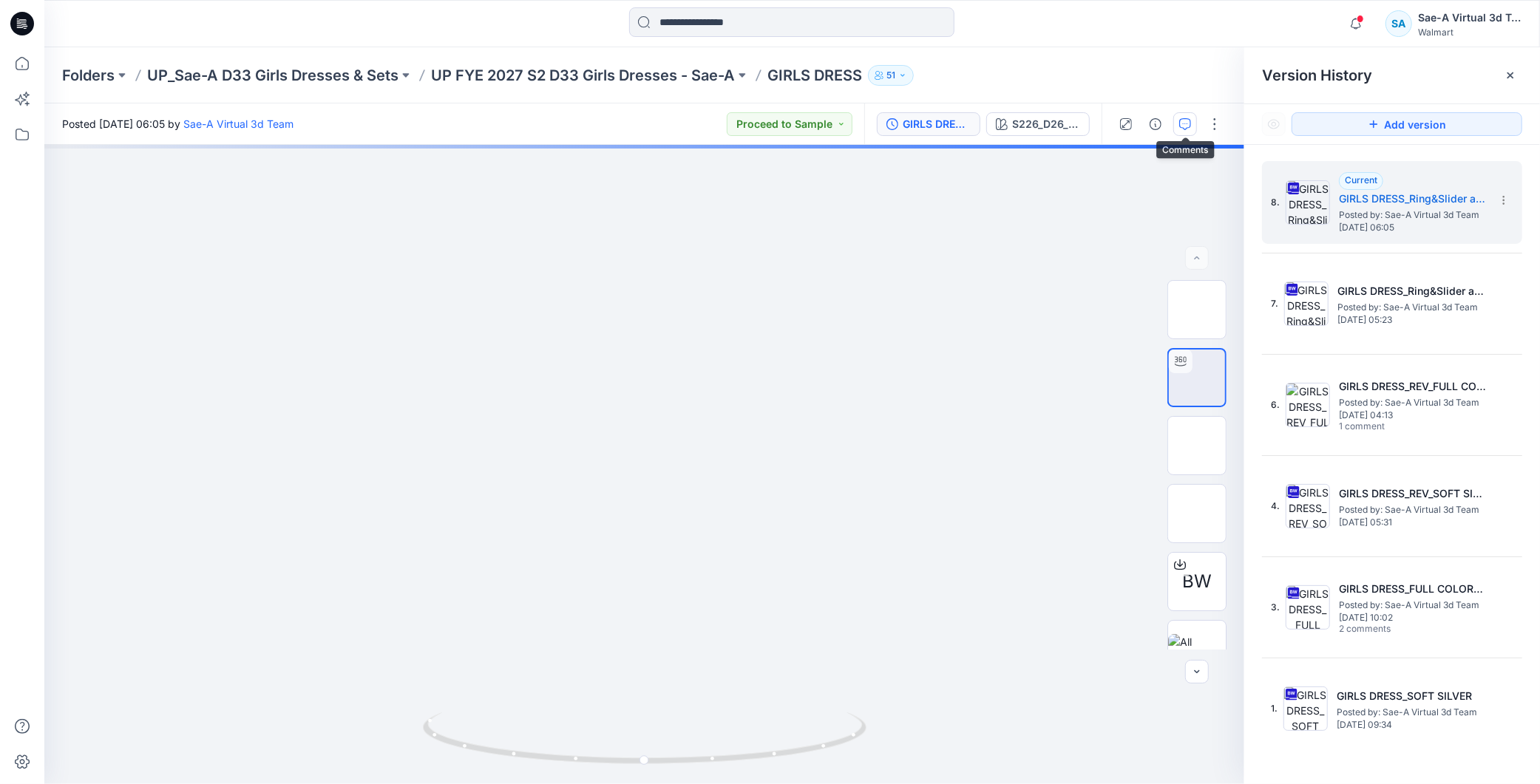
click at [1183, 119] on icon "button" at bounding box center [1185, 124] width 12 height 12
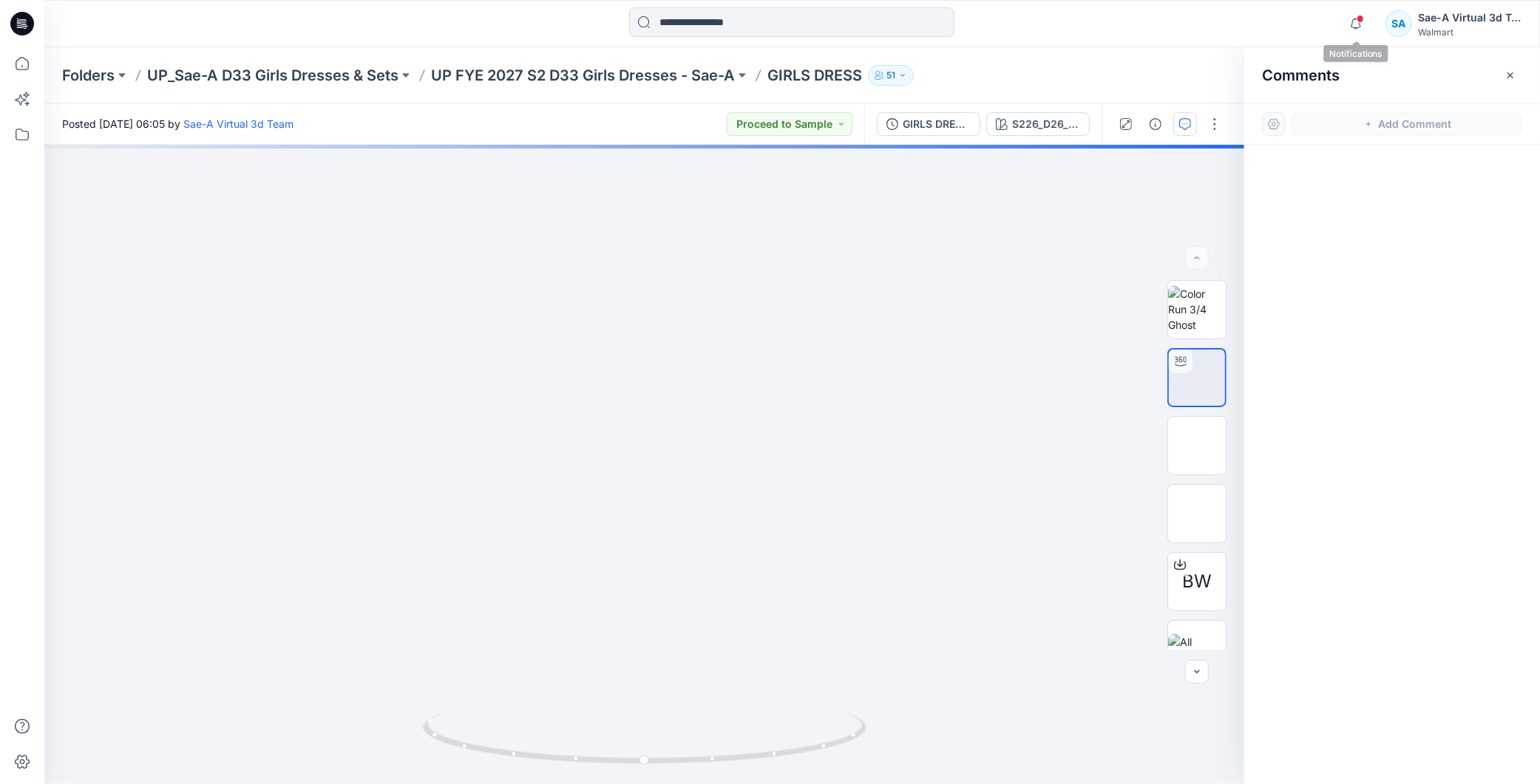
click at [1358, 20] on span at bounding box center [1361, 19] width 8 height 8
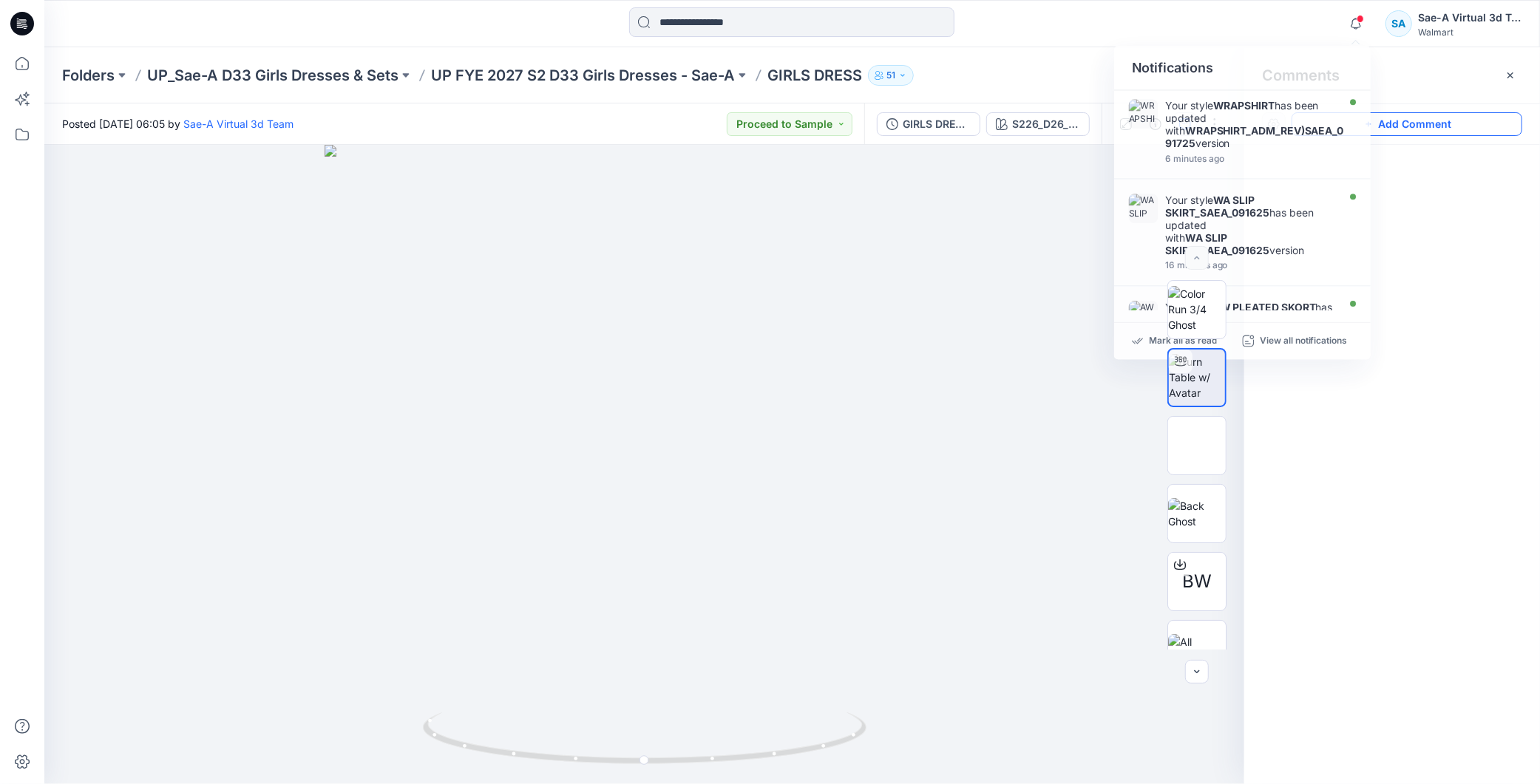
click at [1433, 119] on button "Add Comment" at bounding box center [1407, 124] width 230 height 24
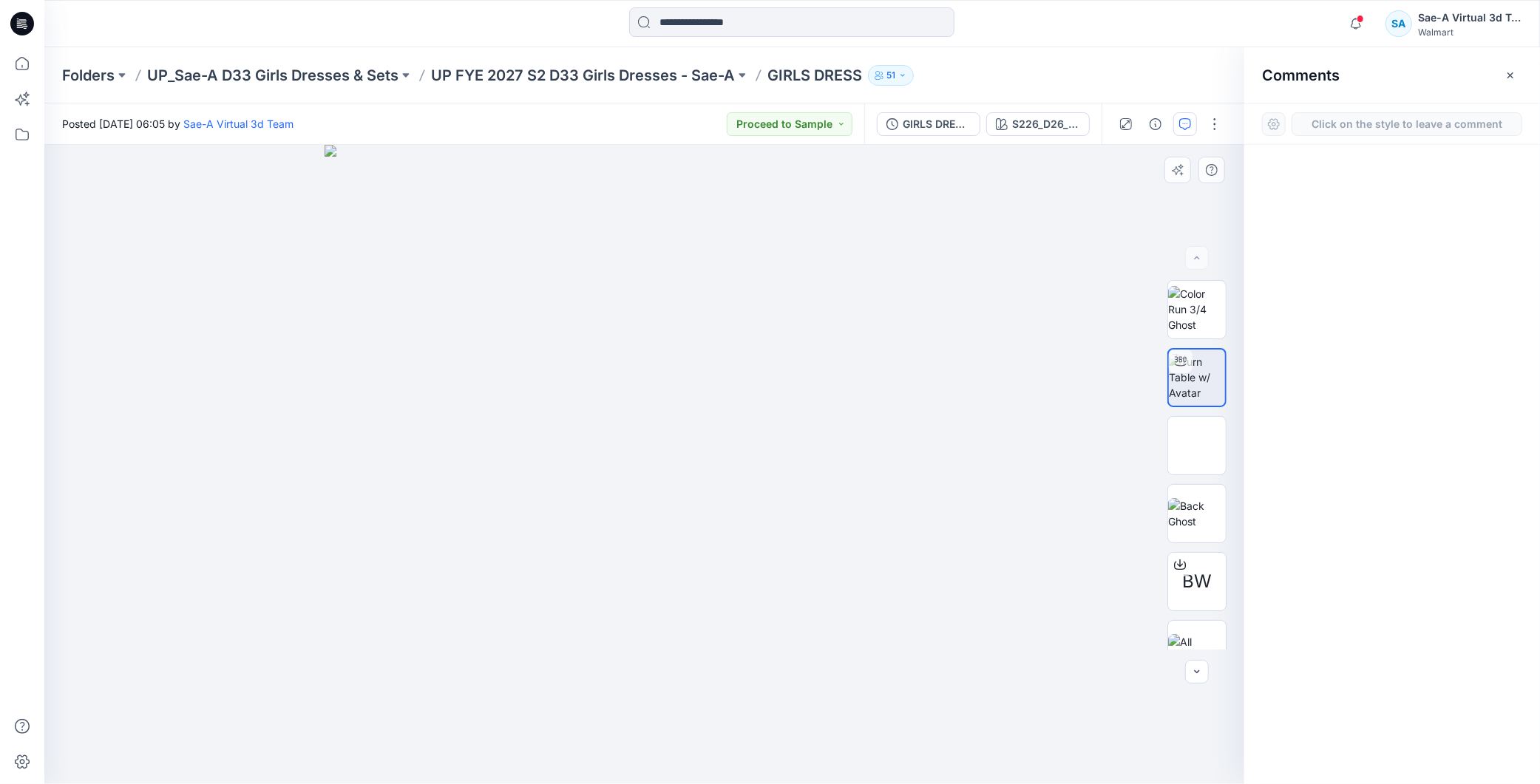
click at [179, 187] on div "1" at bounding box center [644, 465] width 1200 height 639
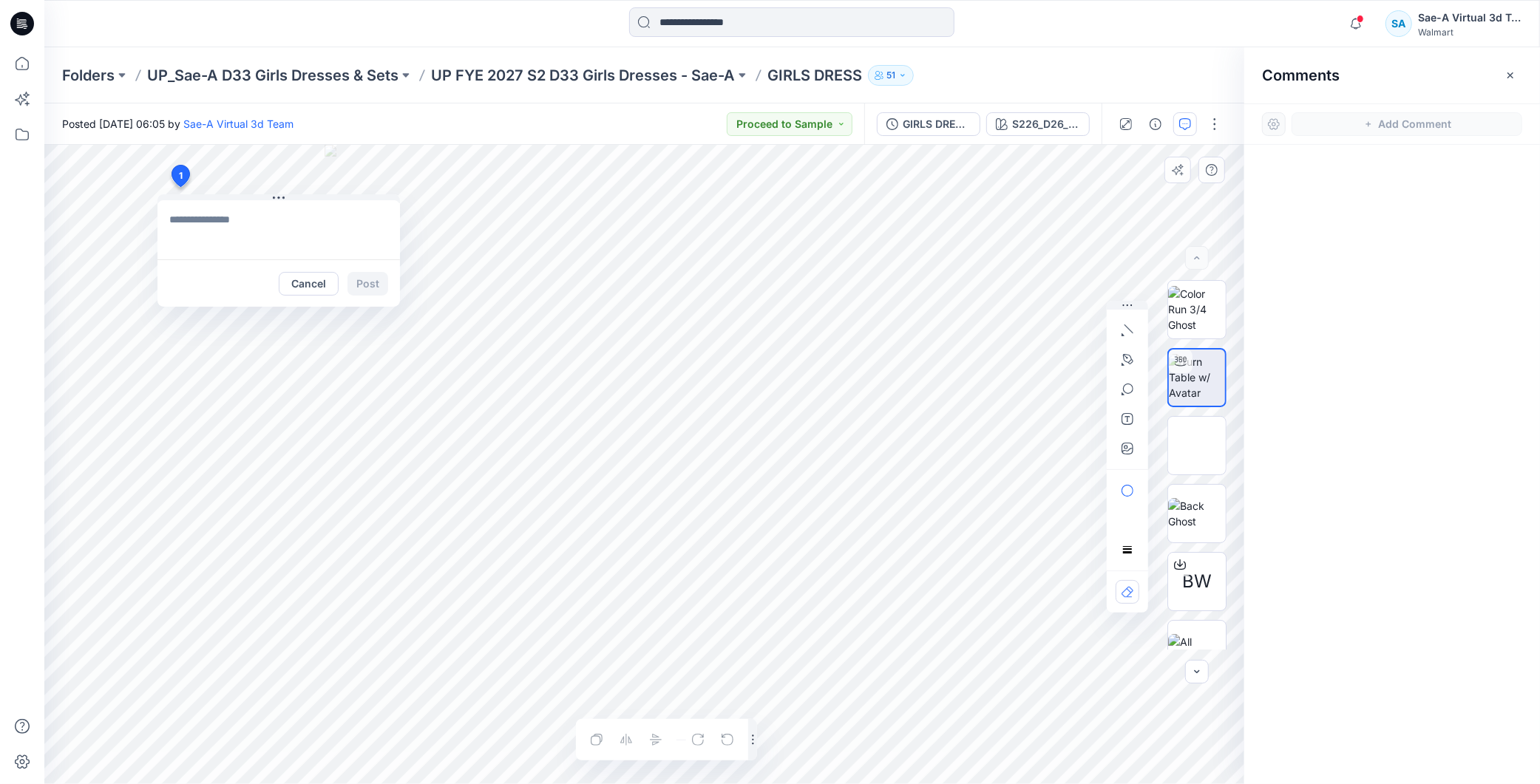
type textarea "**********"
click at [366, 279] on button "Post" at bounding box center [367, 284] width 40 height 24
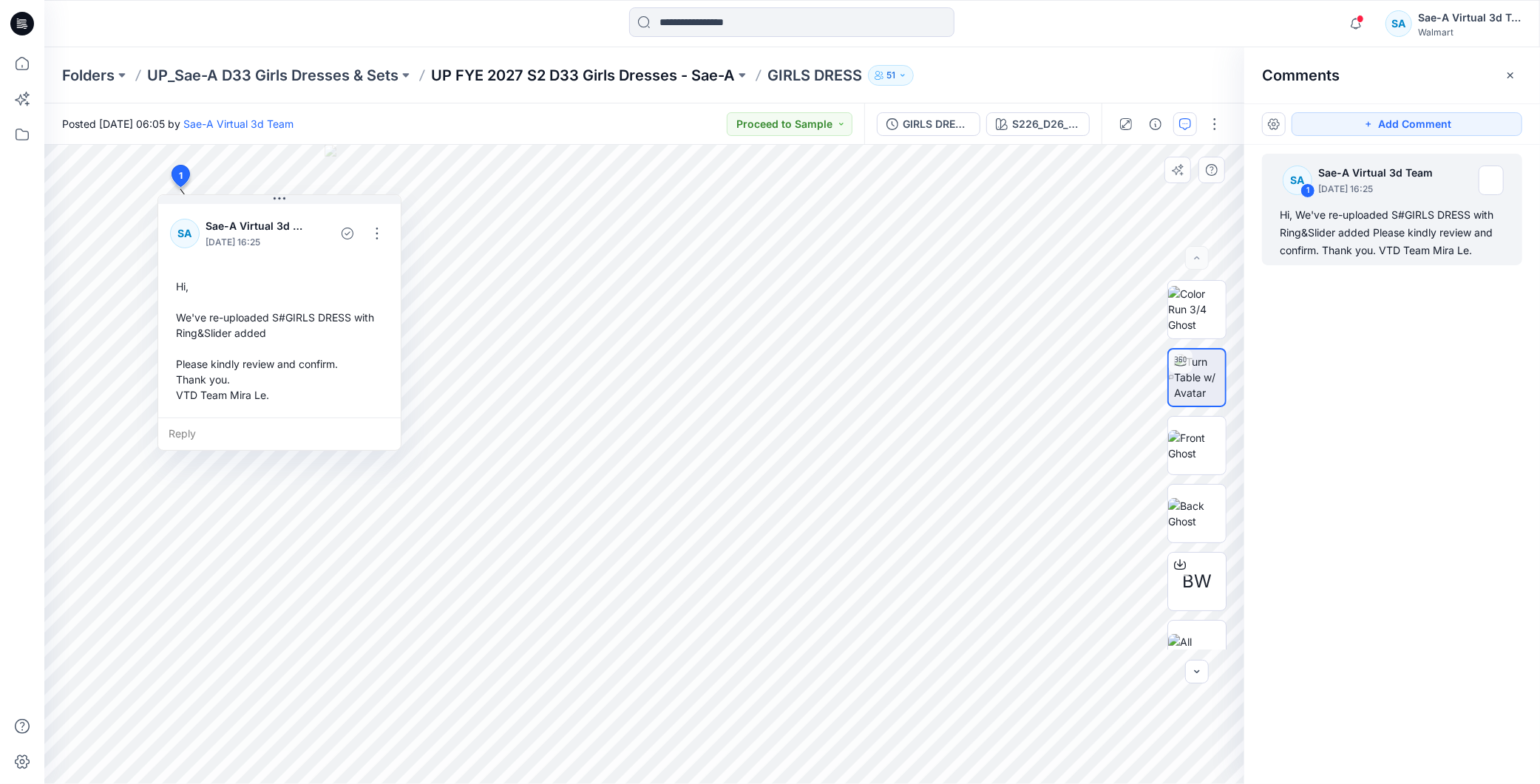
click at [718, 69] on p "UP FYE 2027 S2 D33 Girls Dresses - Sae-A" at bounding box center [583, 74] width 304 height 21
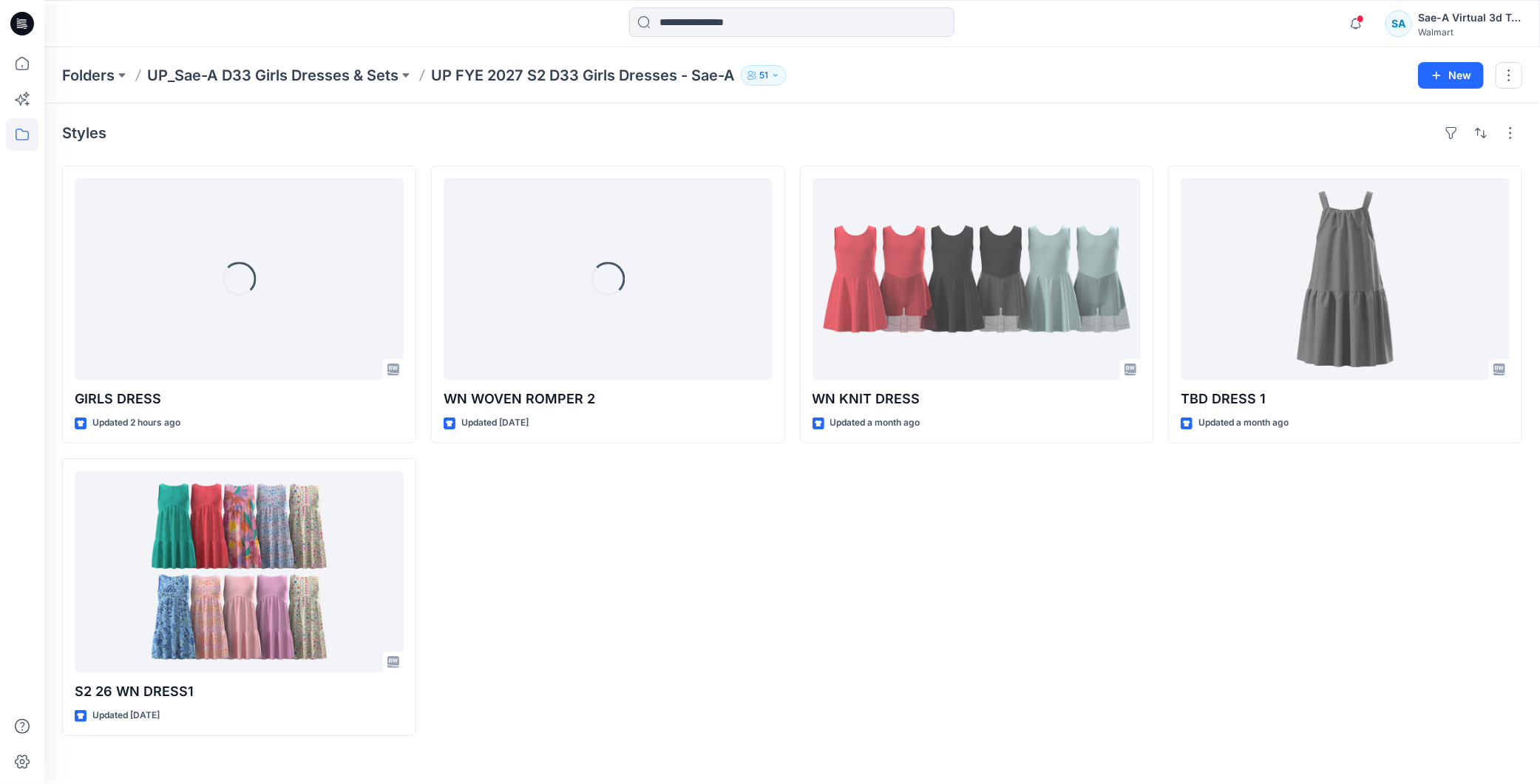
click at [637, 512] on div "Loading... WN WOVEN ROMPER 2 Updated [DATE]" at bounding box center [608, 451] width 354 height 570
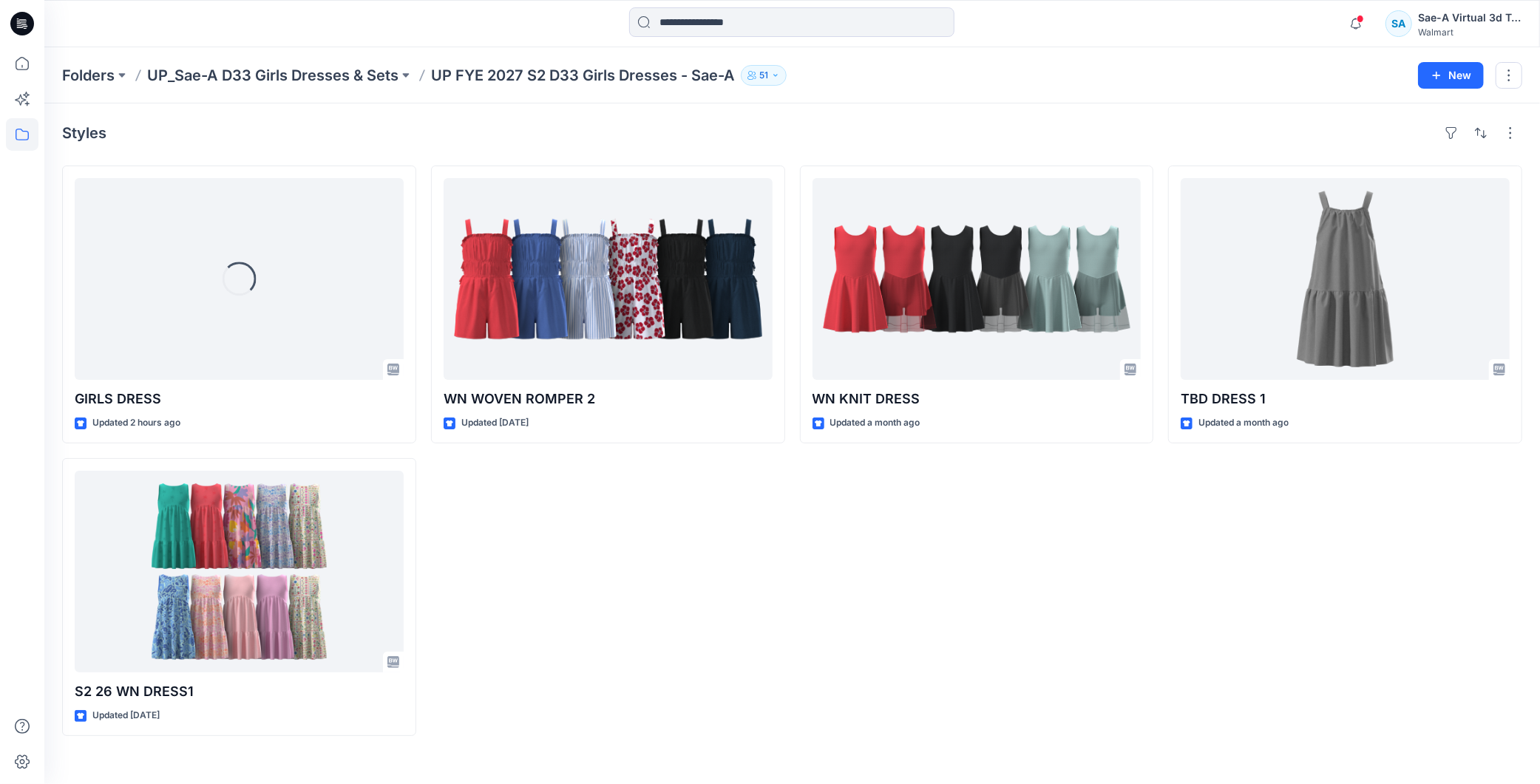
click at [673, 588] on div "WN WOVEN ROMPER 2 Updated [DATE]" at bounding box center [608, 451] width 354 height 570
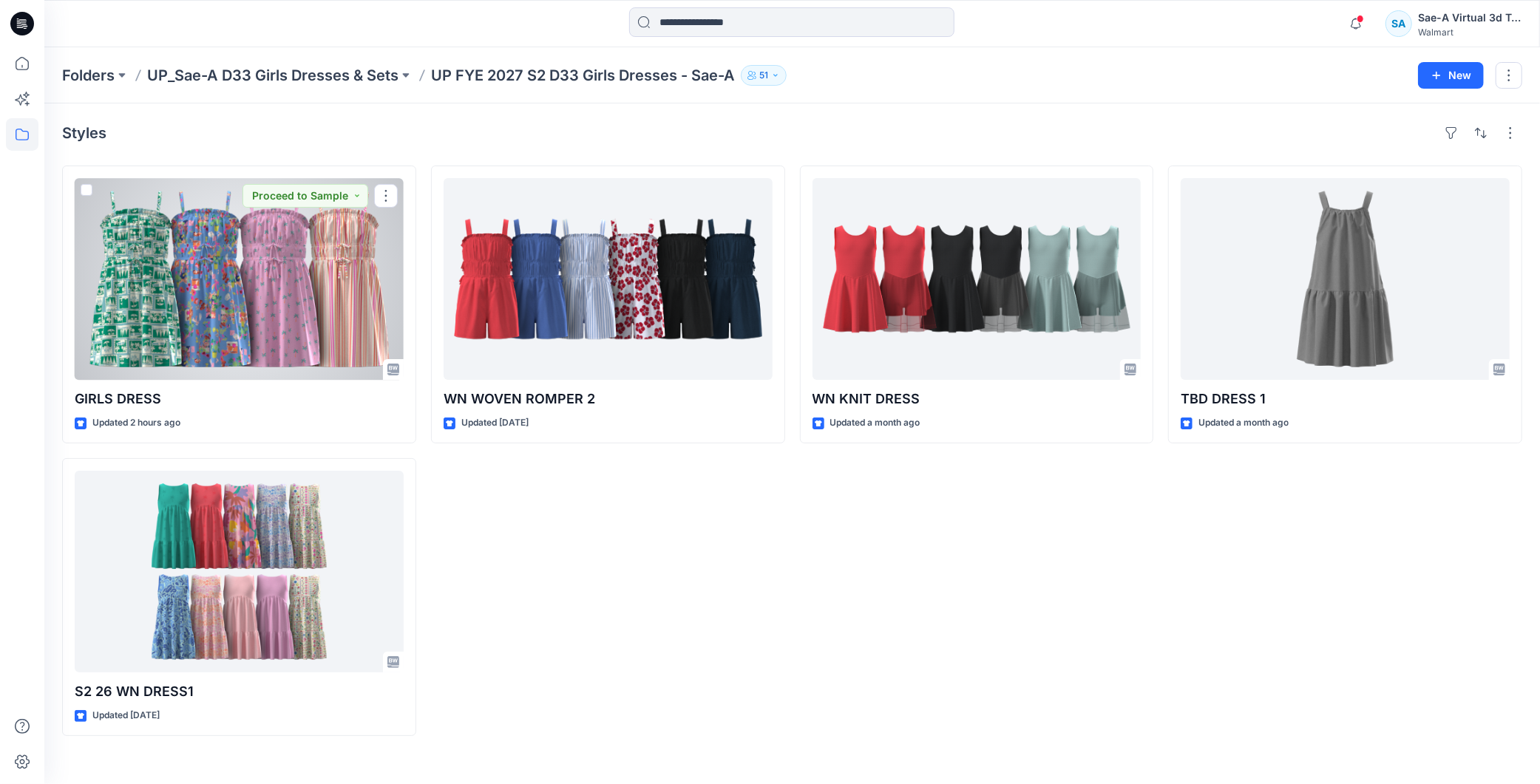
click at [242, 307] on div at bounding box center [239, 279] width 329 height 202
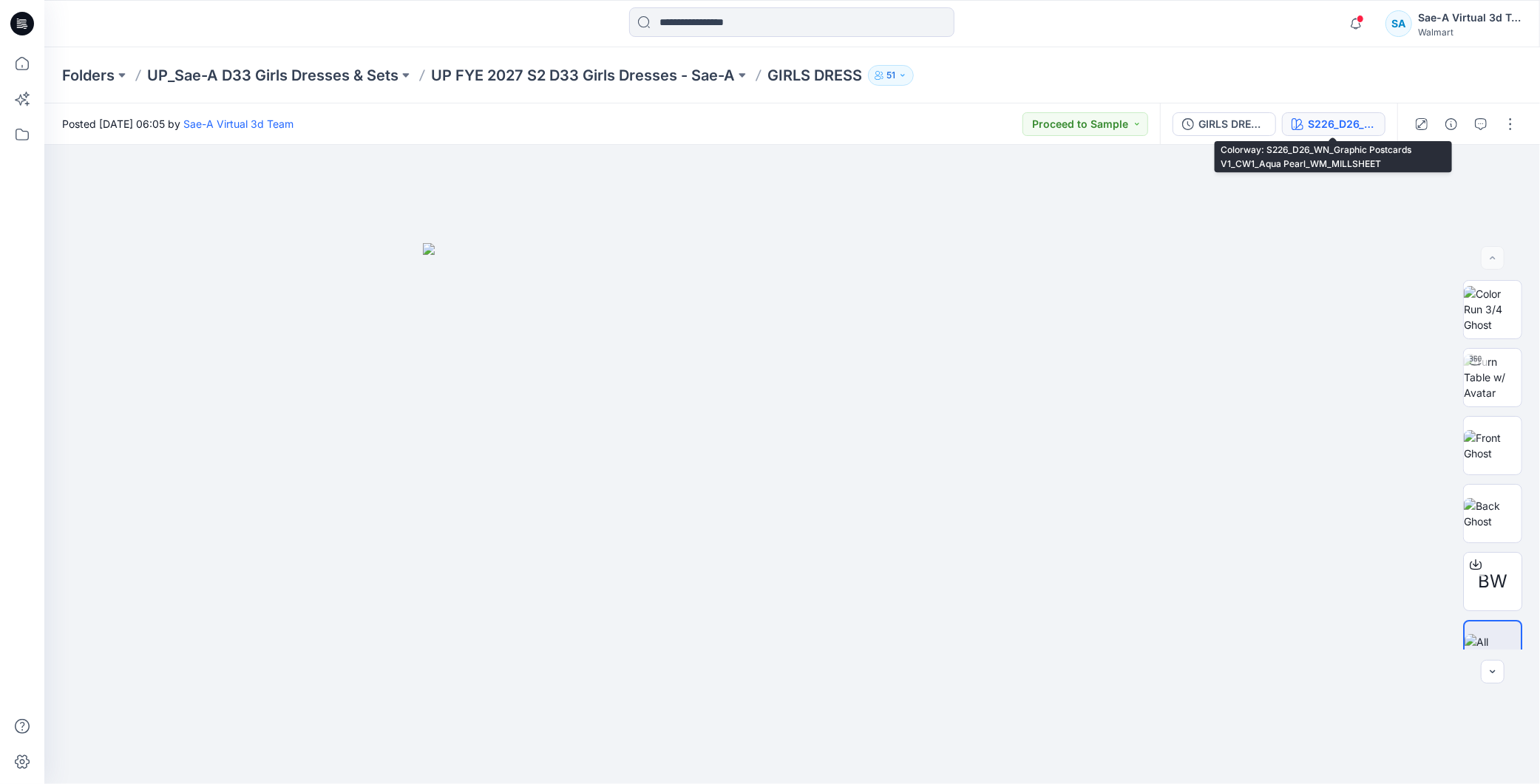
click at [1343, 127] on div "S226_D26_WN_Graphic Postcards V1_CW1_Aqua Pearl_WM_MILLSHEET" at bounding box center [1341, 123] width 68 height 17
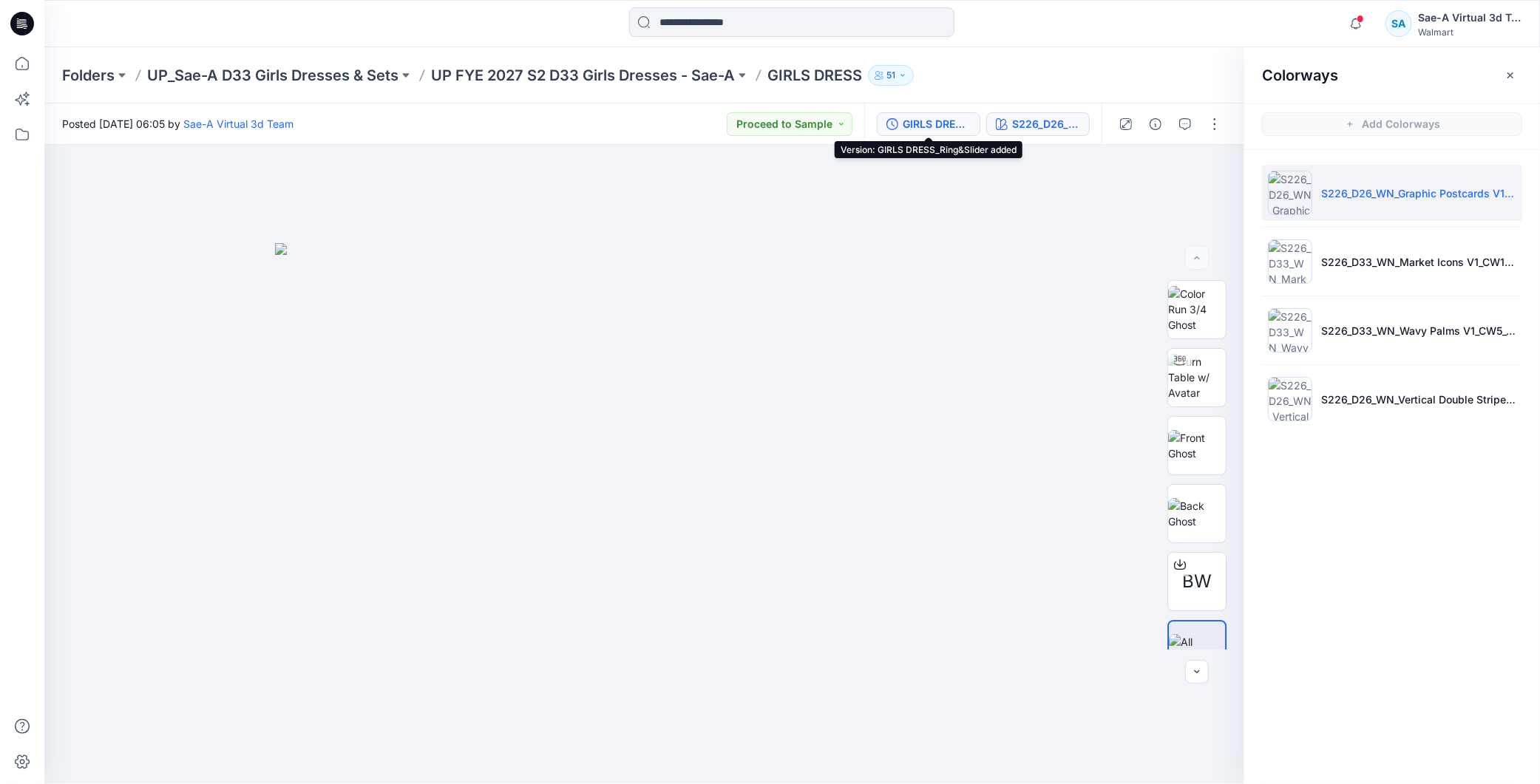
click at [927, 124] on div "GIRLS DRESS_Ring&Slider added" at bounding box center [936, 123] width 68 height 17
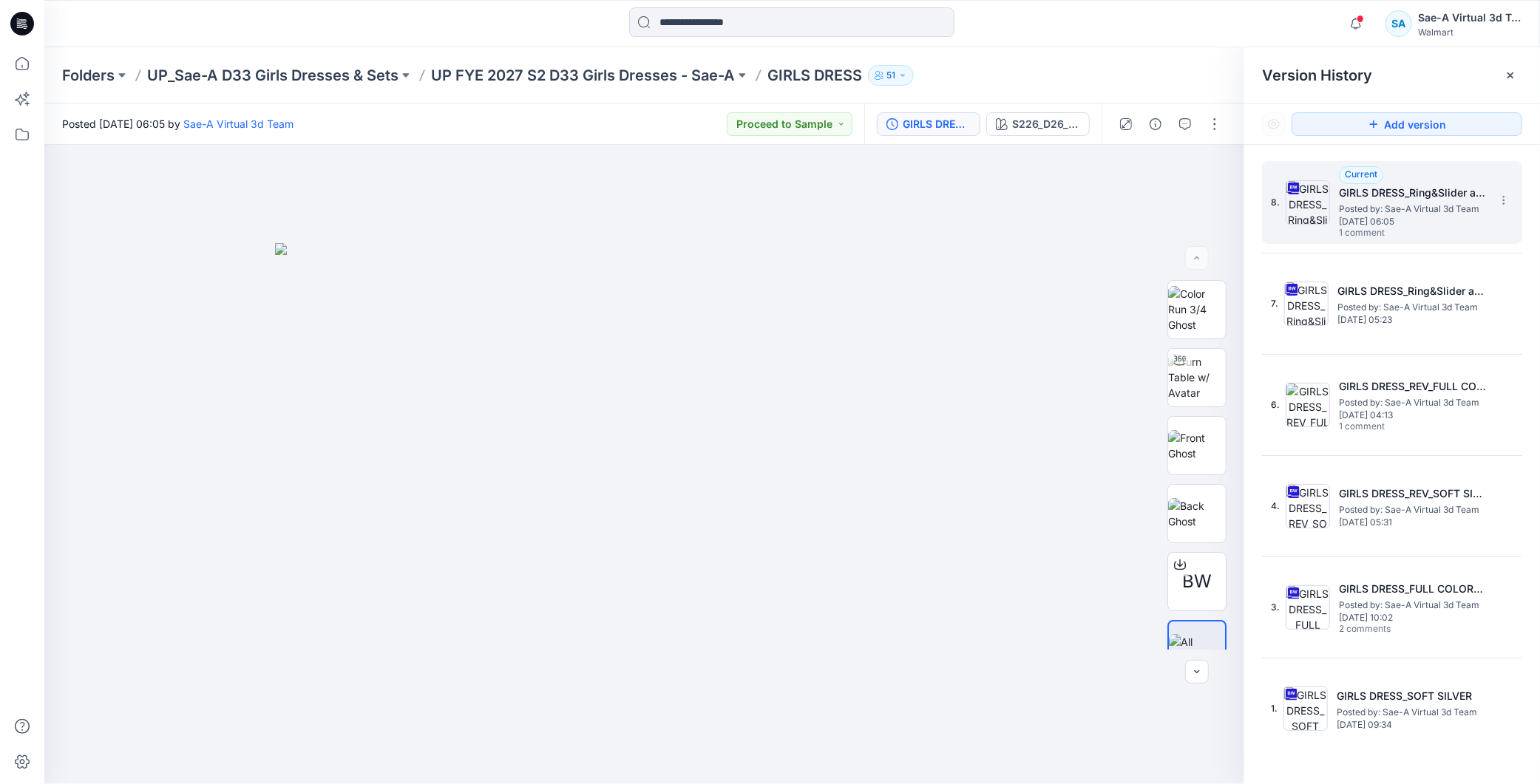
click at [1442, 224] on span "[DATE] 06:05" at bounding box center [1413, 221] width 148 height 11
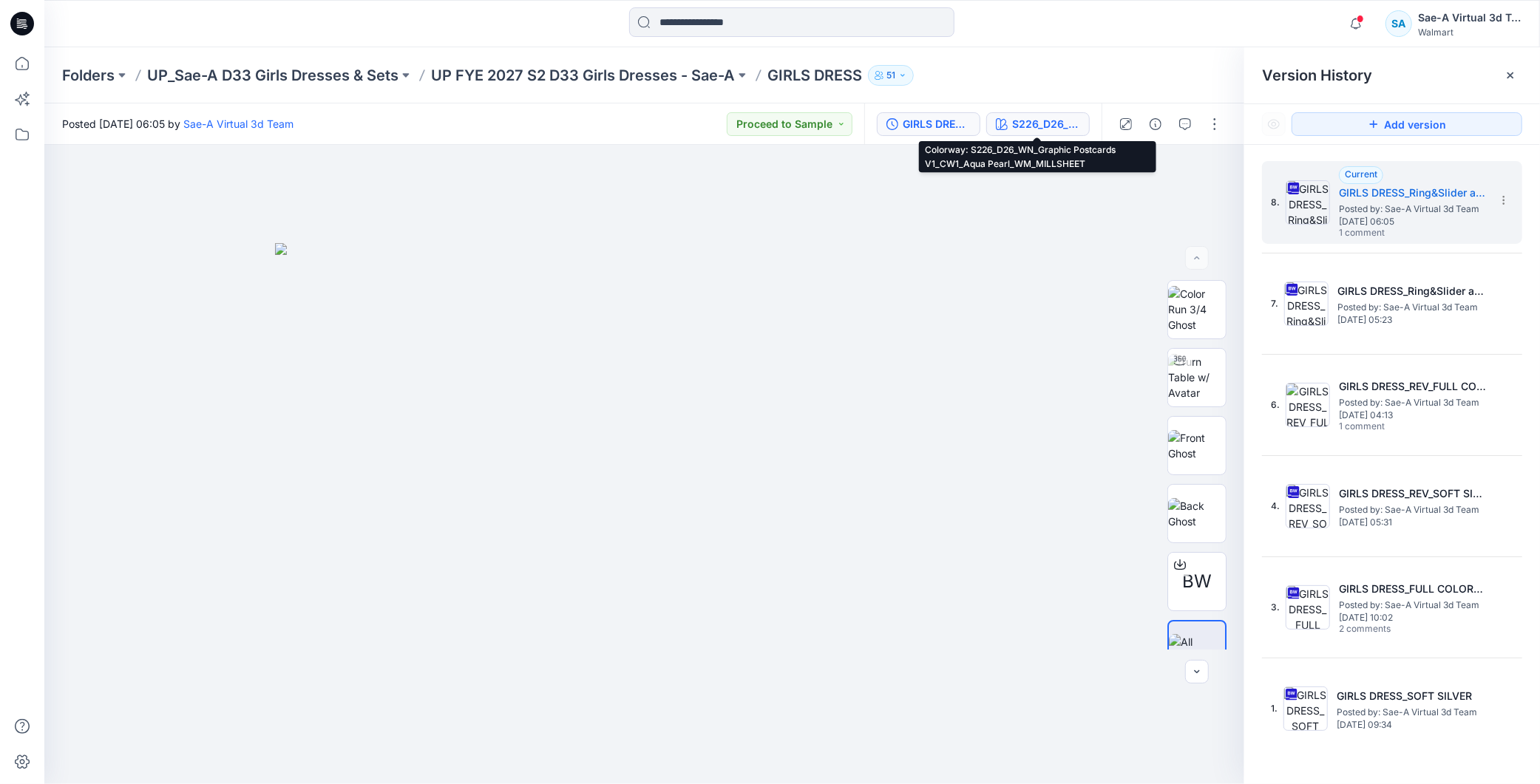
click at [1042, 124] on div "S226_D26_WN_Graphic Postcards V1_CW1_Aqua Pearl_WM_MILLSHEET" at bounding box center [1045, 123] width 68 height 17
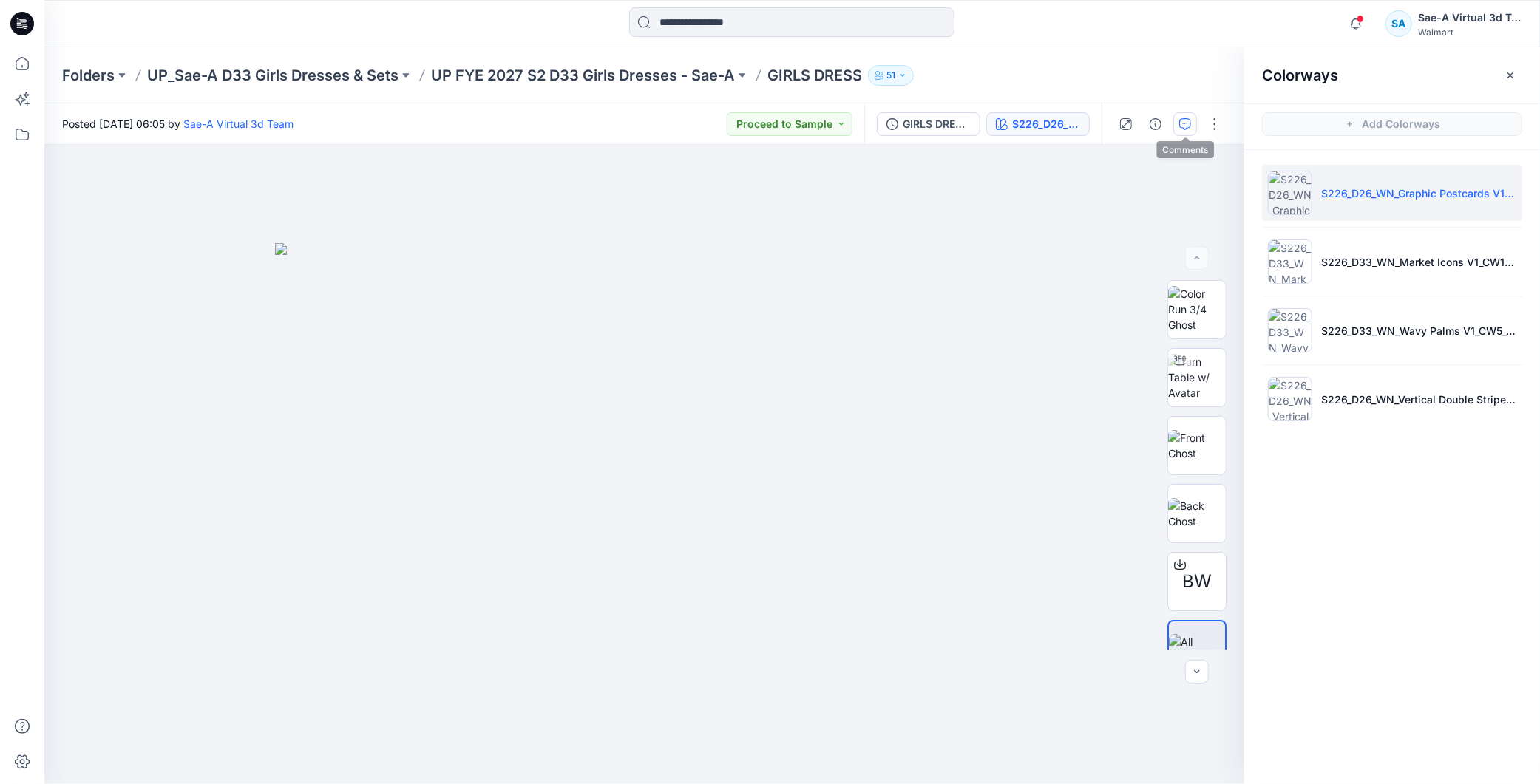
click at [1187, 128] on icon "button" at bounding box center [1185, 124] width 12 height 12
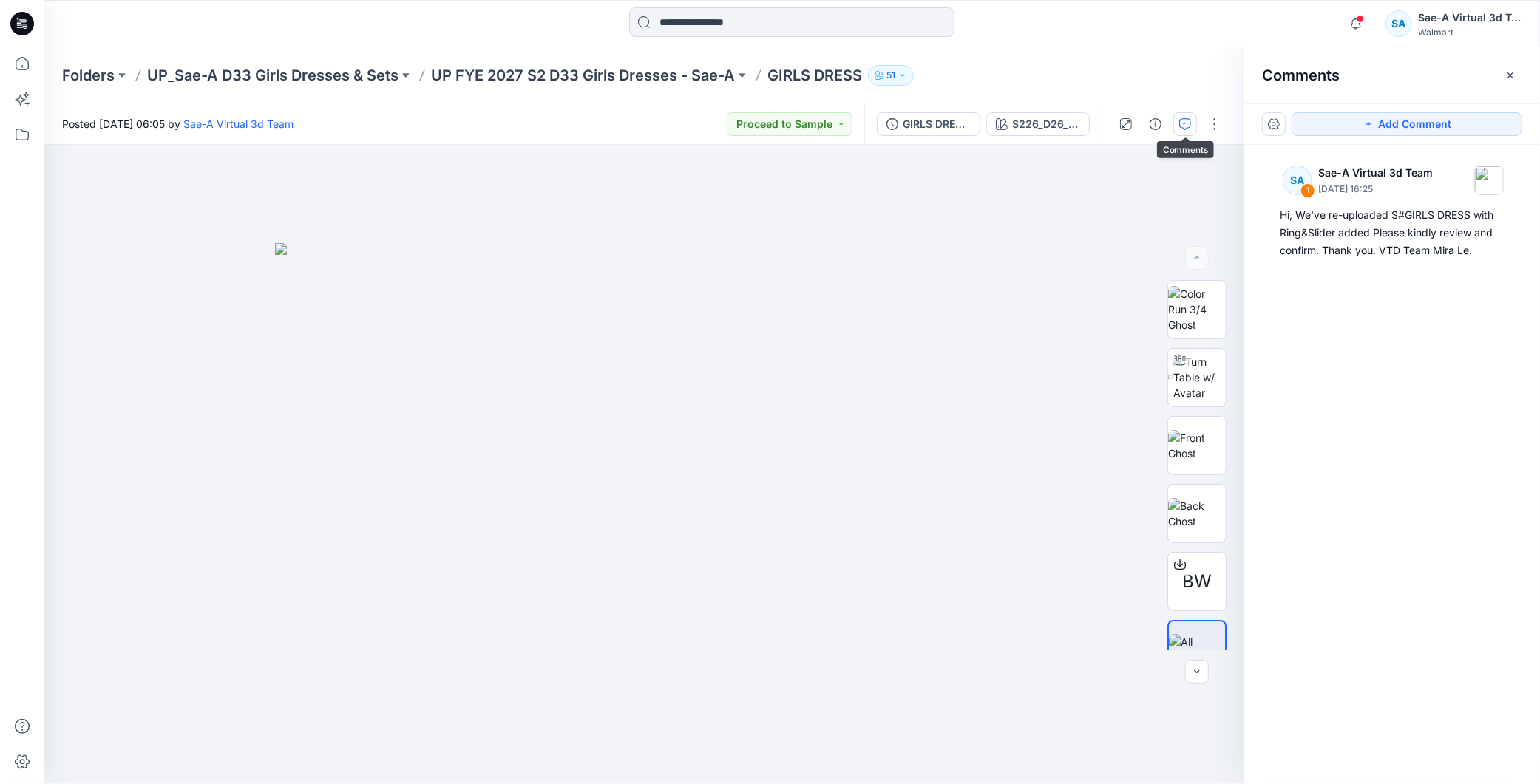
click at [1372, 351] on div "SA 1 Sae-A Virtual 3d Team [DATE] 16:25 Hi, We've re-uploaded S#GIRLS DRESS wit…" at bounding box center [1392, 437] width 296 height 585
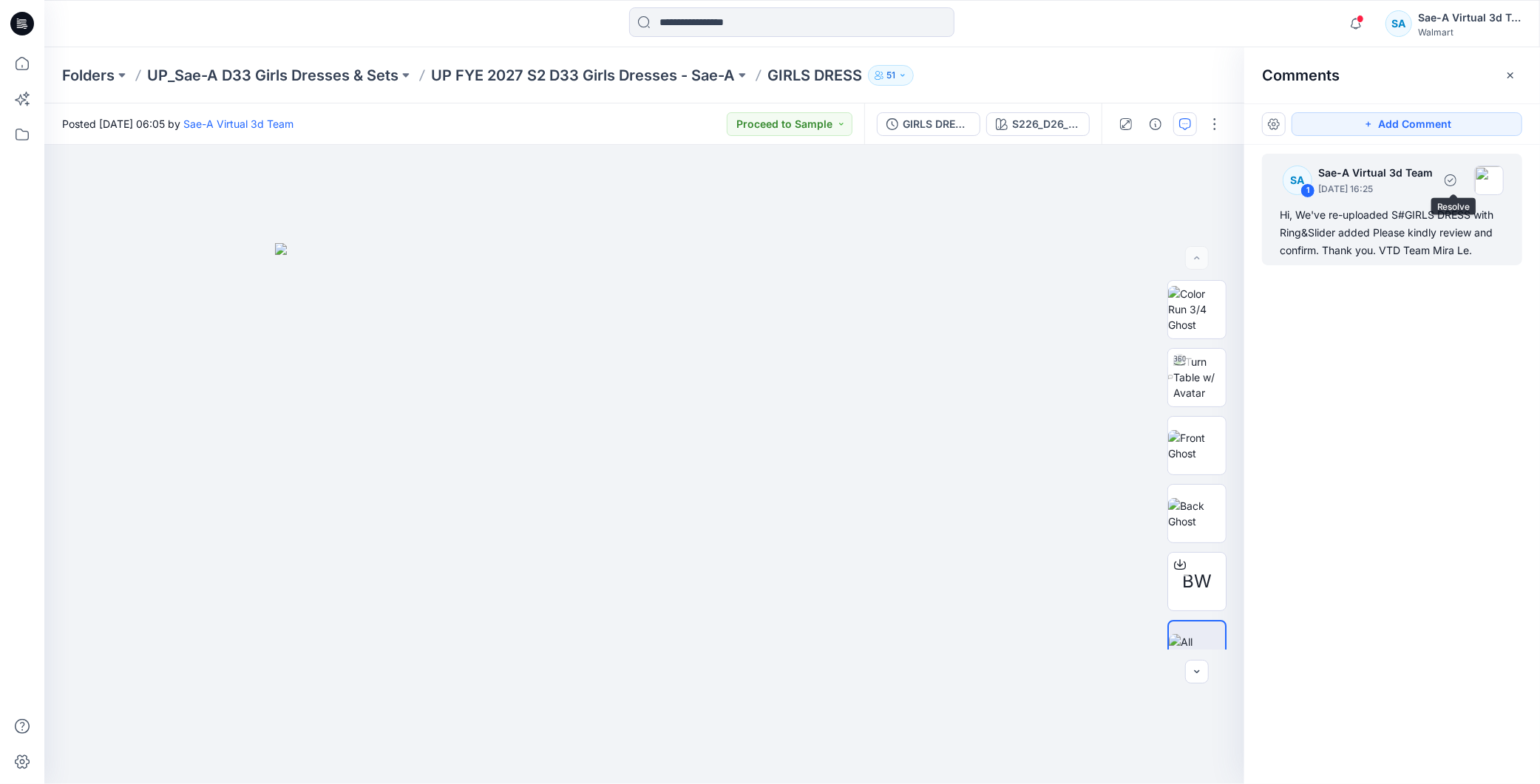
click at [1416, 216] on div "Hi, We've re-uploaded S#GIRLS DRESS with Ring&Slider added Please kindly review…" at bounding box center [1392, 232] width 224 height 53
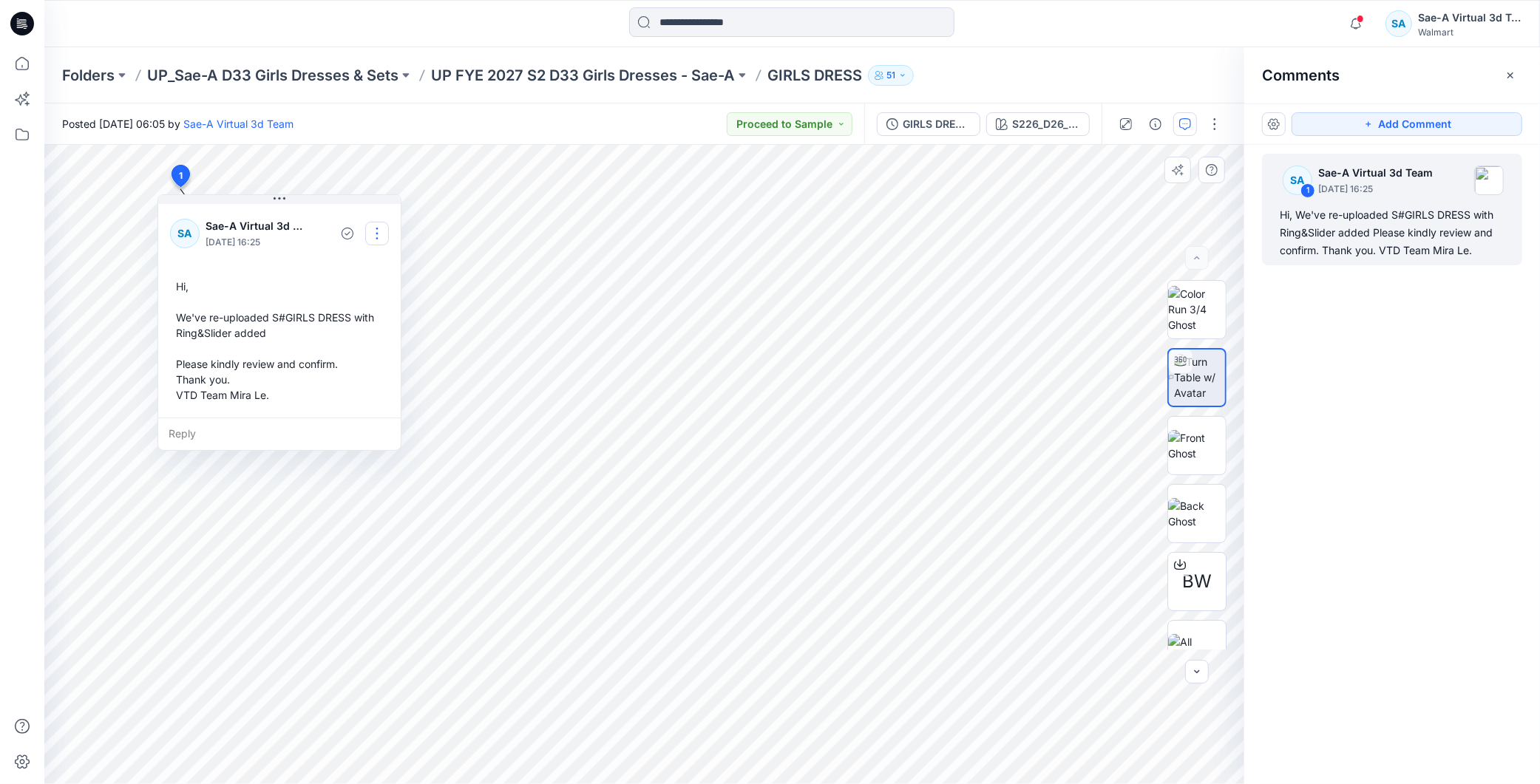
click at [373, 235] on button "button" at bounding box center [377, 233] width 24 height 24
click at [368, 270] on p "Edit comment" at bounding box center [380, 268] width 67 height 16
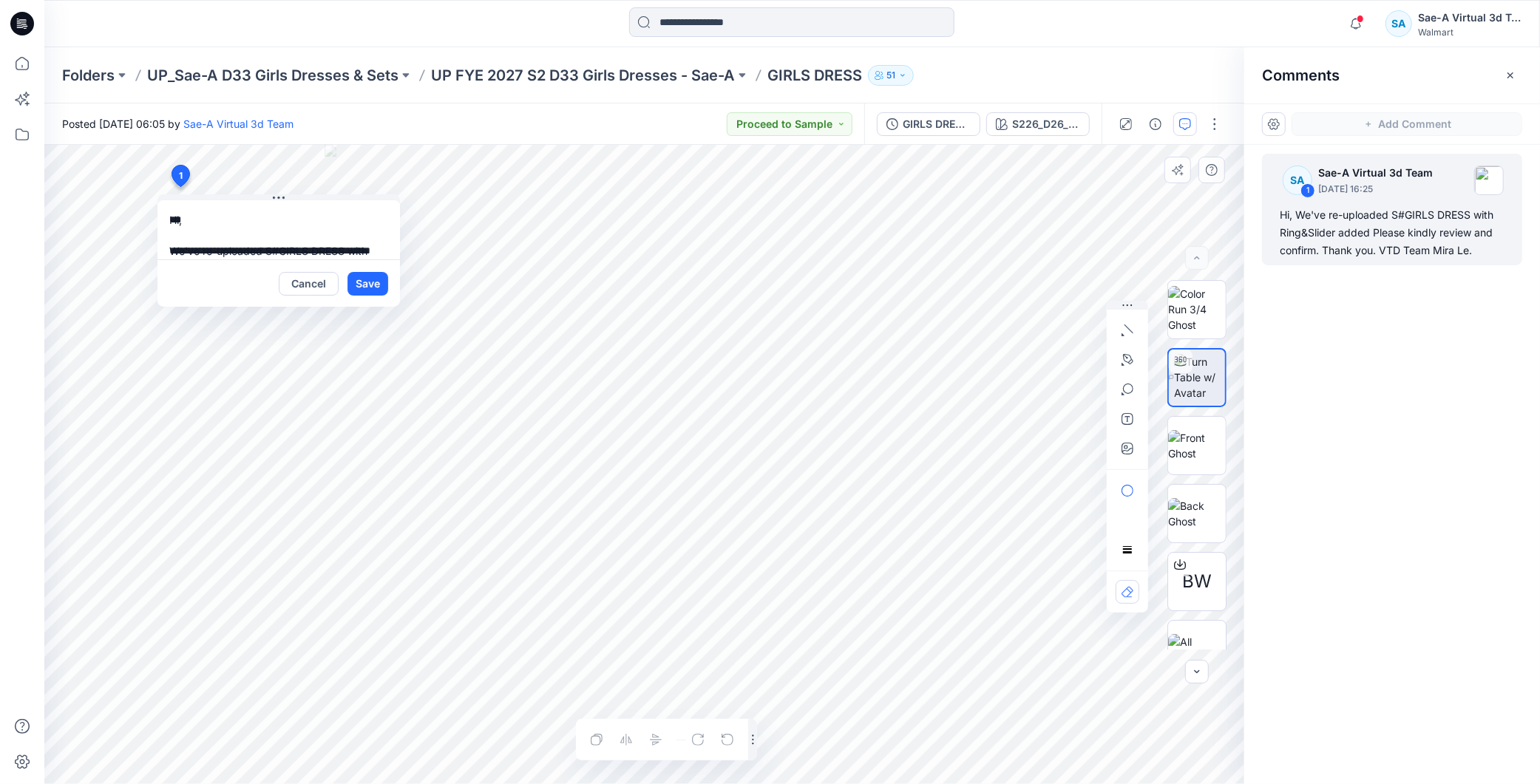
scroll to position [82, 0]
click at [337, 221] on textarea "**********" at bounding box center [278, 229] width 242 height 59
type textarea "**********"
click at [377, 289] on button "Save" at bounding box center [367, 284] width 40 height 24
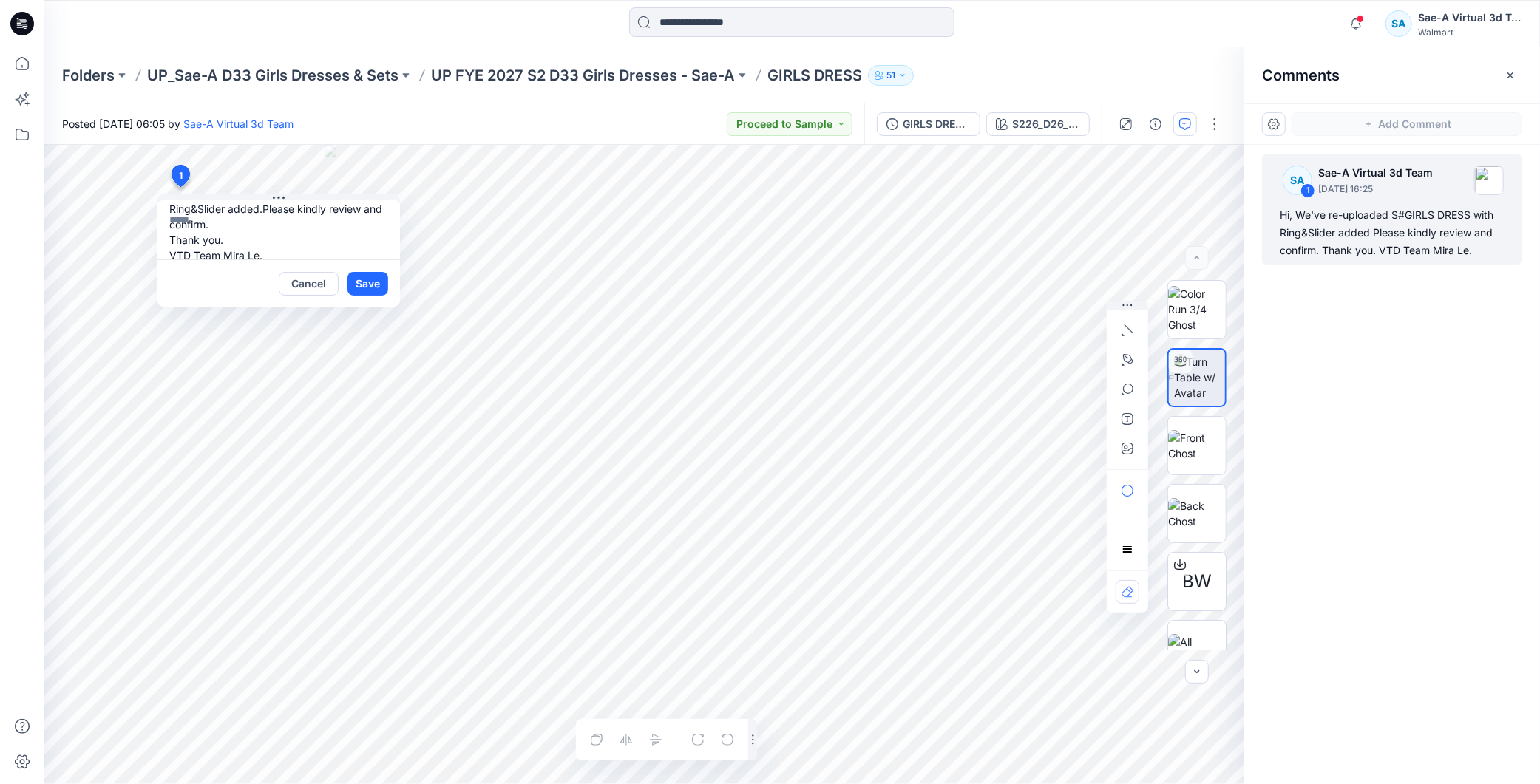
scroll to position [0, 0]
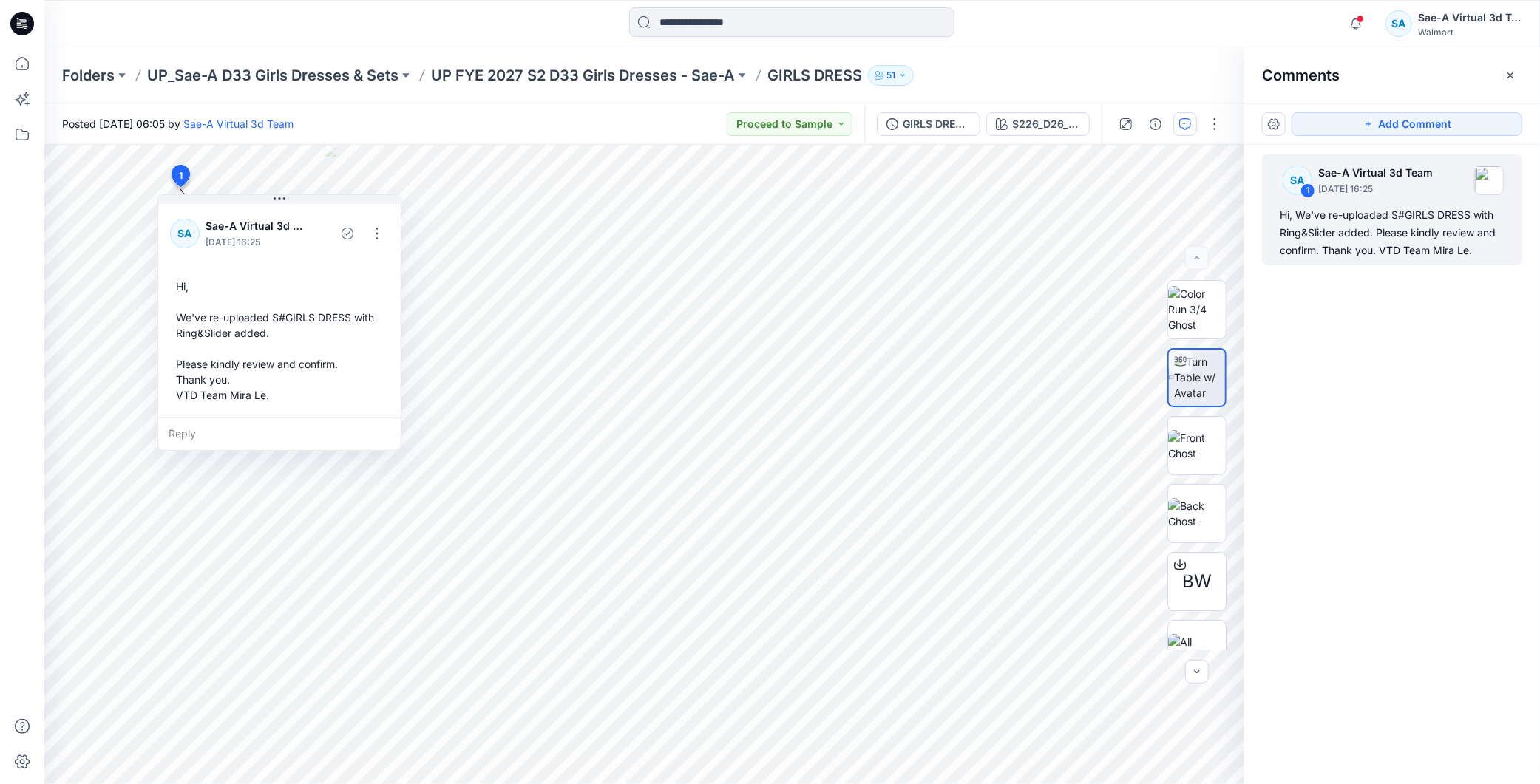
click at [1436, 409] on div "SA 1 Sae-A Virtual 3d Team [DATE] 16:25 Hi, We've re-uploaded S#GIRLS DRESS wit…" at bounding box center [1392, 437] width 296 height 585
click at [1050, 122] on div "S226_D26_WN_Graphic Postcards V1_CW1_Aqua Pearl_WM_MILLSHEET" at bounding box center [1045, 123] width 68 height 17
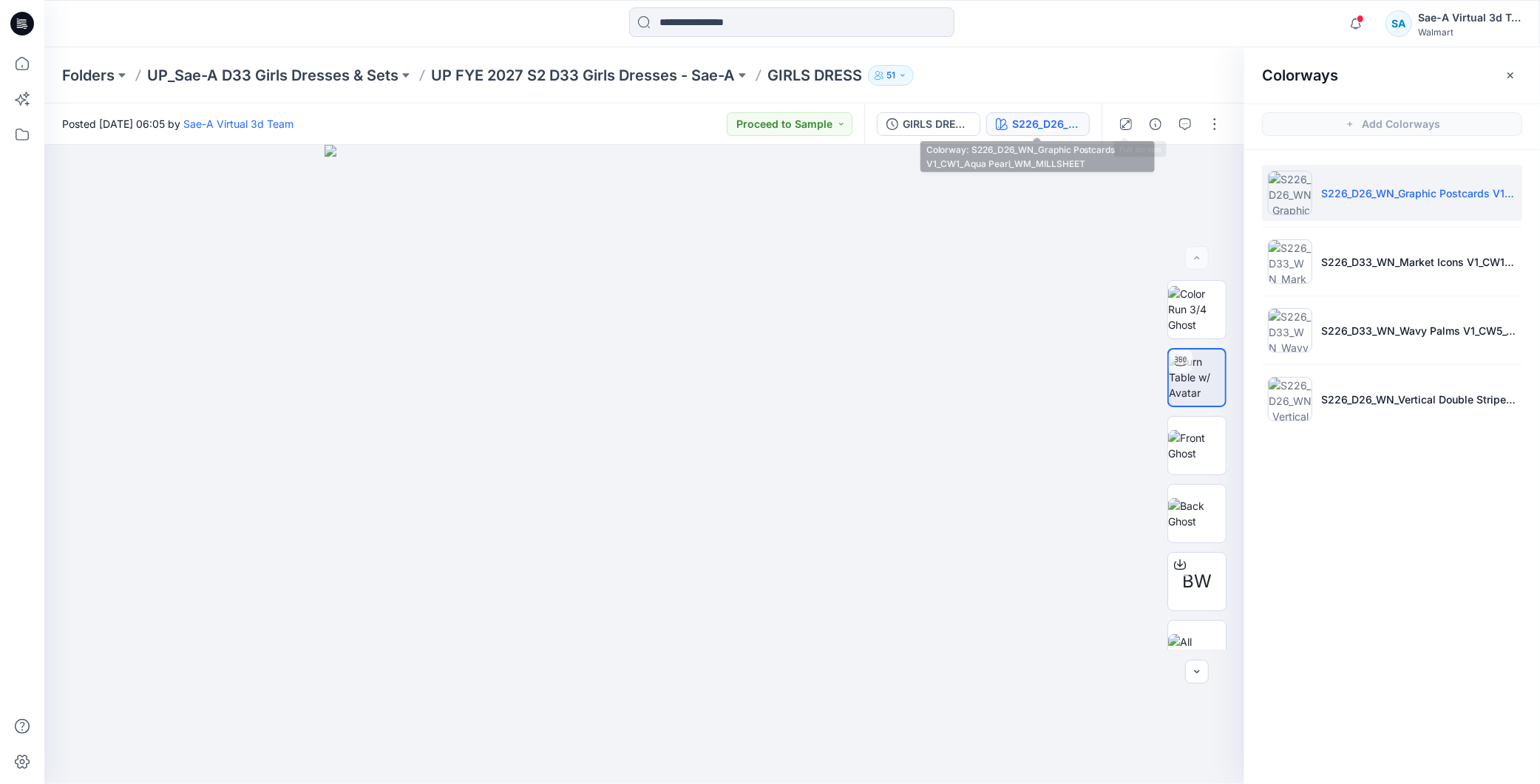
click at [1040, 116] on div "S226_D26_WN_Graphic Postcards V1_CW1_Aqua Pearl_WM_MILLSHEET" at bounding box center [1045, 123] width 68 height 17
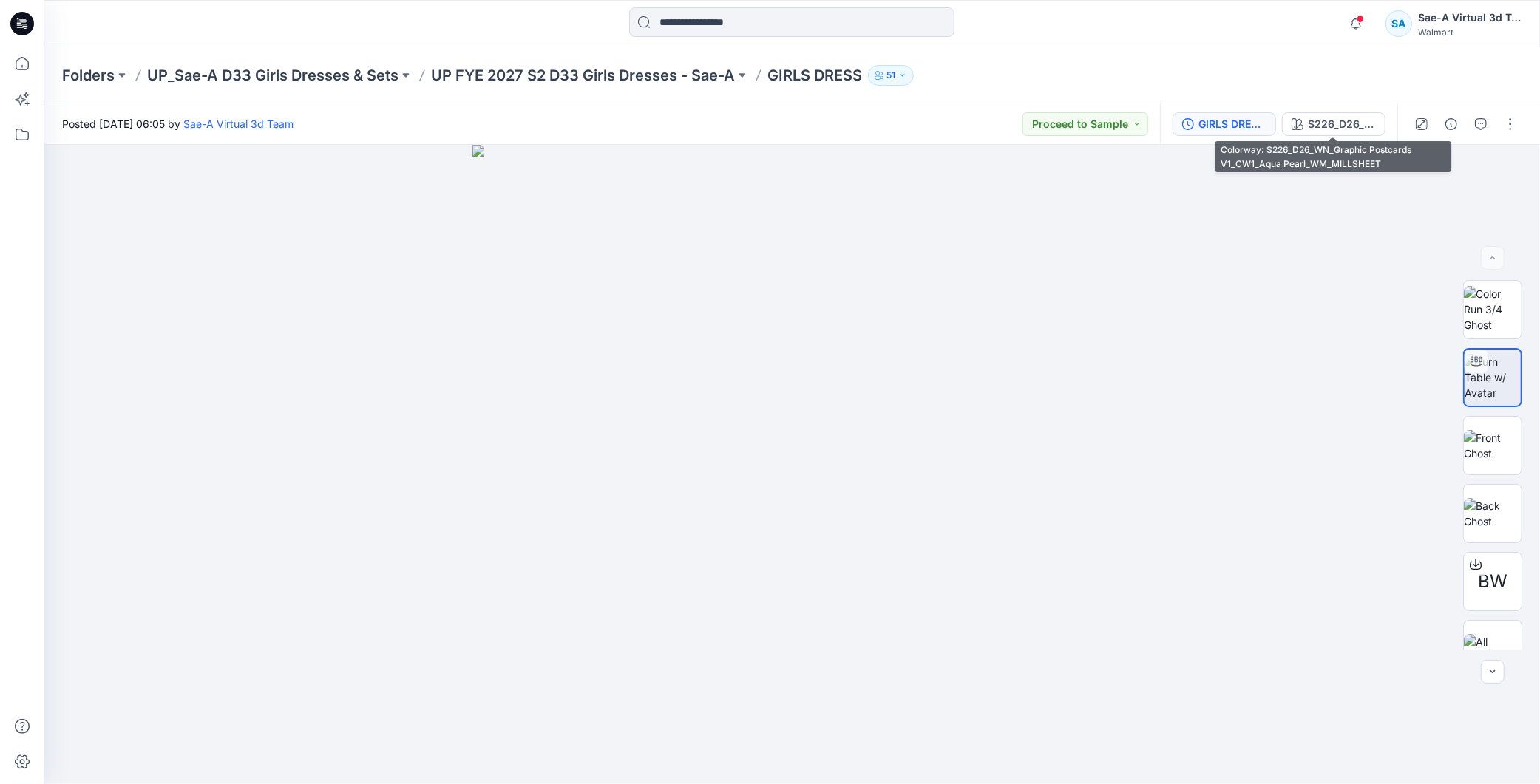
click at [1225, 124] on div "GIRLS DRESS_Ring&Slider added" at bounding box center [1232, 123] width 68 height 17
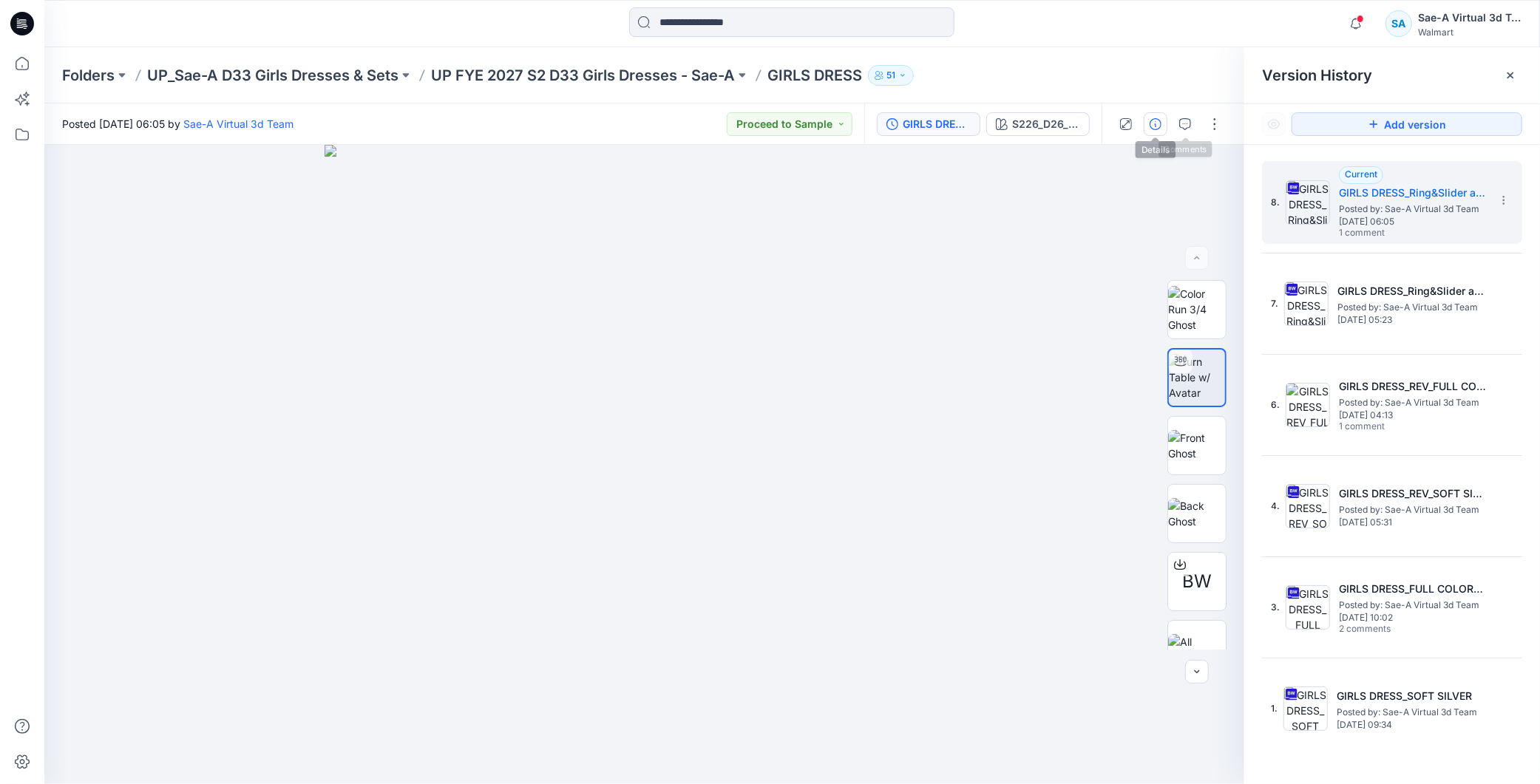
click at [1162, 121] on button "button" at bounding box center [1156, 124] width 24 height 24
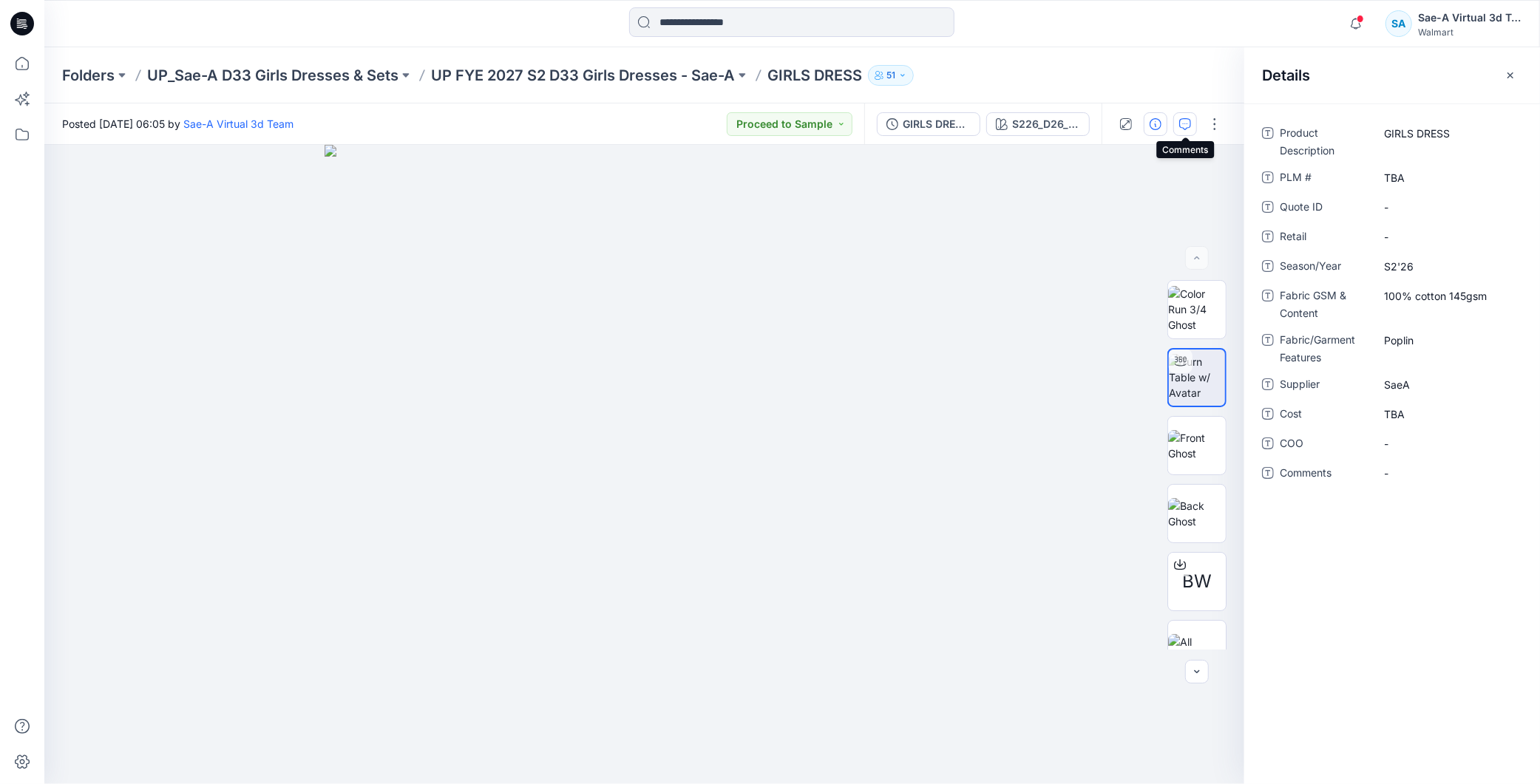
click at [1185, 121] on icon "button" at bounding box center [1185, 124] width 12 height 12
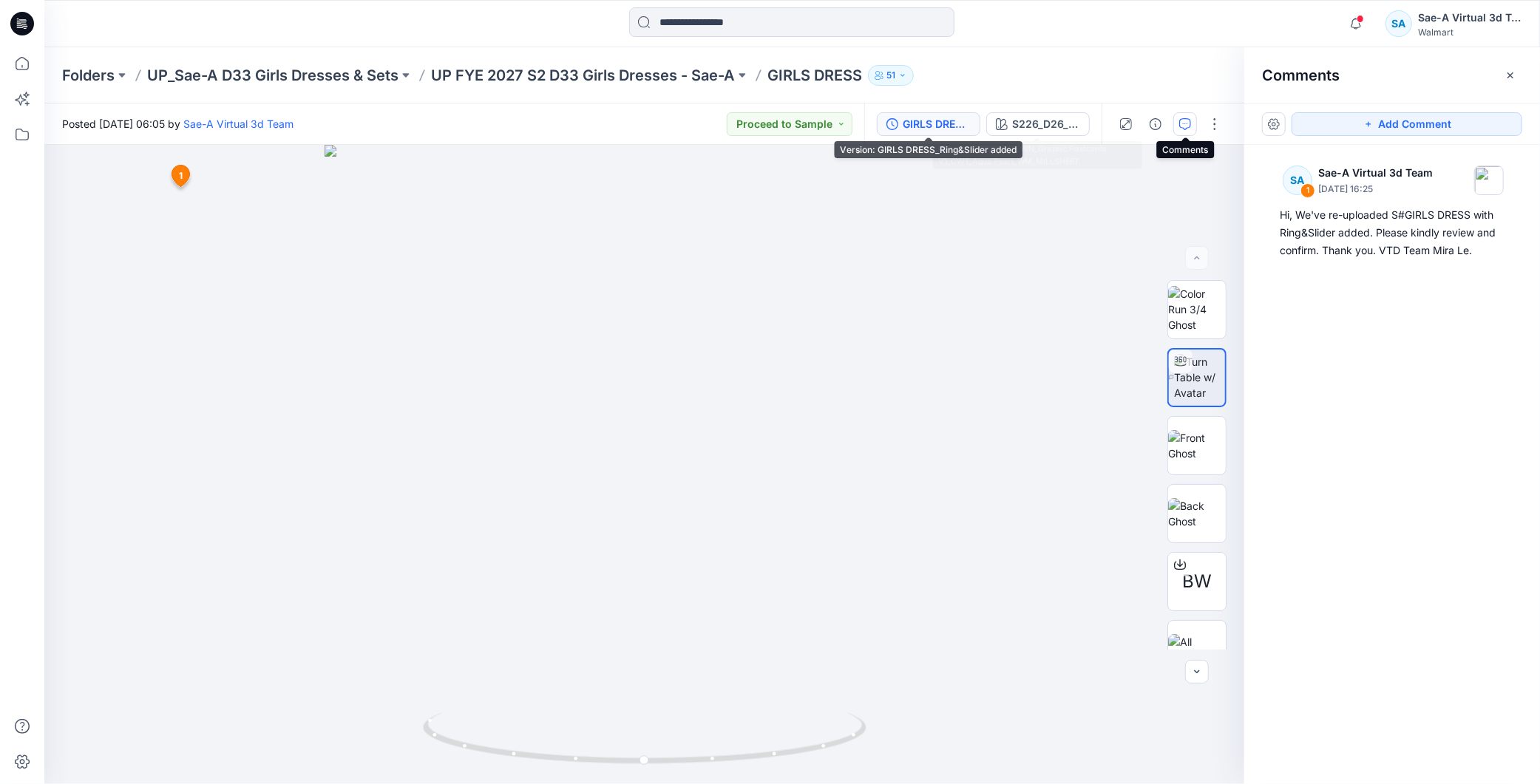
click at [937, 122] on div "GIRLS DRESS_Ring&Slider added" at bounding box center [936, 123] width 68 height 17
